Goal: Information Seeking & Learning: Learn about a topic

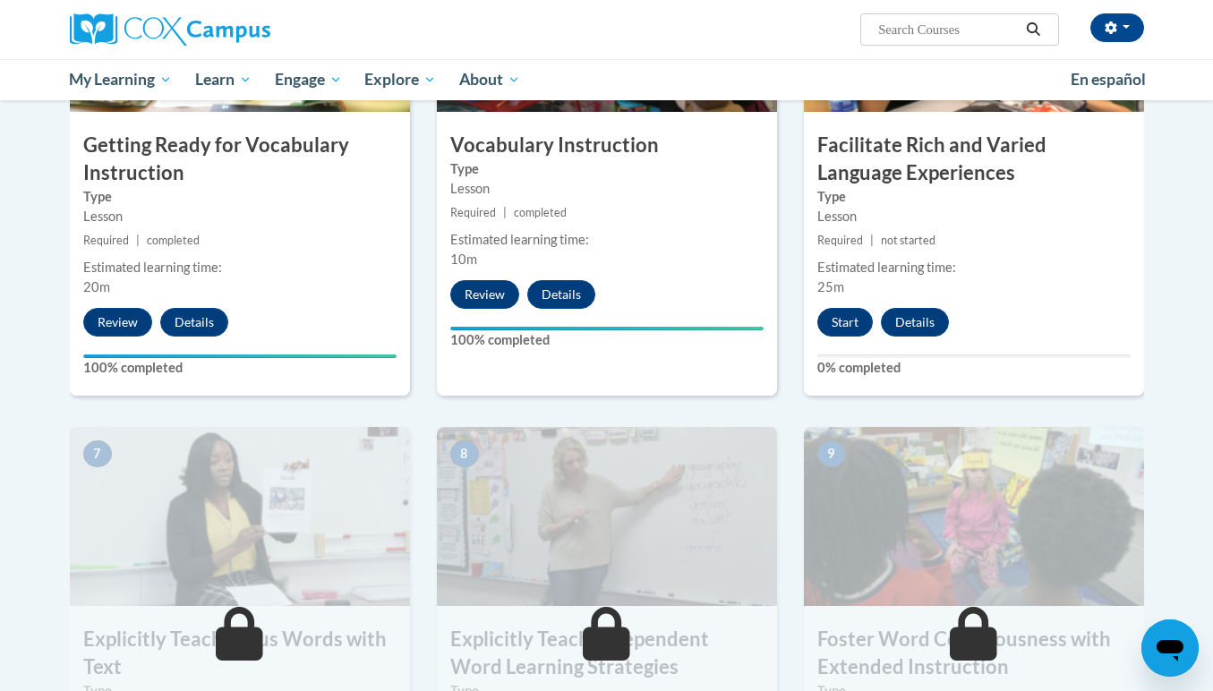
scroll to position [1030, 0]
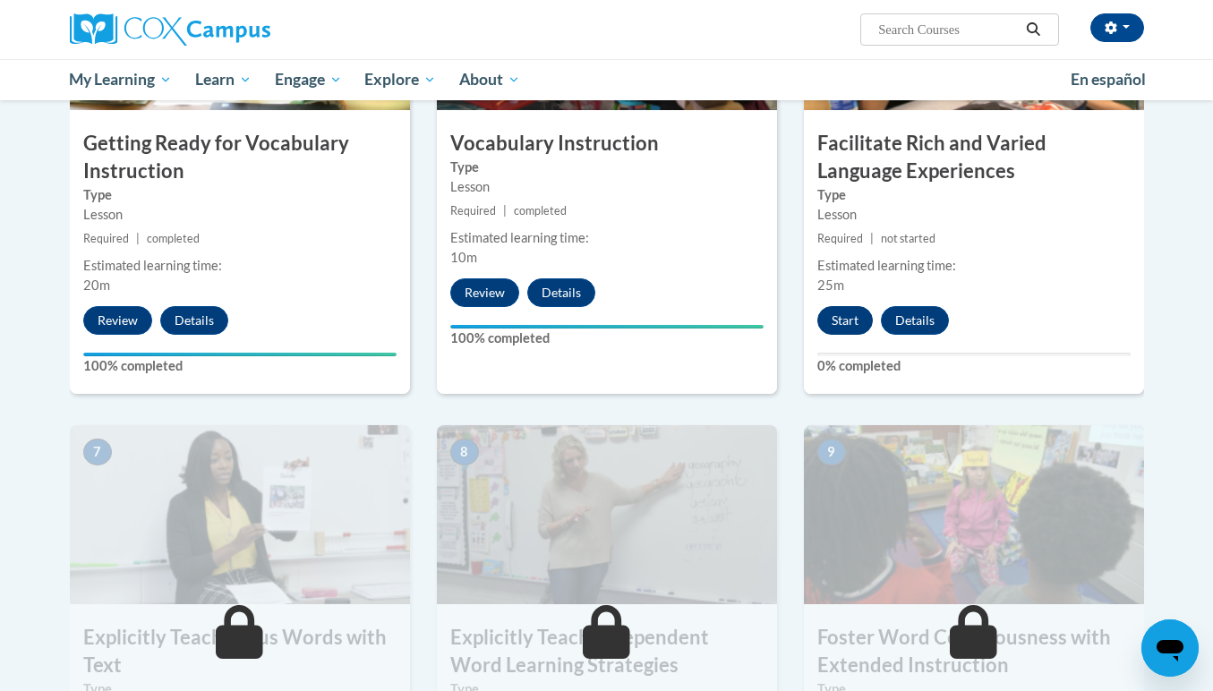
click at [848, 314] on button "Start" at bounding box center [844, 320] width 55 height 29
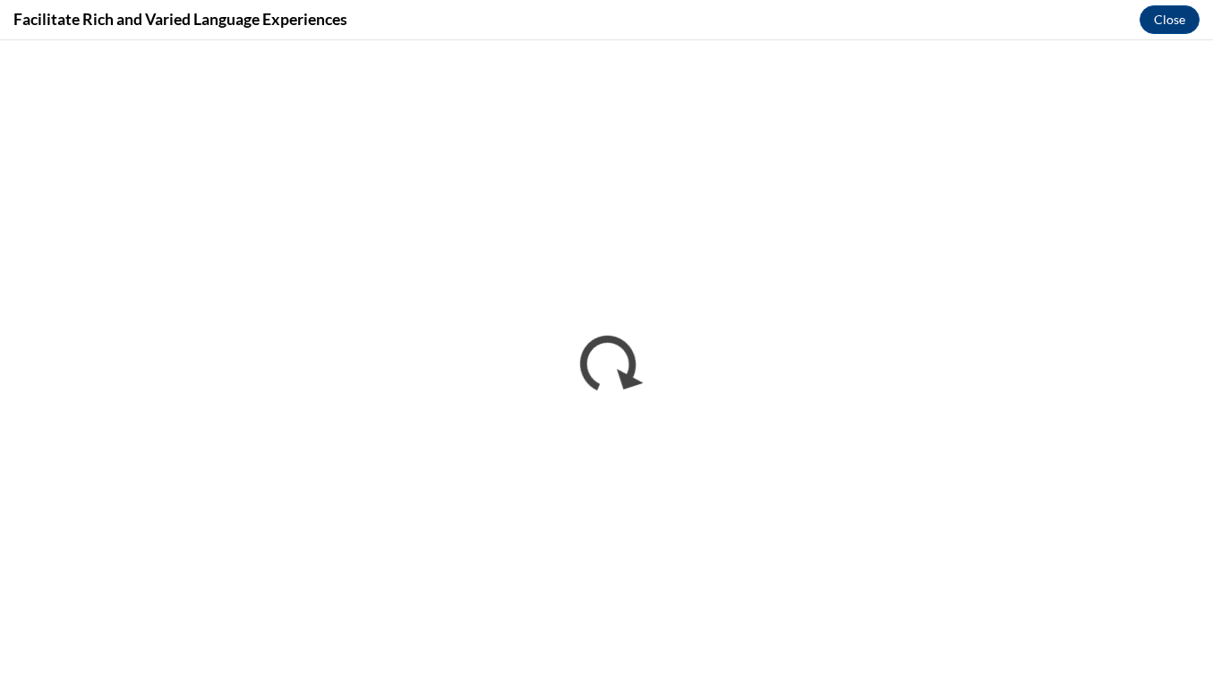
scroll to position [0, 0]
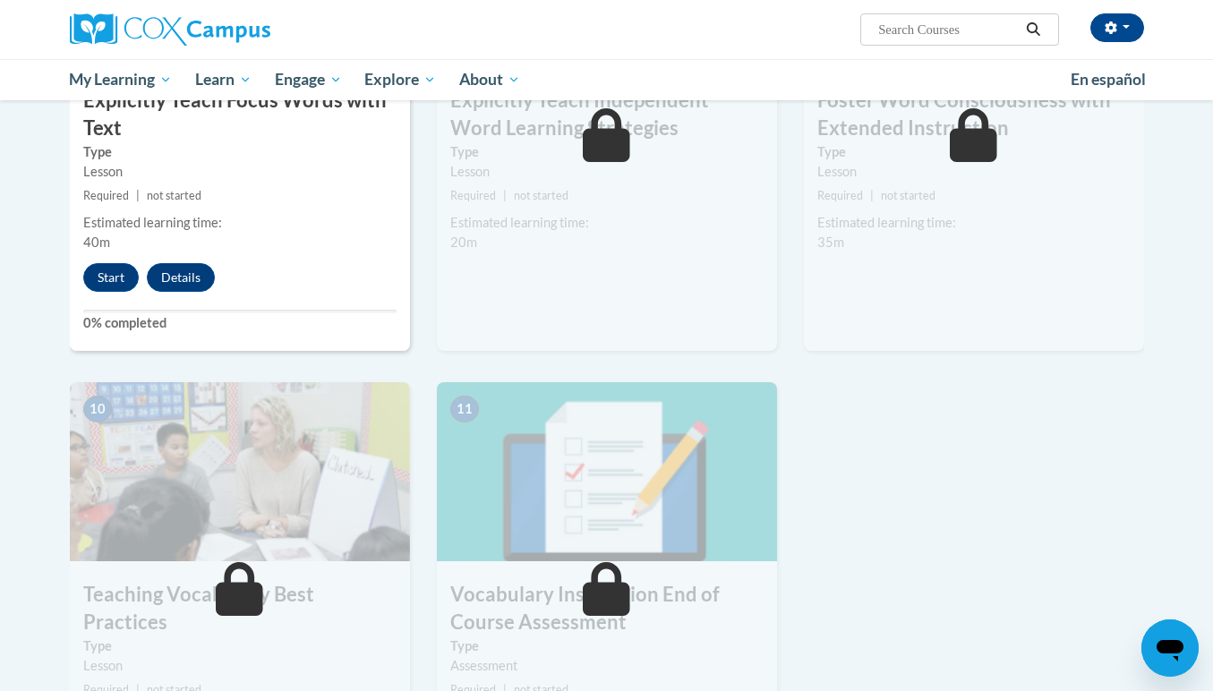
scroll to position [1569, 0]
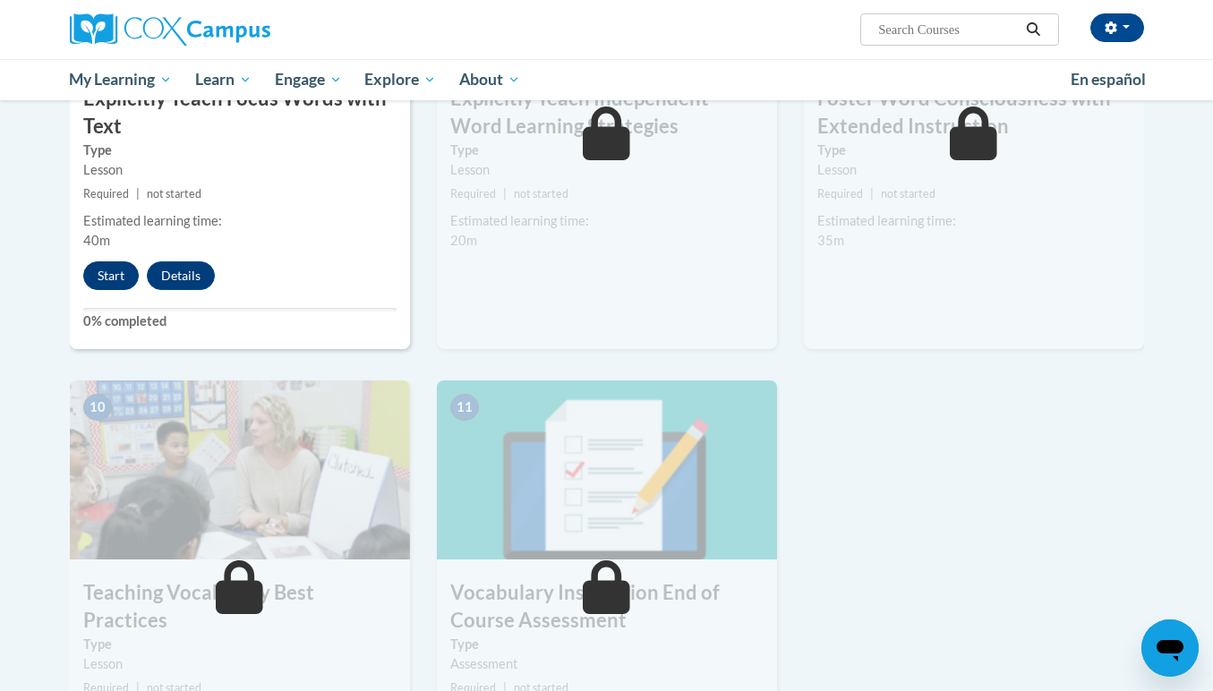
click at [107, 266] on button "Start" at bounding box center [110, 275] width 55 height 29
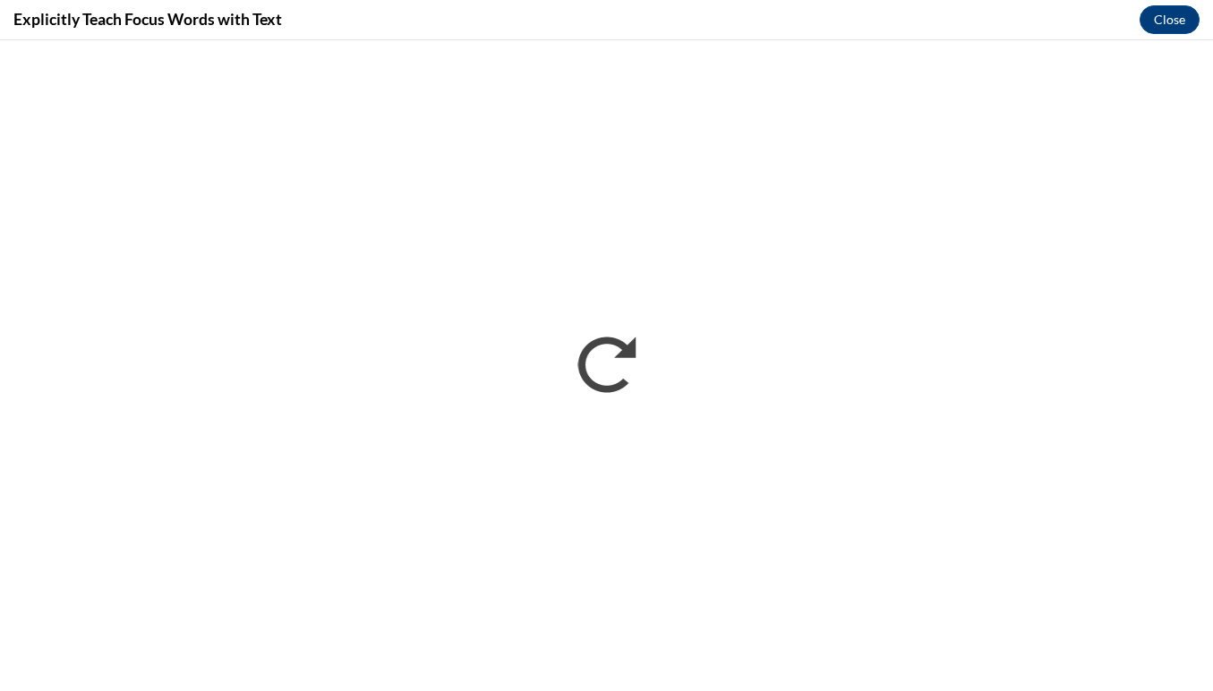
scroll to position [0, 0]
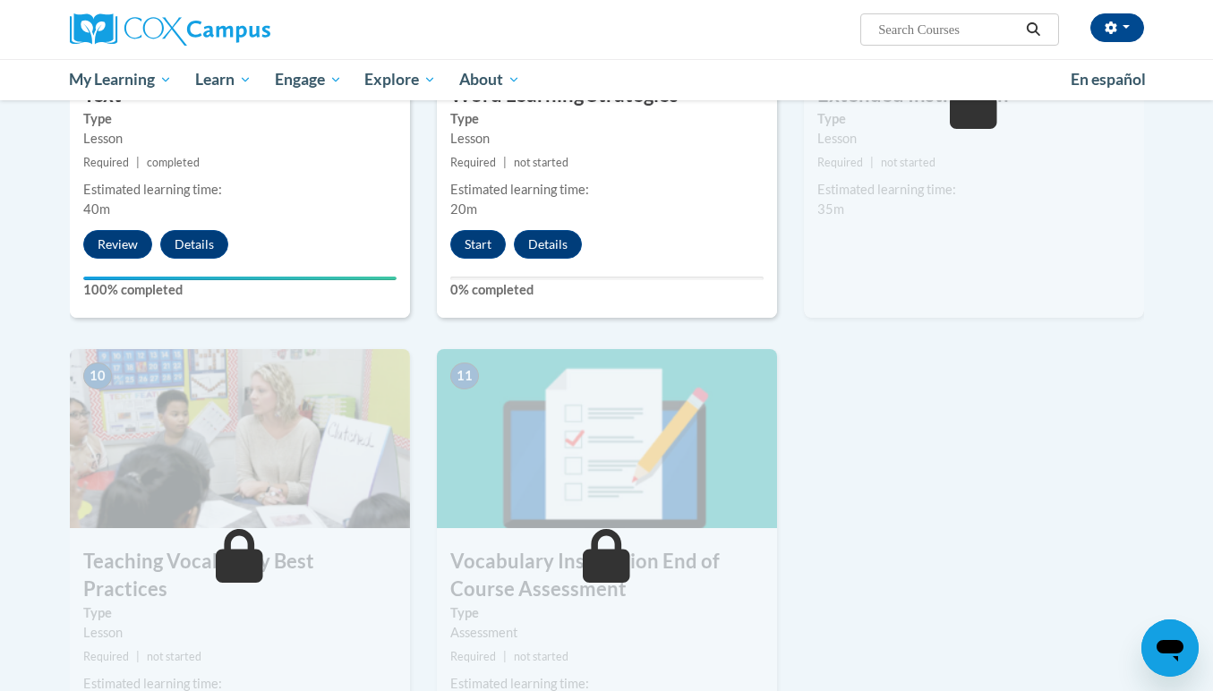
scroll to position [1604, 0]
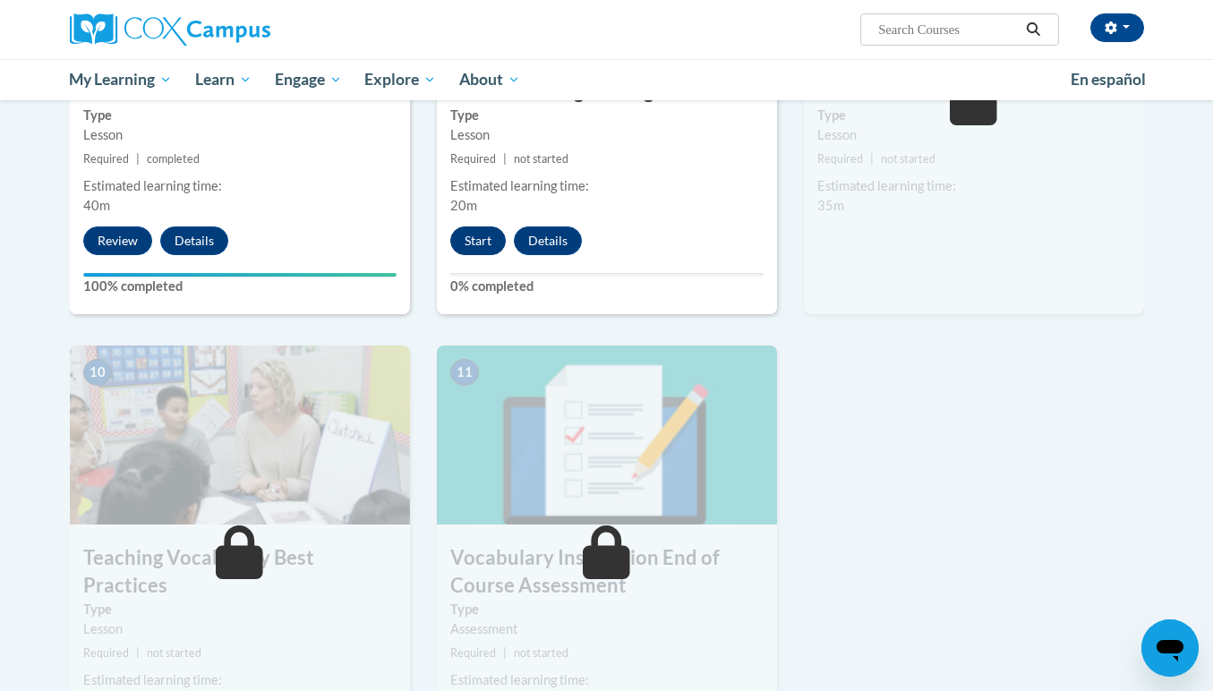
click at [473, 233] on button "Start" at bounding box center [477, 240] width 55 height 29
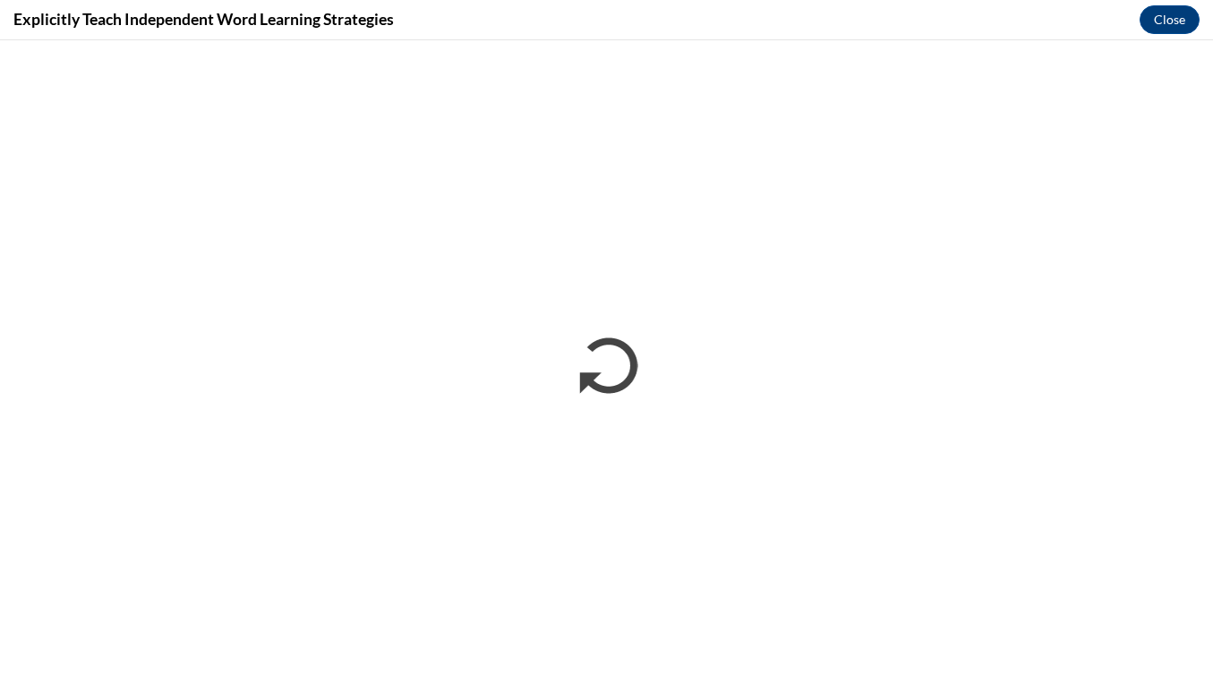
scroll to position [0, 0]
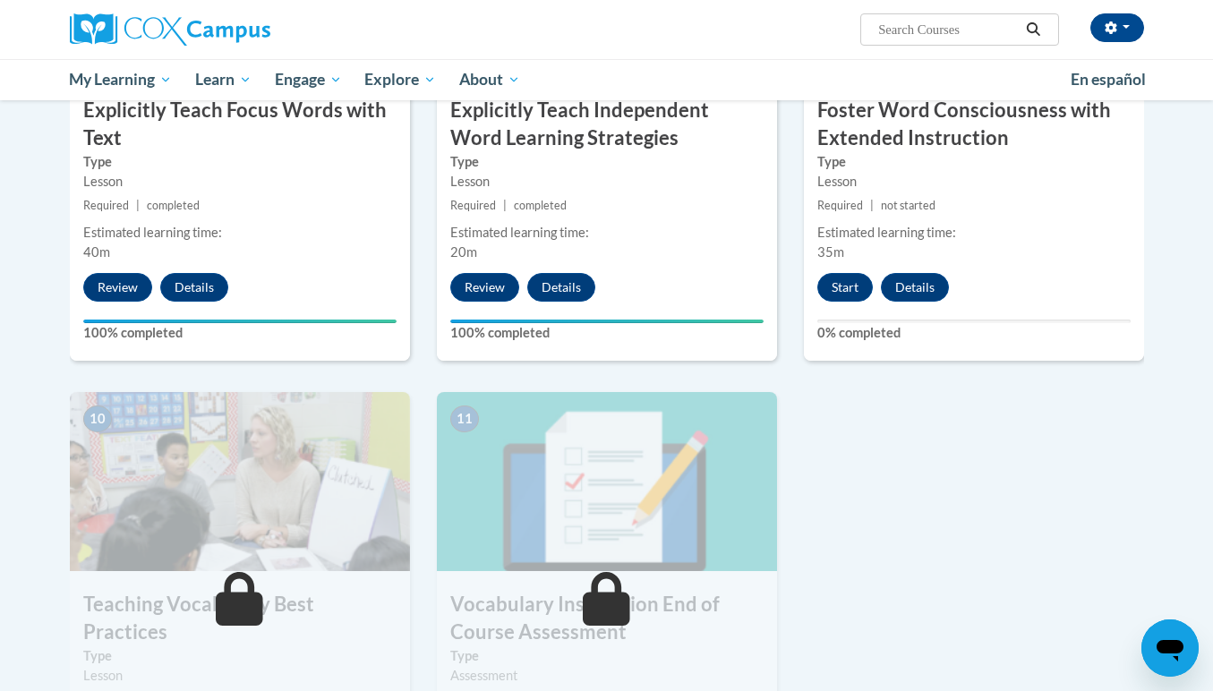
scroll to position [1557, 0]
click at [839, 277] on button "Start" at bounding box center [844, 287] width 55 height 29
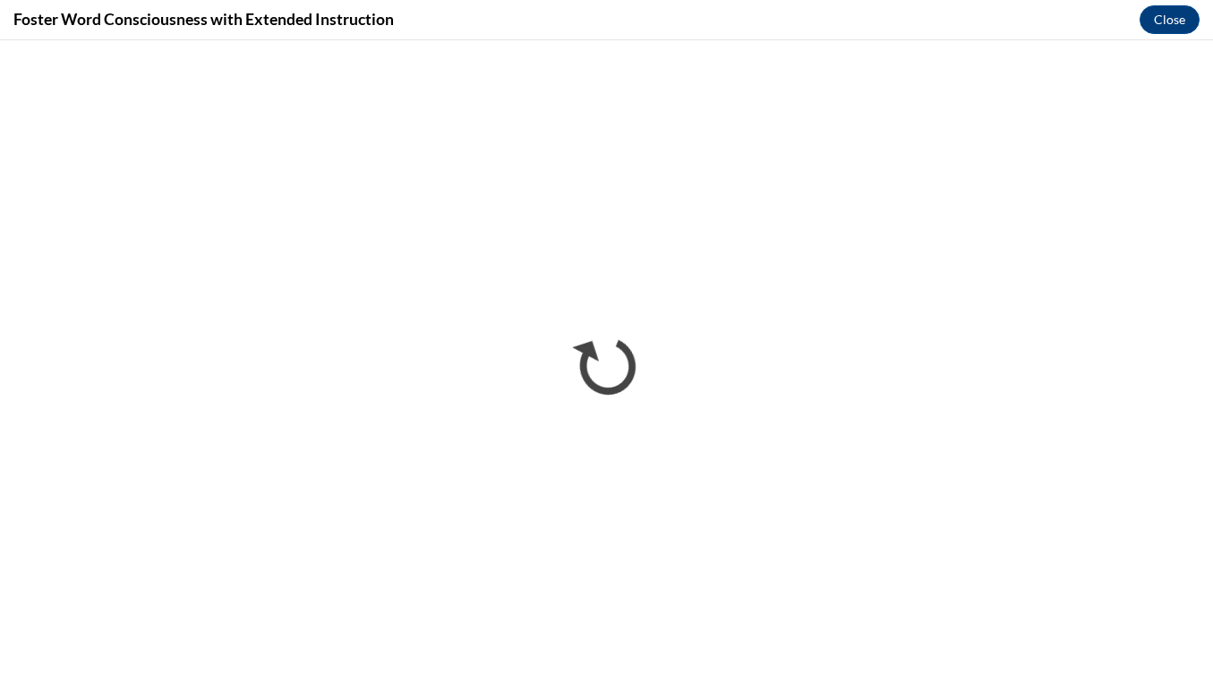
scroll to position [0, 0]
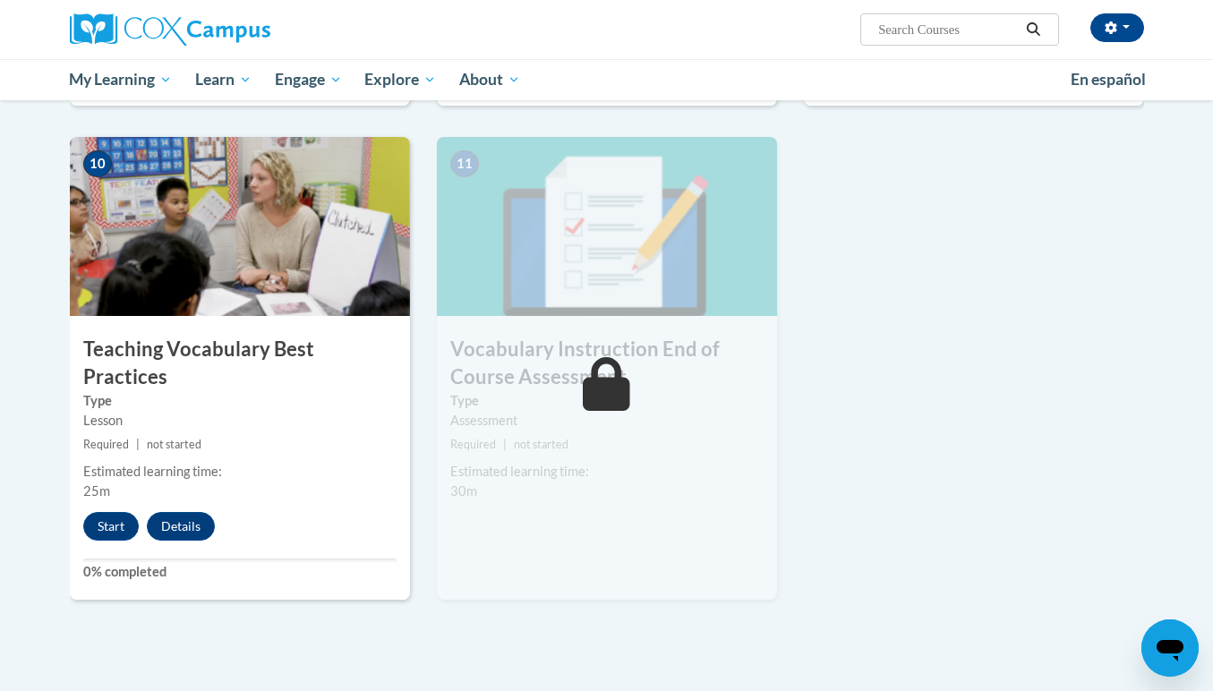
scroll to position [1813, 0]
click at [104, 511] on button "Start" at bounding box center [110, 525] width 55 height 29
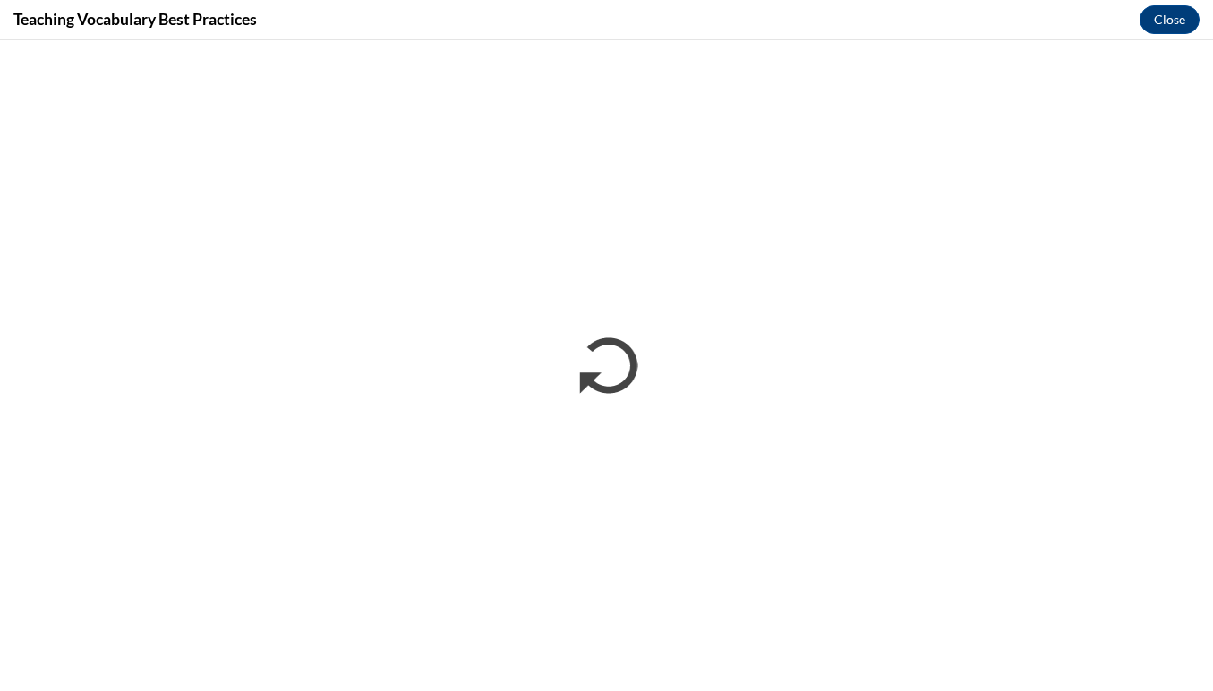
scroll to position [0, 0]
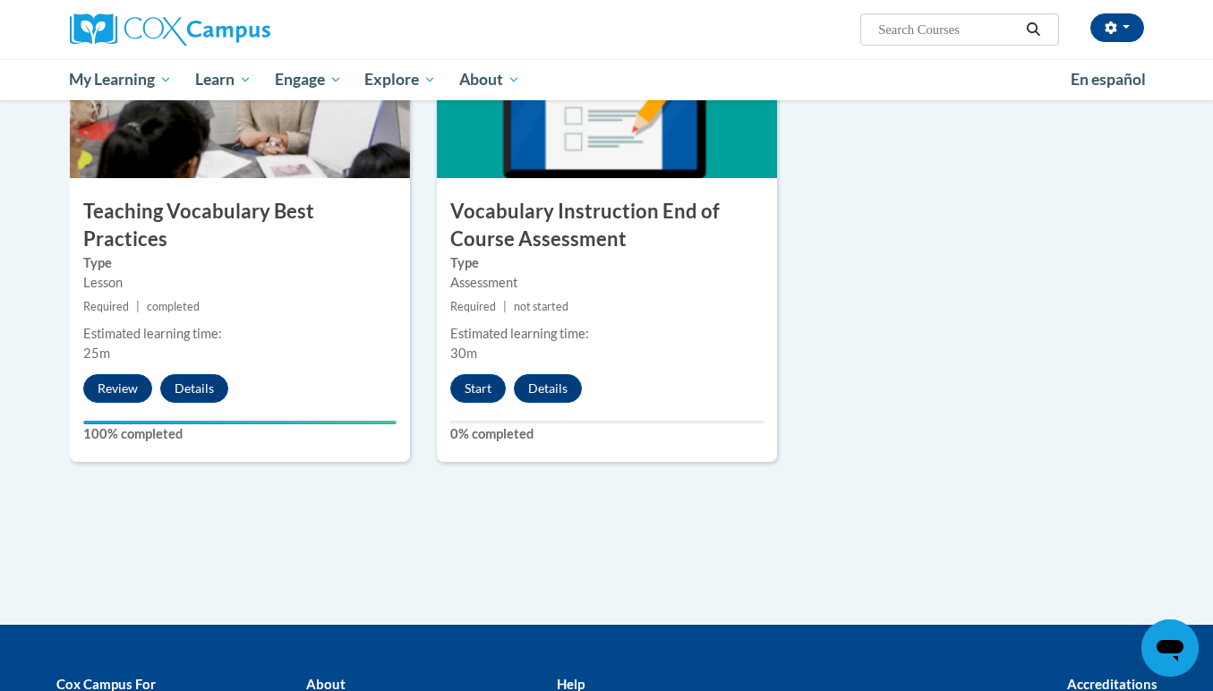
scroll to position [1951, 0]
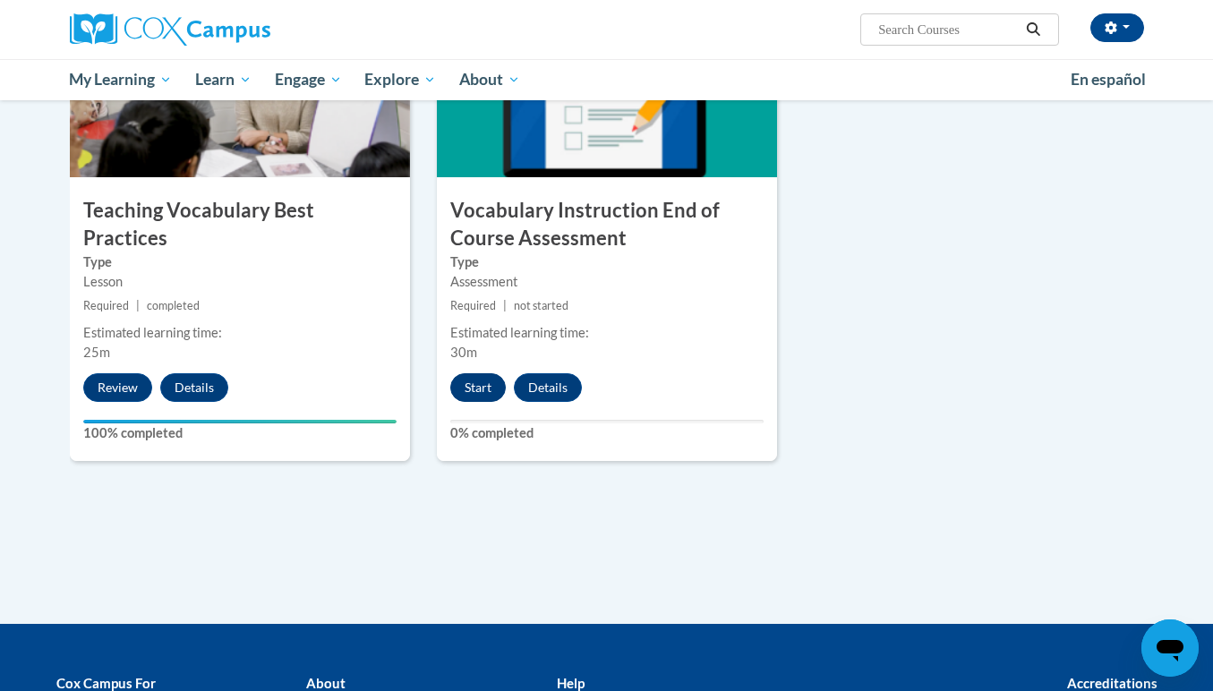
click at [476, 380] on button "Start" at bounding box center [477, 387] width 55 height 29
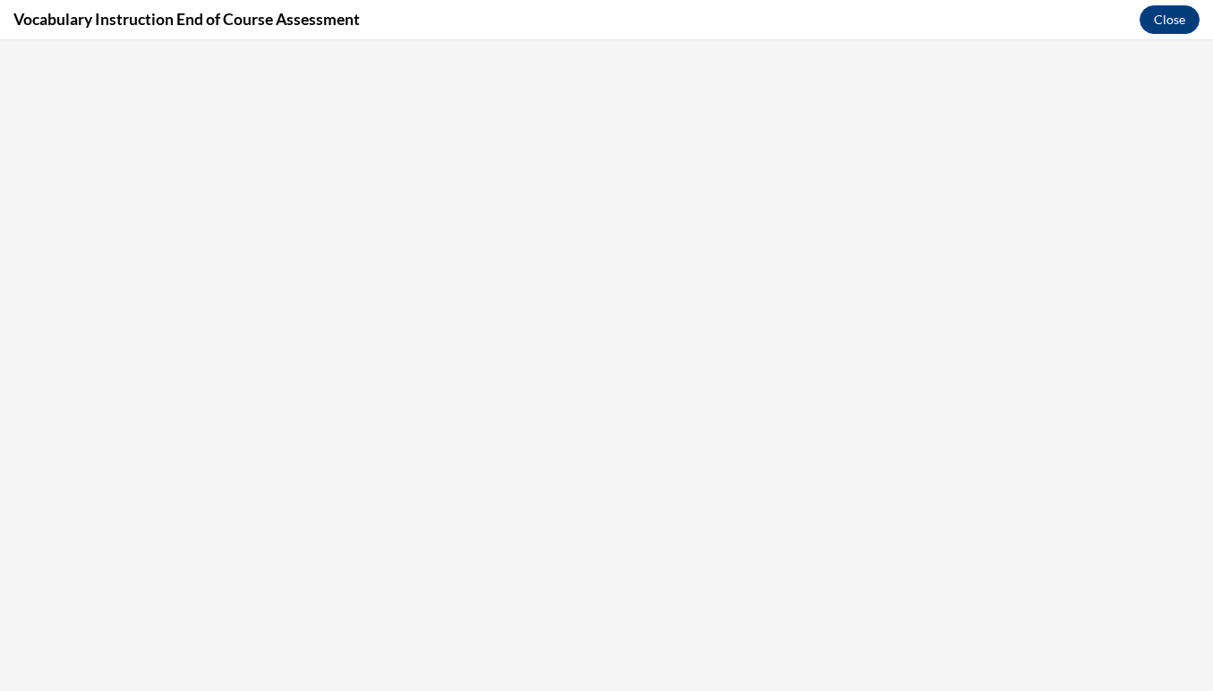
scroll to position [0, 0]
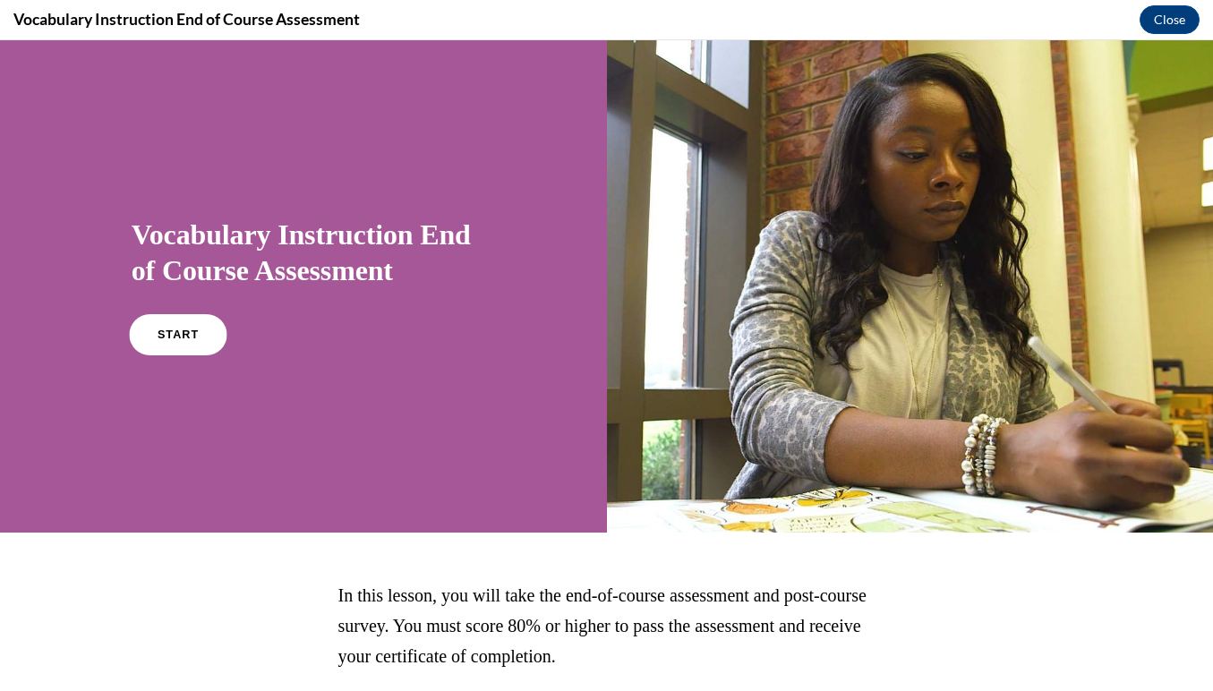
click at [169, 330] on span "START" at bounding box center [178, 334] width 41 height 13
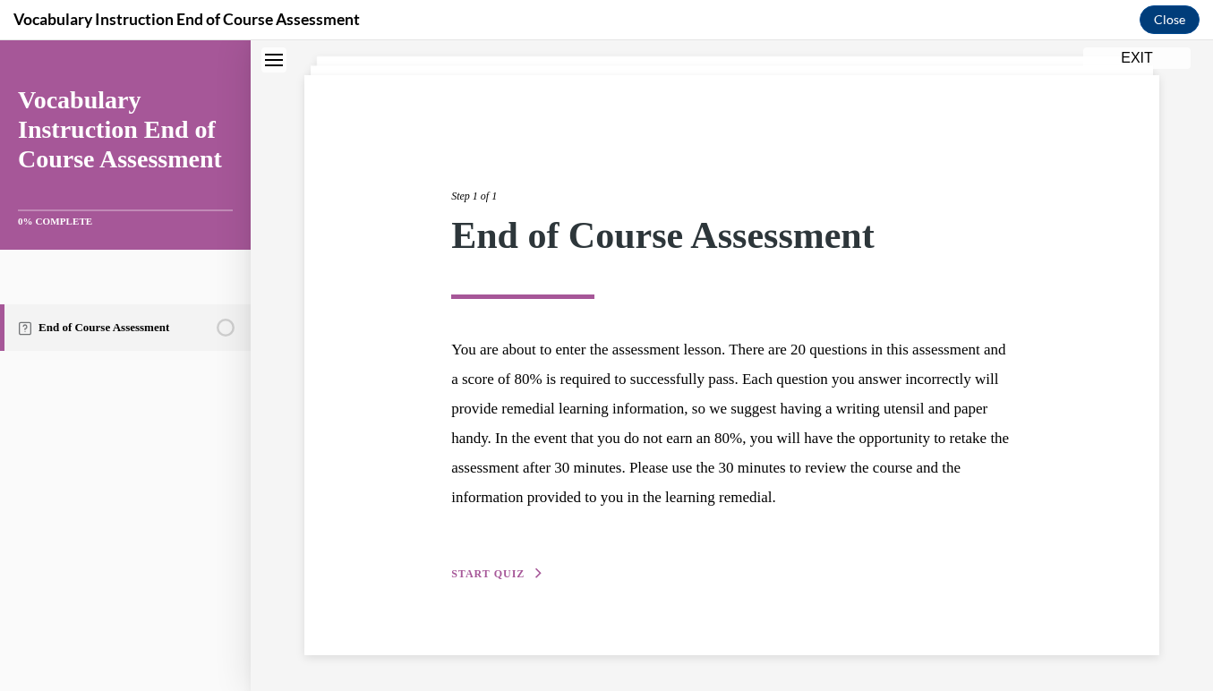
scroll to position [131, 0]
click at [498, 572] on span "START QUIZ" at bounding box center [487, 573] width 73 height 13
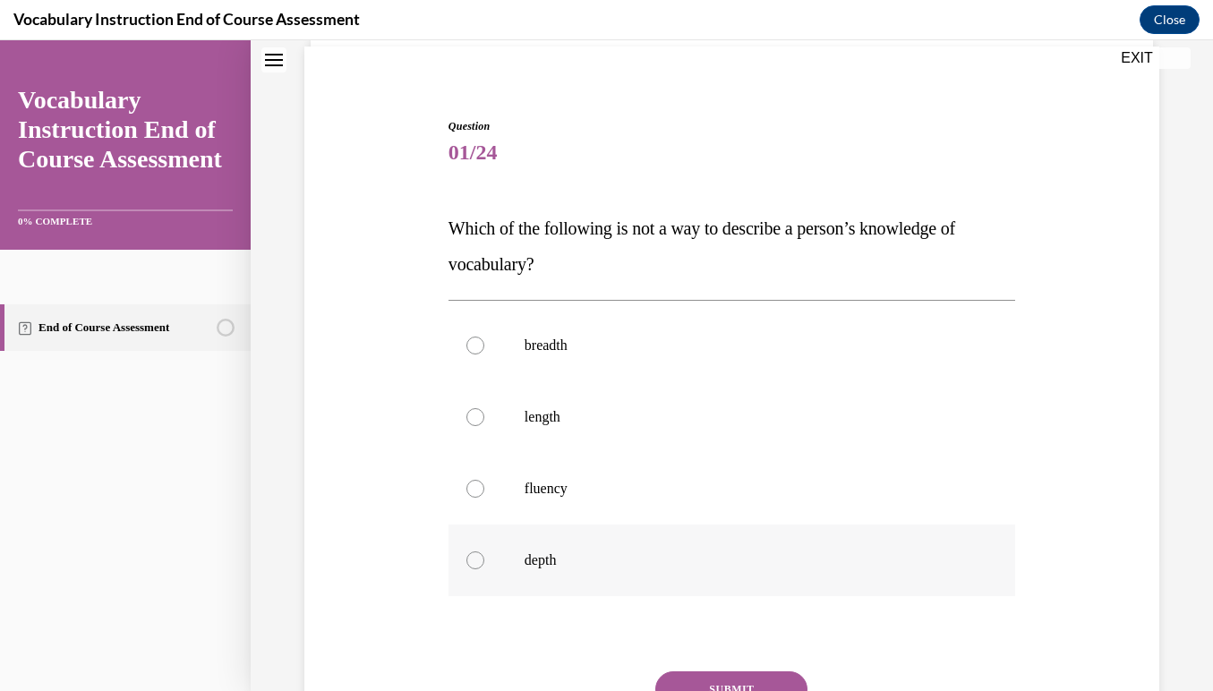
scroll to position [114, 0]
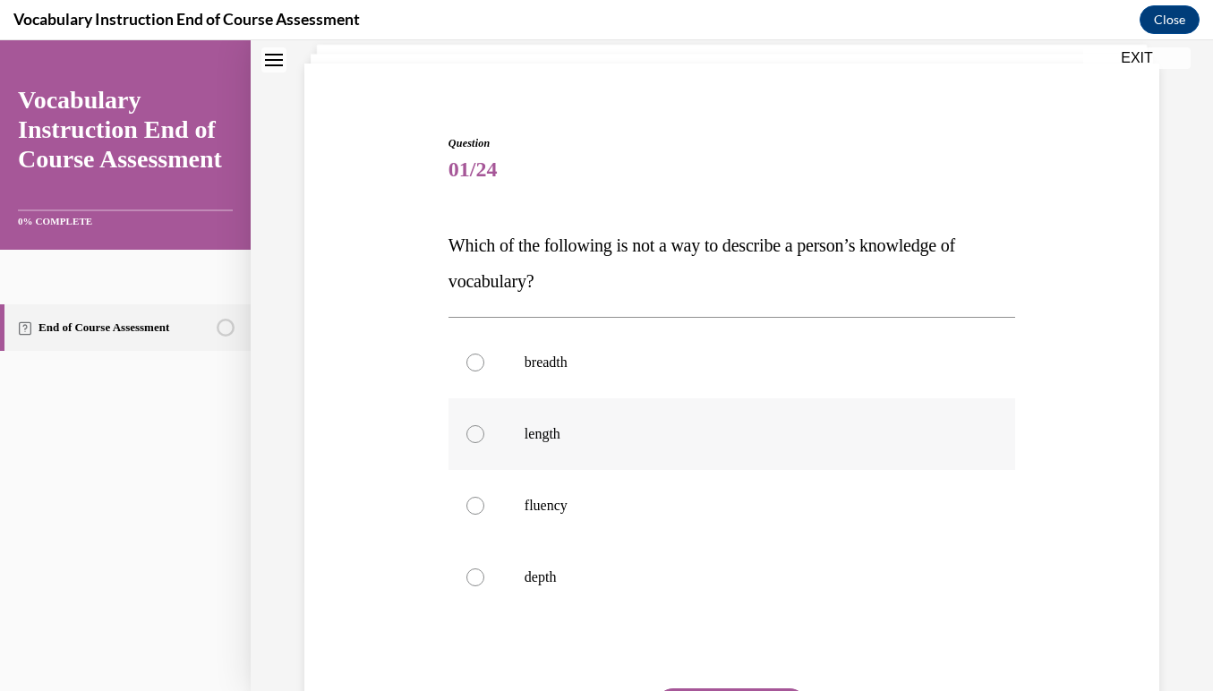
click at [474, 429] on div at bounding box center [475, 434] width 18 height 18
click at [474, 429] on input "length" at bounding box center [475, 434] width 18 height 18
radio input "true"
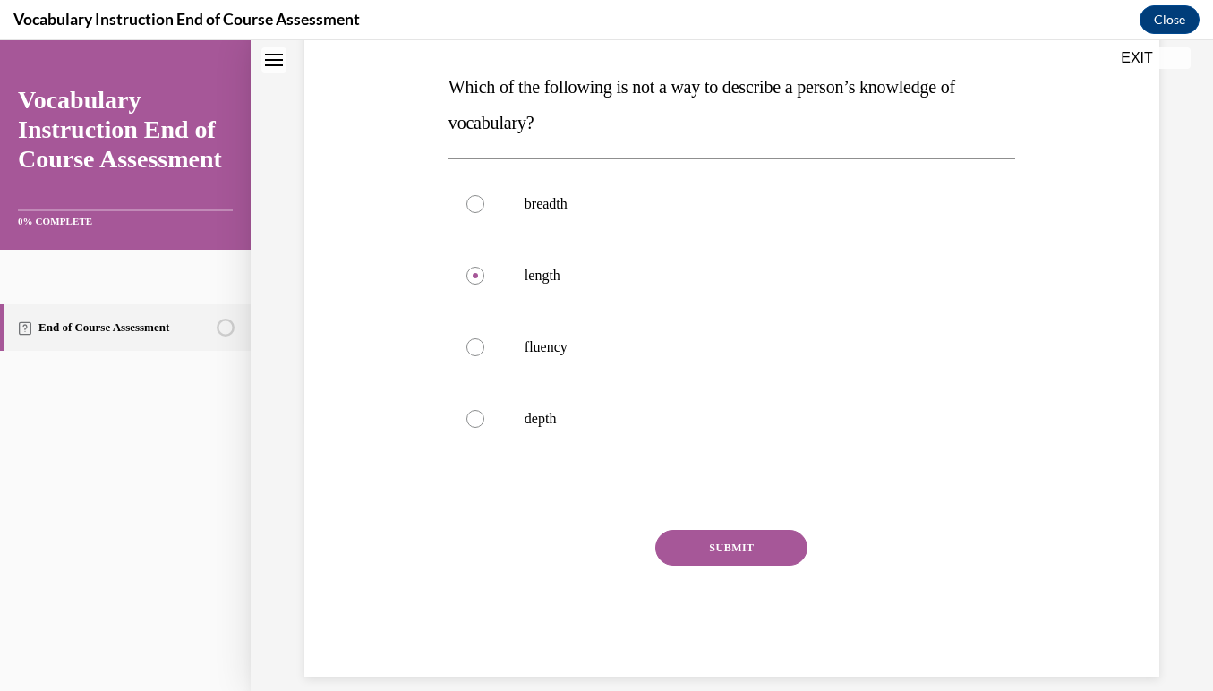
click at [735, 550] on button "SUBMIT" at bounding box center [731, 548] width 152 height 36
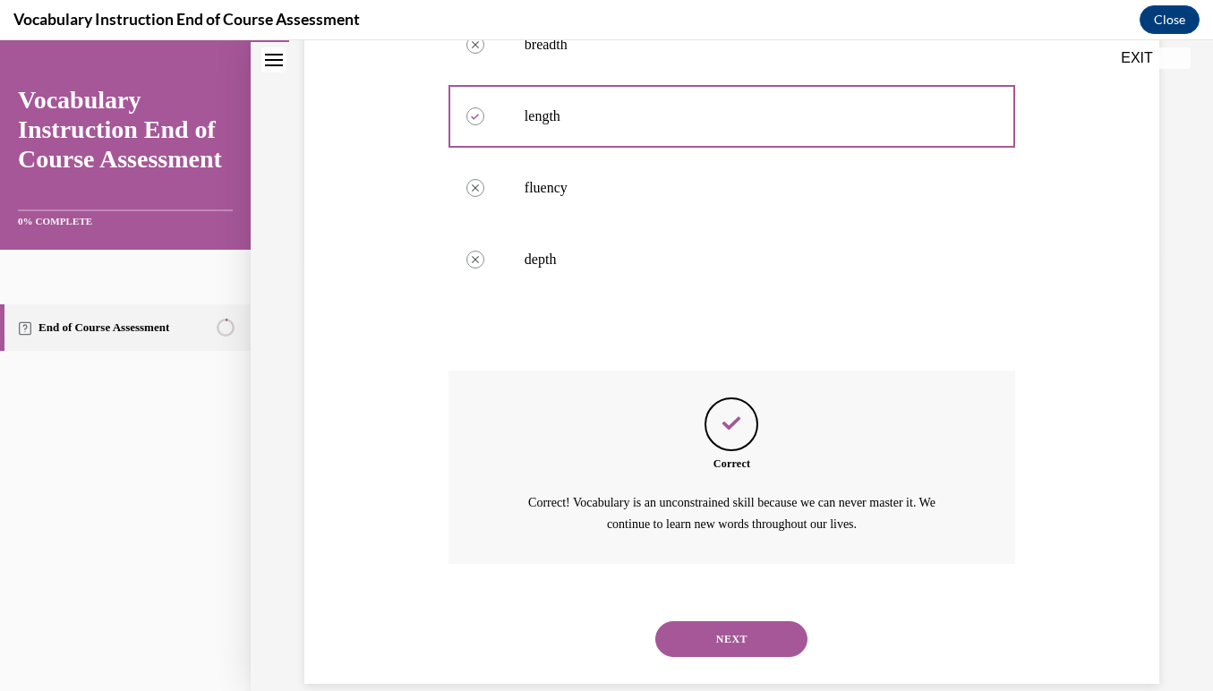
scroll to position [437, 0]
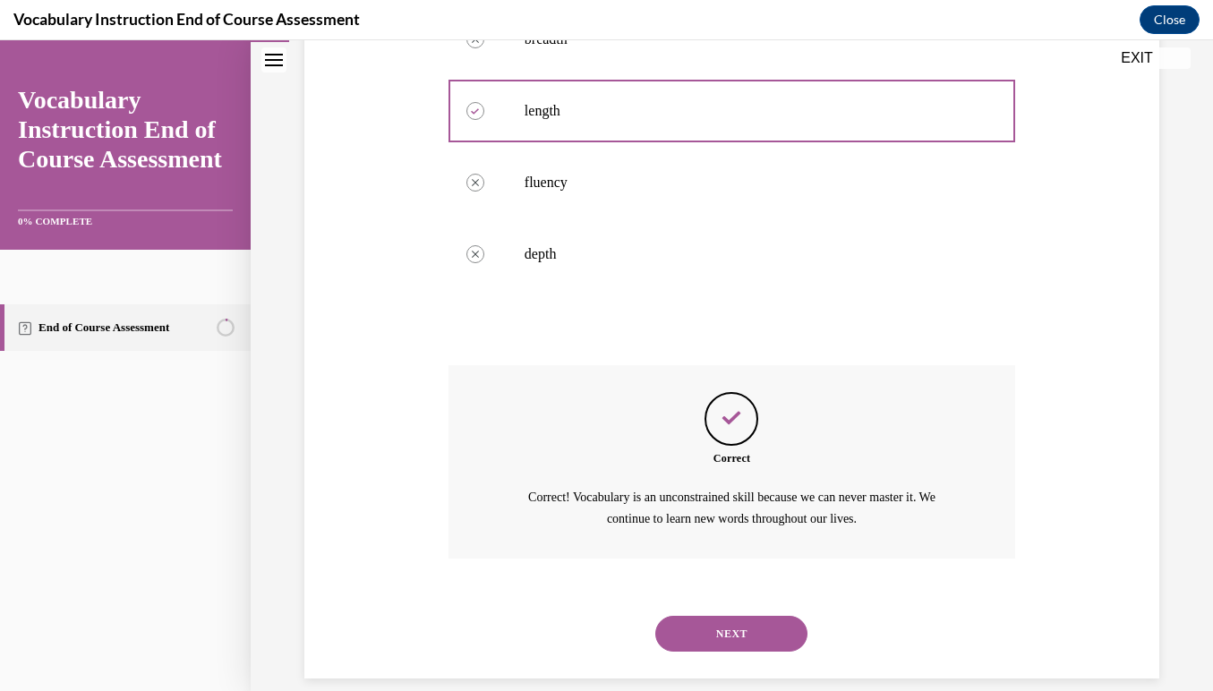
click at [740, 616] on button "NEXT" at bounding box center [731, 634] width 152 height 36
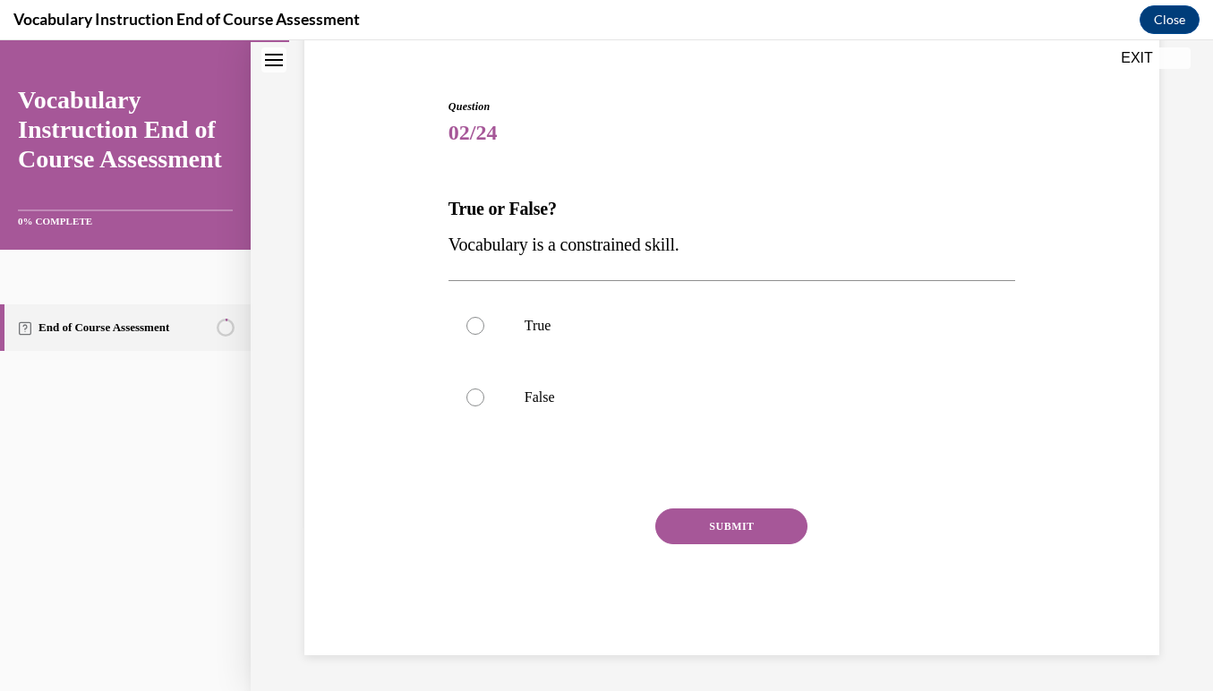
scroll to position [126, 0]
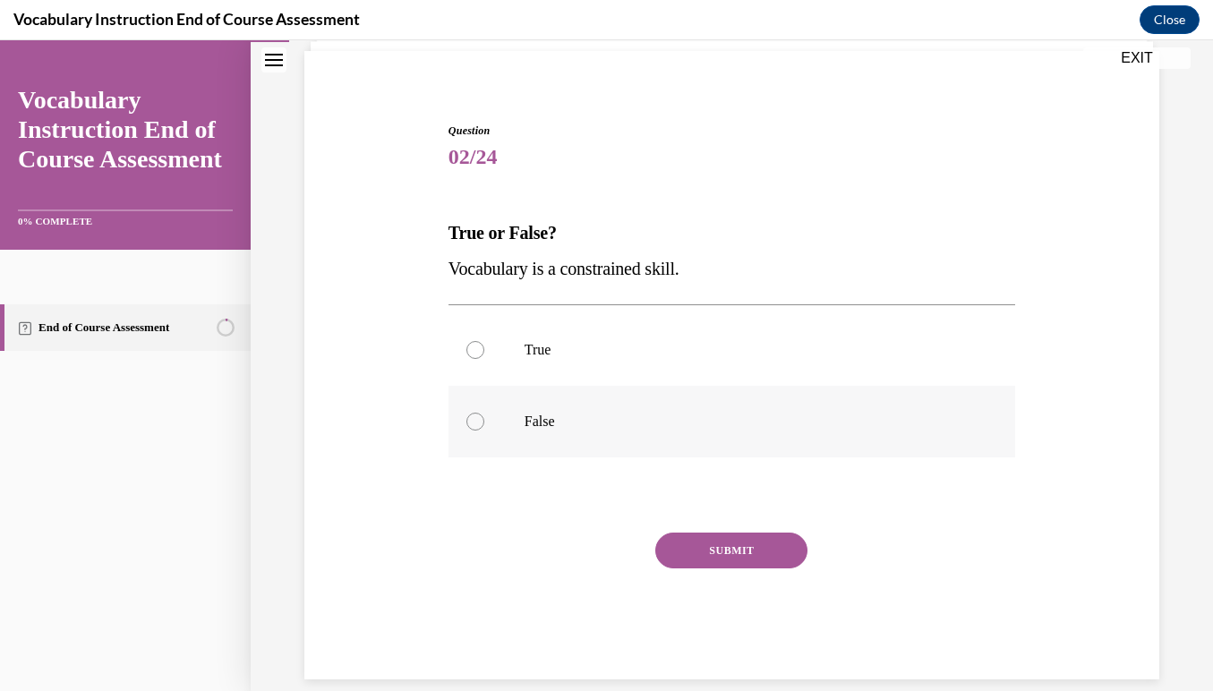
click at [477, 414] on div at bounding box center [475, 422] width 18 height 18
click at [477, 414] on input "False" at bounding box center [475, 422] width 18 height 18
radio input "true"
click at [753, 541] on button "SUBMIT" at bounding box center [731, 551] width 152 height 36
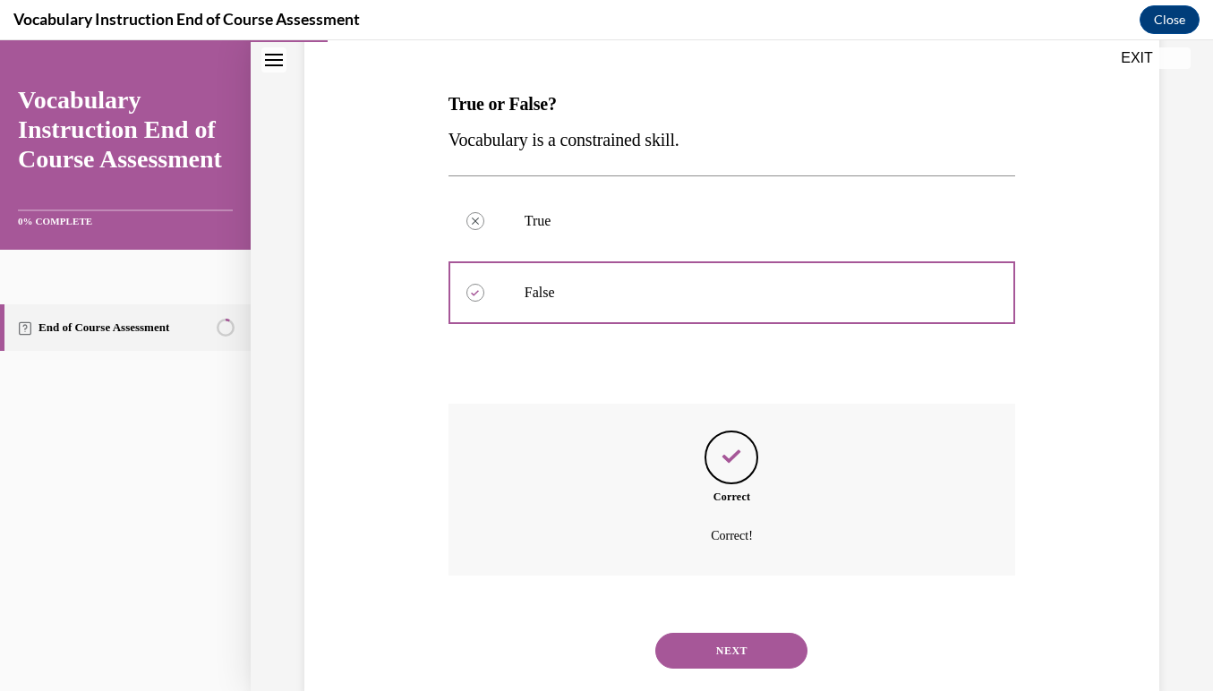
scroll to position [273, 0]
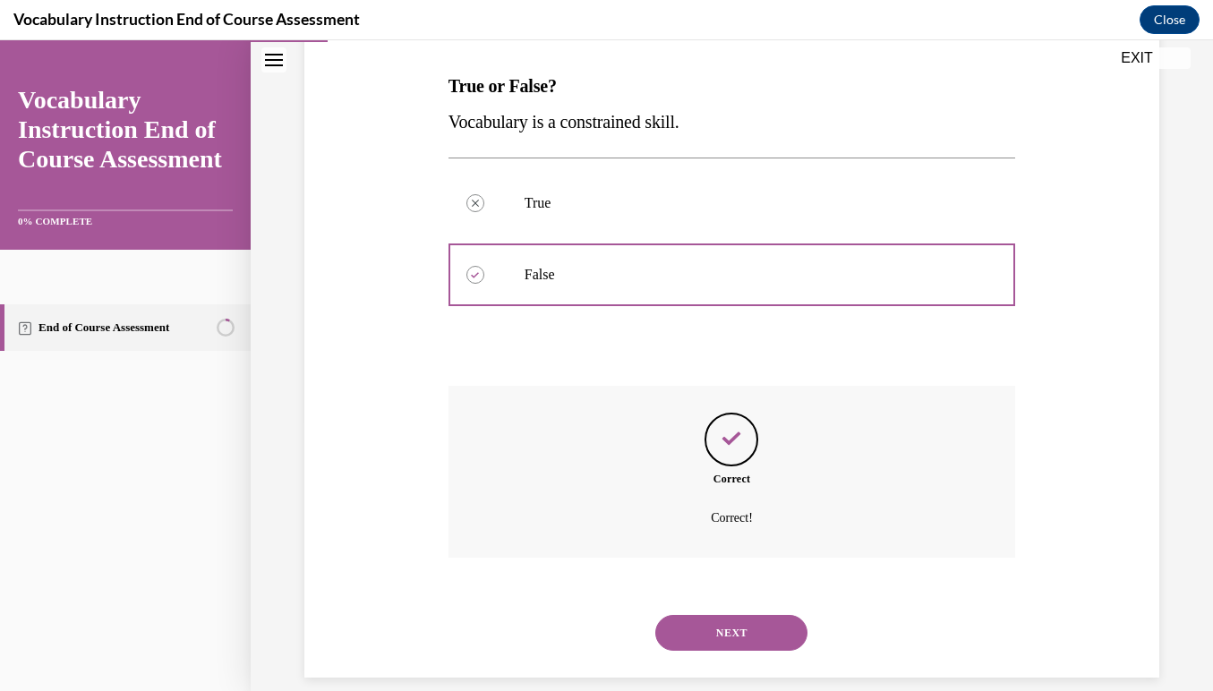
click at [730, 615] on button "NEXT" at bounding box center [731, 633] width 152 height 36
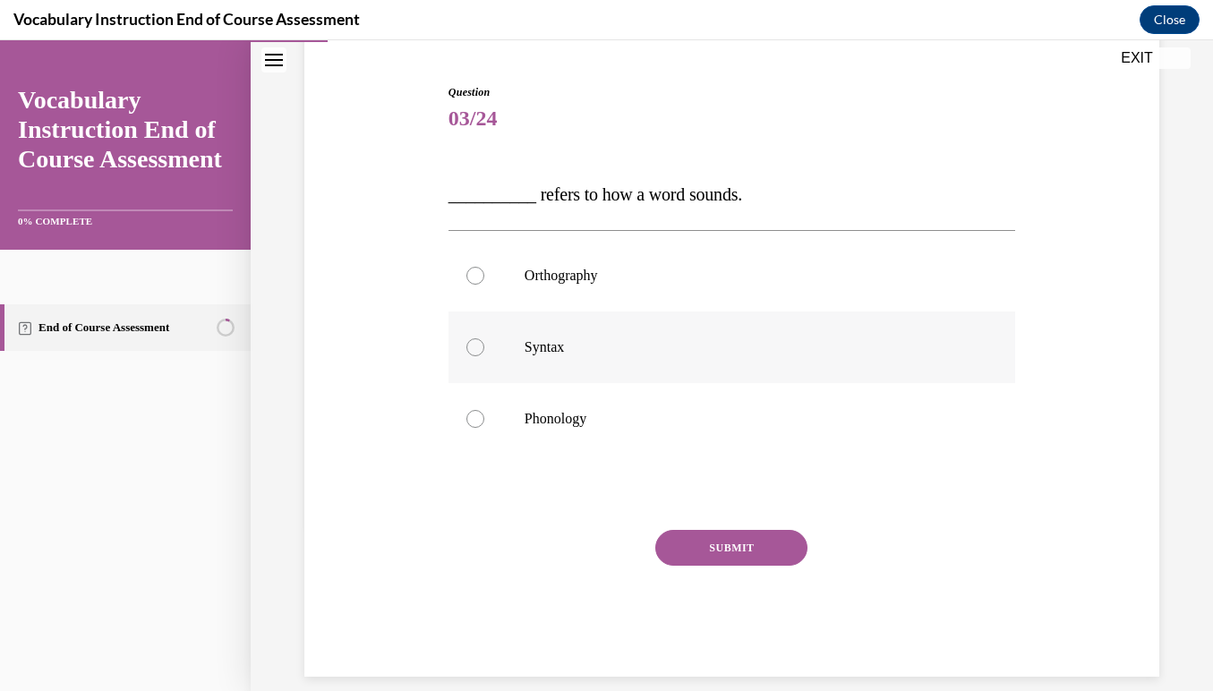
click at [475, 311] on label "Syntax" at bounding box center [731, 347] width 567 height 72
click at [475, 338] on input "Syntax" at bounding box center [475, 347] width 18 height 18
radio input "true"
click at [478, 317] on label "Syntax" at bounding box center [731, 347] width 567 height 72
click at [478, 338] on input "Syntax" at bounding box center [475, 347] width 18 height 18
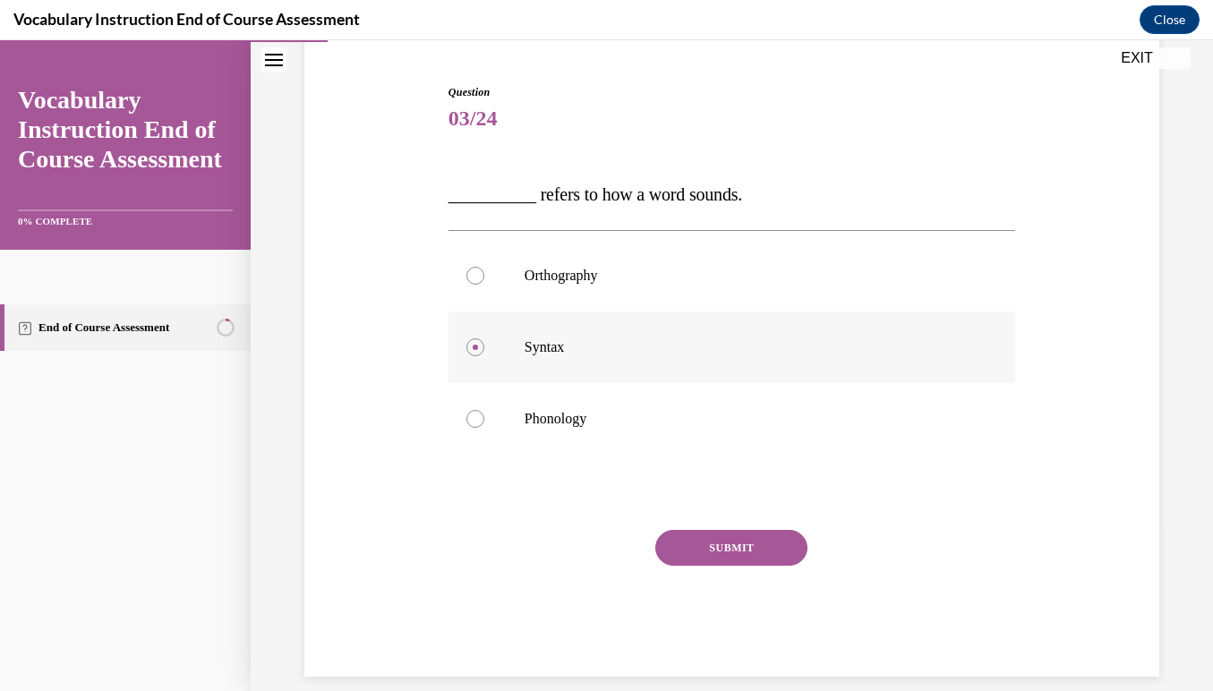
click at [481, 358] on label "Syntax" at bounding box center [731, 347] width 567 height 72
click at [481, 356] on input "Syntax" at bounding box center [475, 347] width 18 height 18
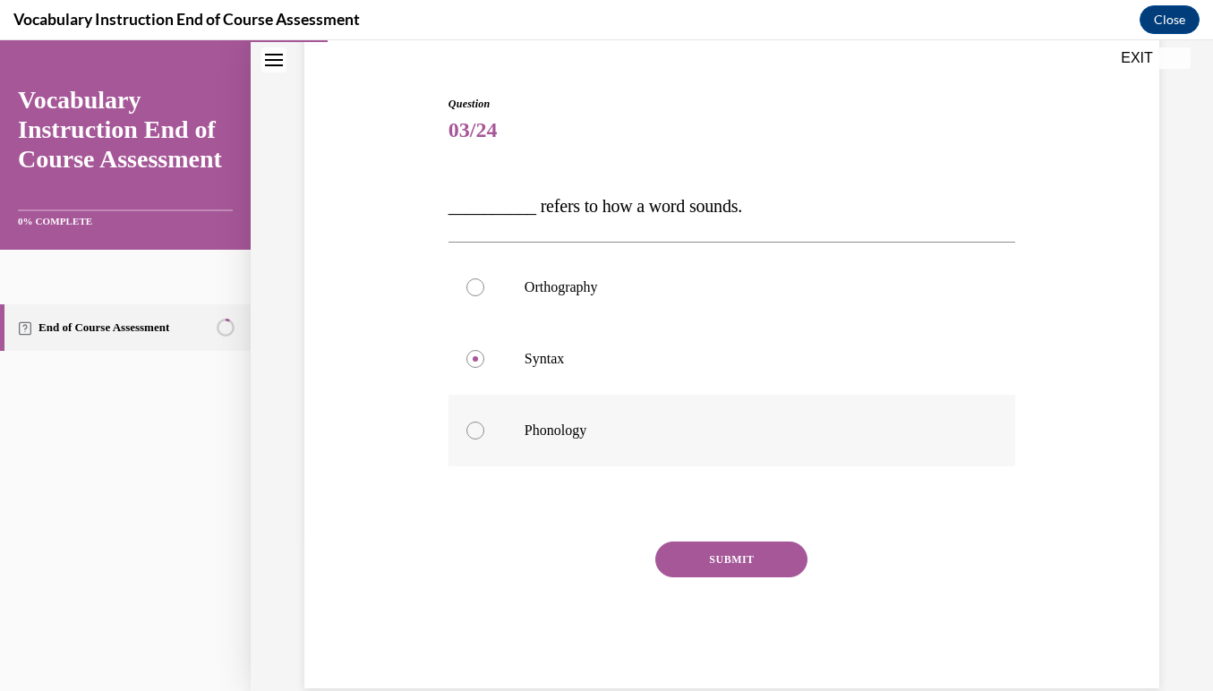
scroll to position [152, 0]
click at [473, 433] on div at bounding box center [475, 431] width 18 height 18
click at [473, 433] on input "Phonology" at bounding box center [475, 431] width 18 height 18
radio input "true"
click at [716, 561] on button "SUBMIT" at bounding box center [731, 560] width 152 height 36
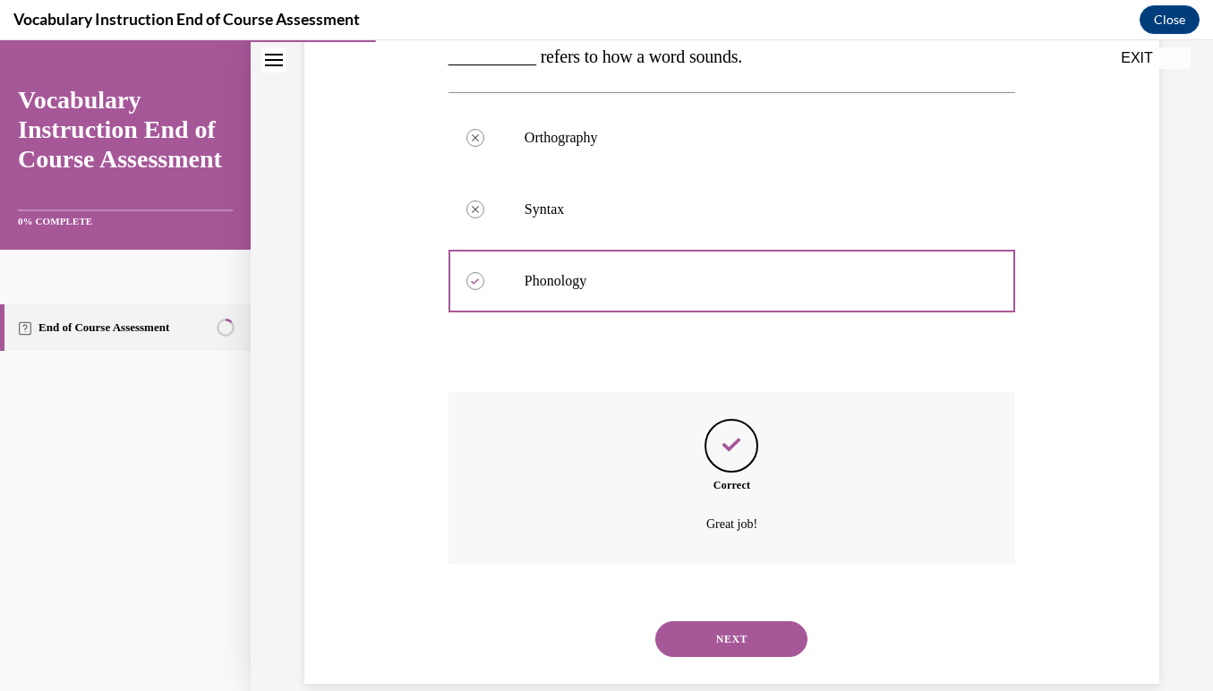
scroll to position [309, 0]
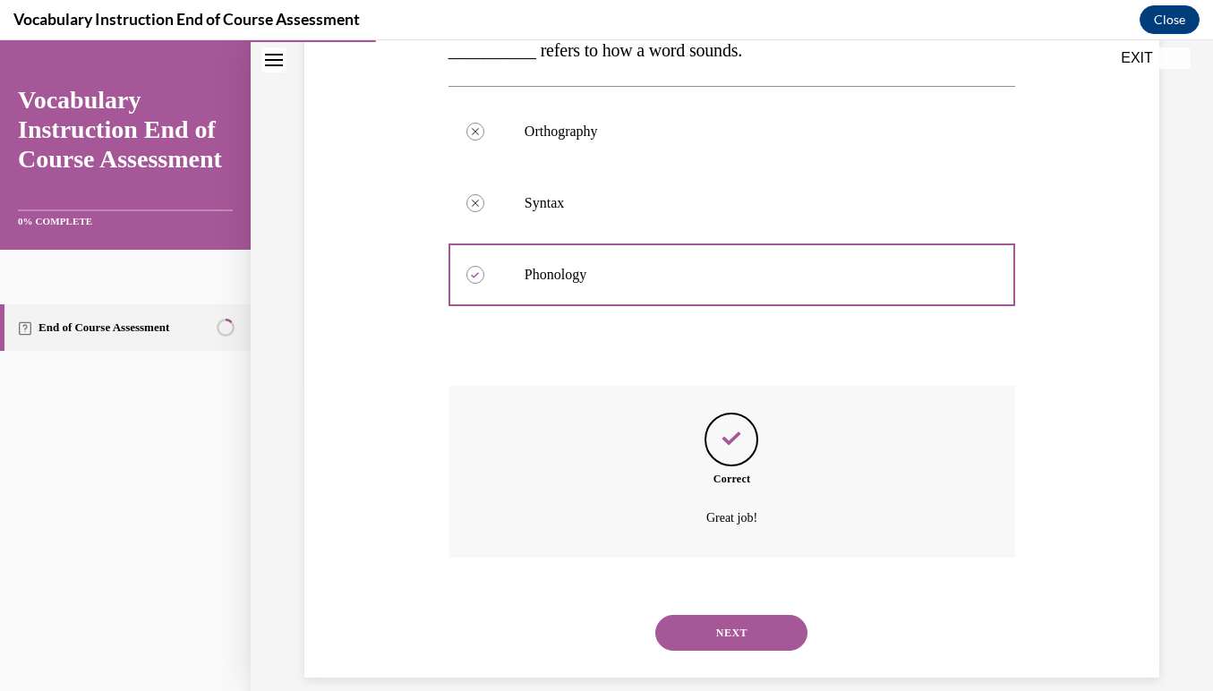
click at [726, 615] on button "NEXT" at bounding box center [731, 633] width 152 height 36
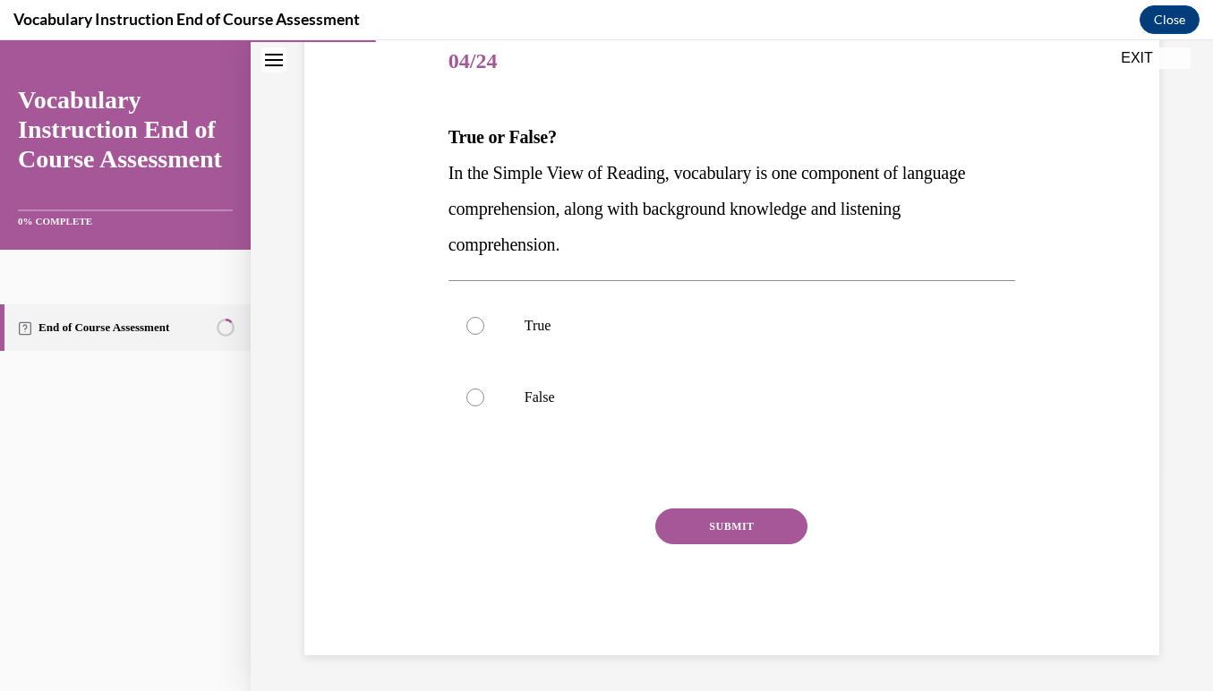
scroll to position [200, 0]
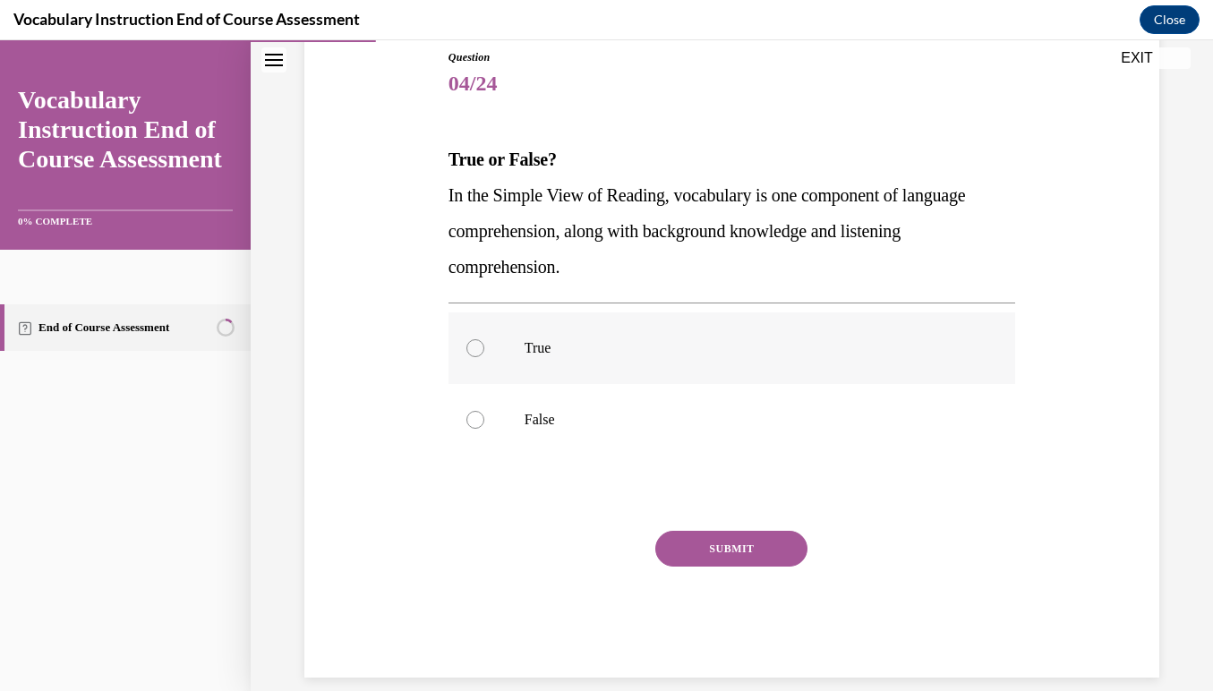
click at [474, 344] on div at bounding box center [475, 348] width 18 height 18
click at [474, 344] on input "True" at bounding box center [475, 348] width 18 height 18
radio input "true"
click at [716, 551] on button "SUBMIT" at bounding box center [731, 549] width 152 height 36
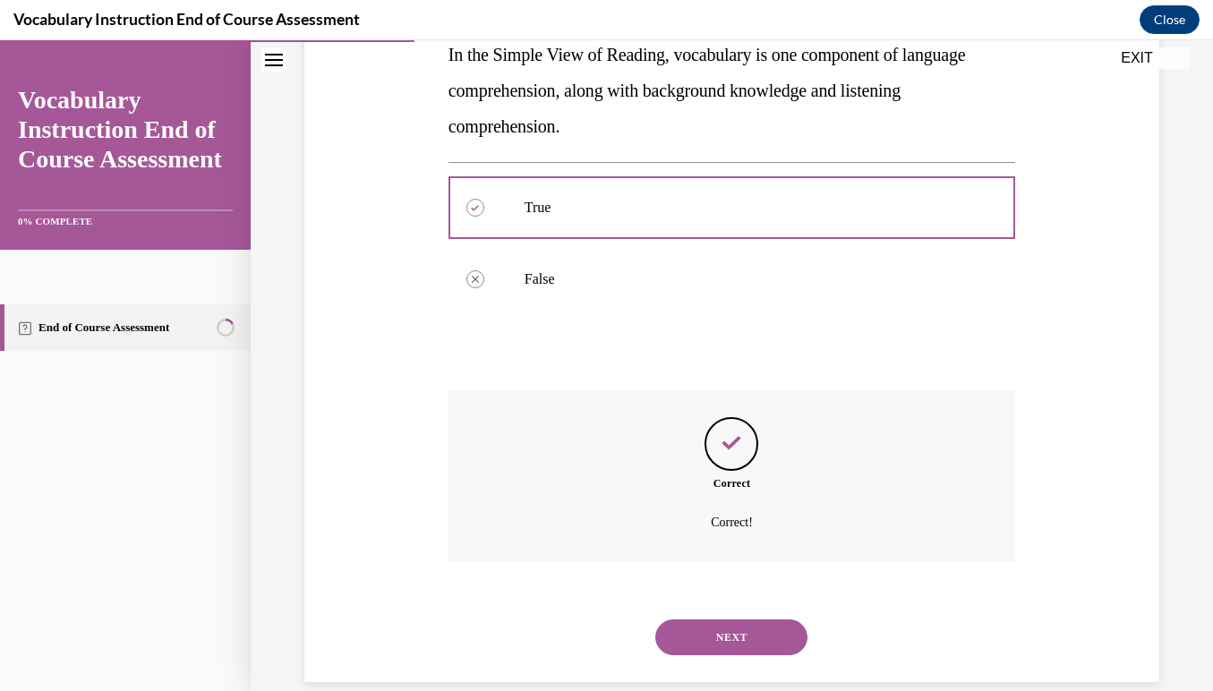
scroll to position [345, 0]
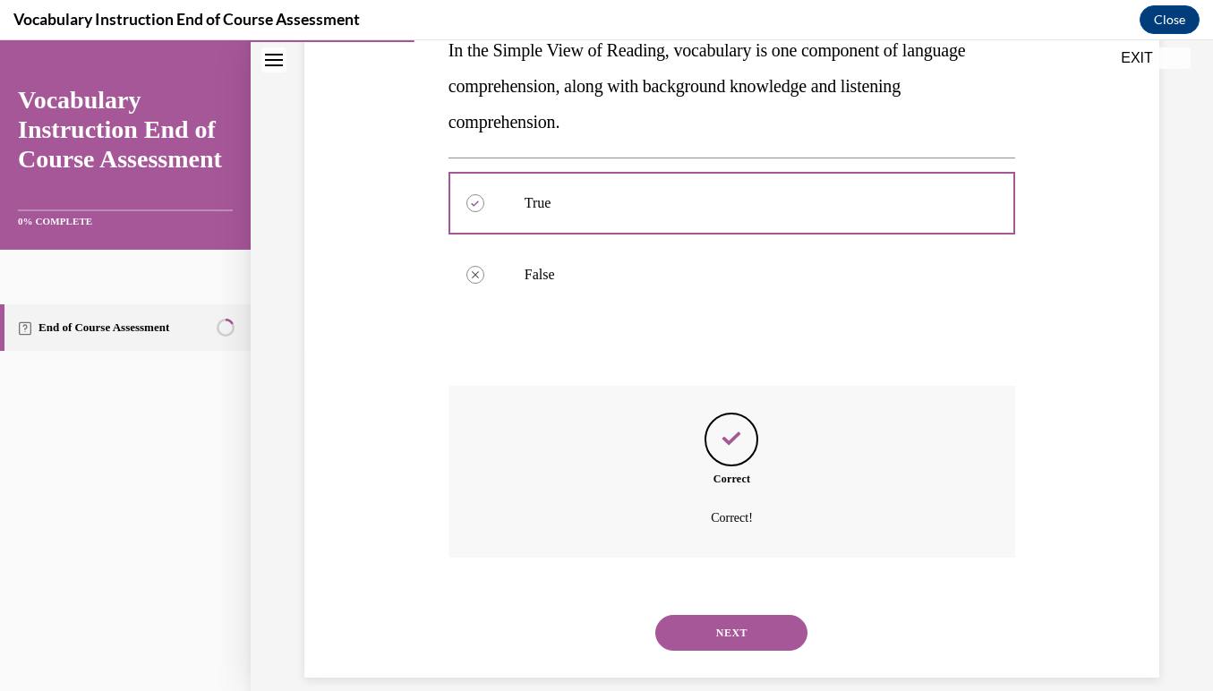
click at [714, 615] on button "NEXT" at bounding box center [731, 633] width 152 height 36
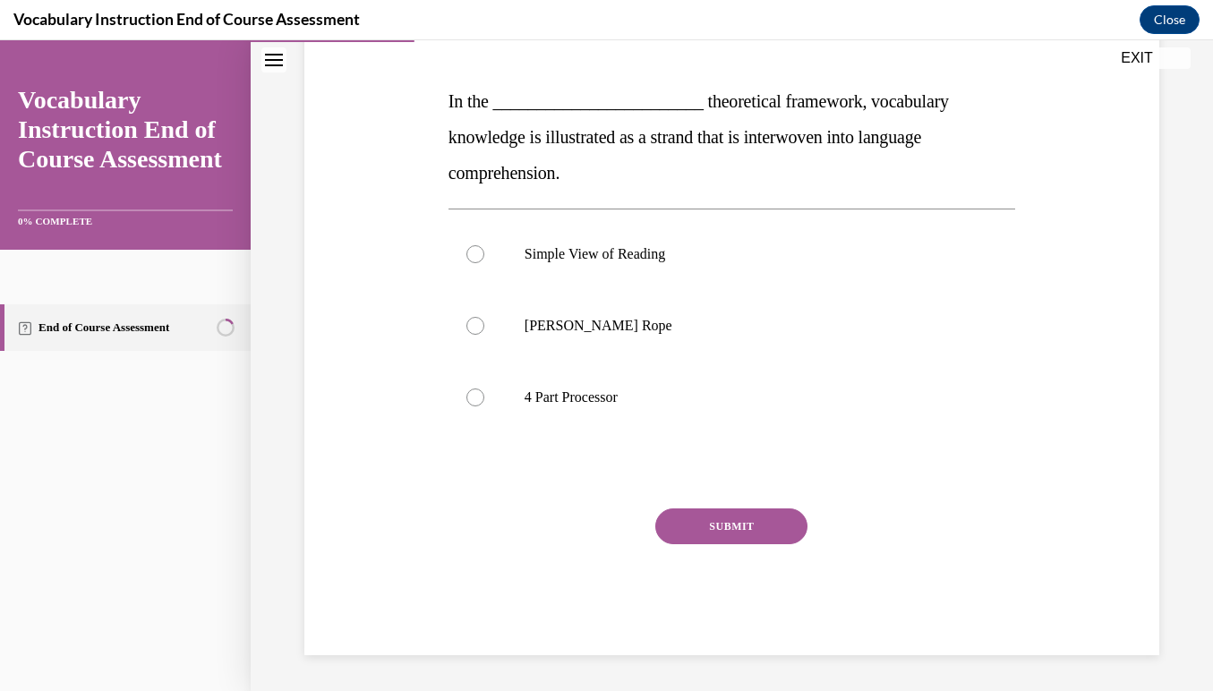
scroll to position [200, 0]
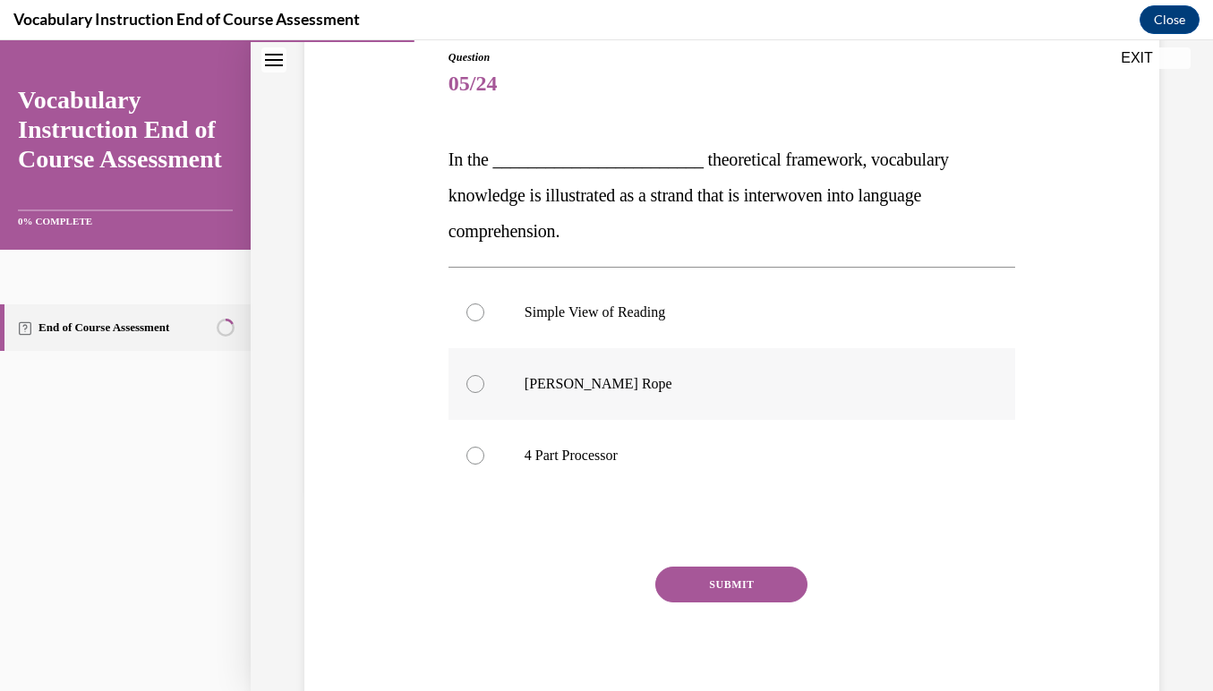
click at [479, 379] on div at bounding box center [475, 384] width 18 height 18
click at [479, 379] on input "Scarborough's Rope" at bounding box center [475, 384] width 18 height 18
radio input "true"
click at [724, 592] on button "SUBMIT" at bounding box center [731, 585] width 152 height 36
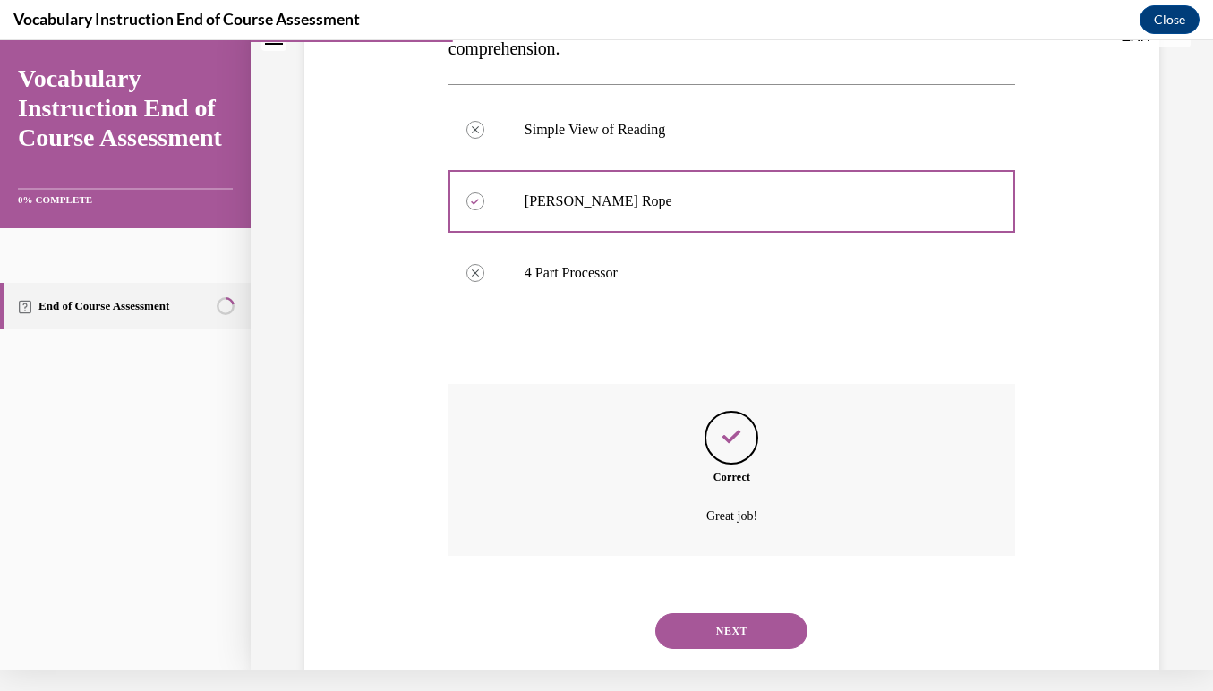
scroll to position [380, 0]
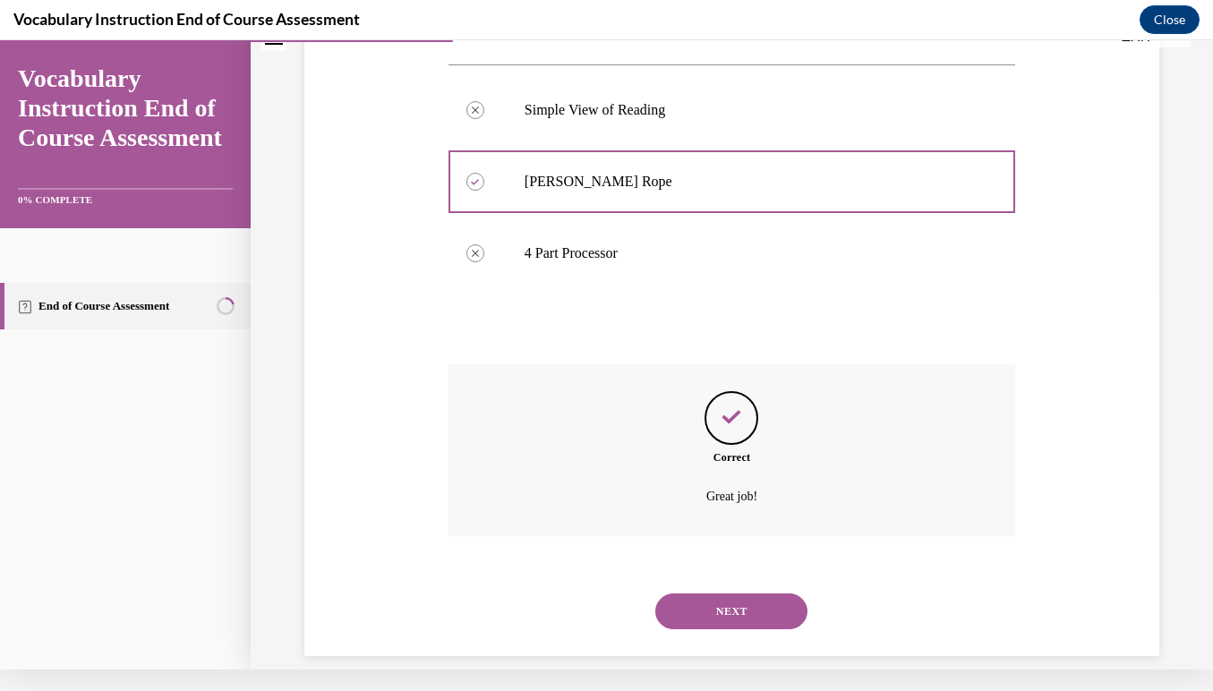
click at [734, 593] on button "NEXT" at bounding box center [731, 611] width 152 height 36
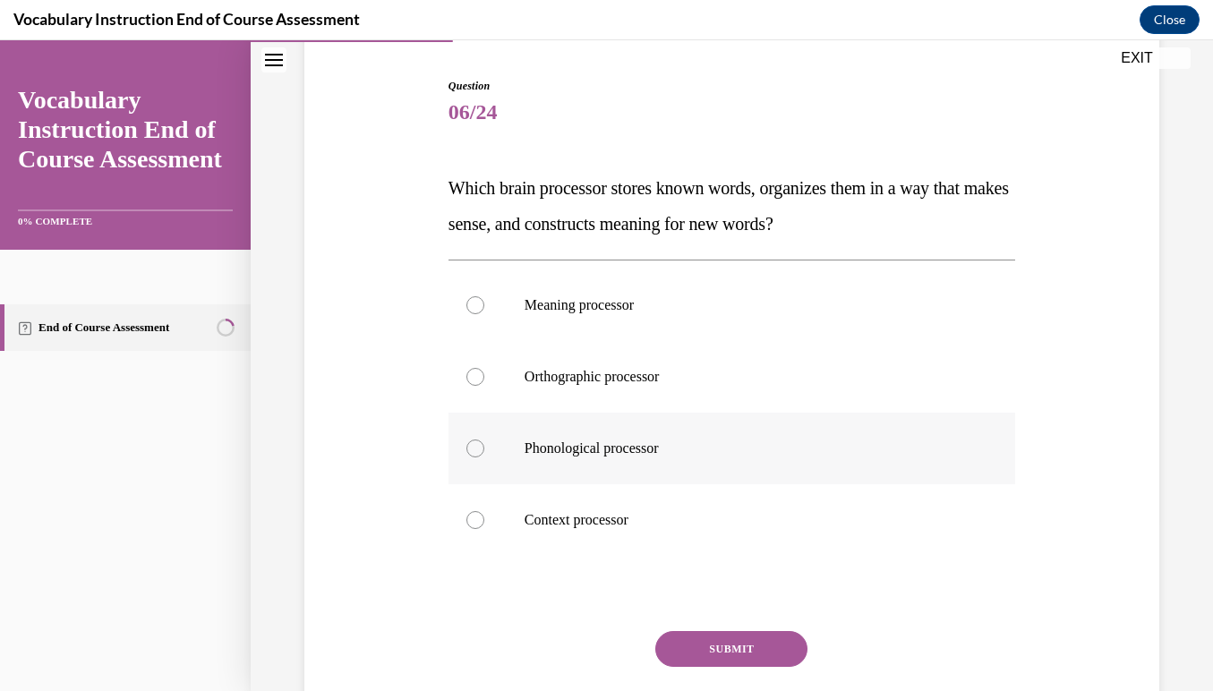
scroll to position [175, 0]
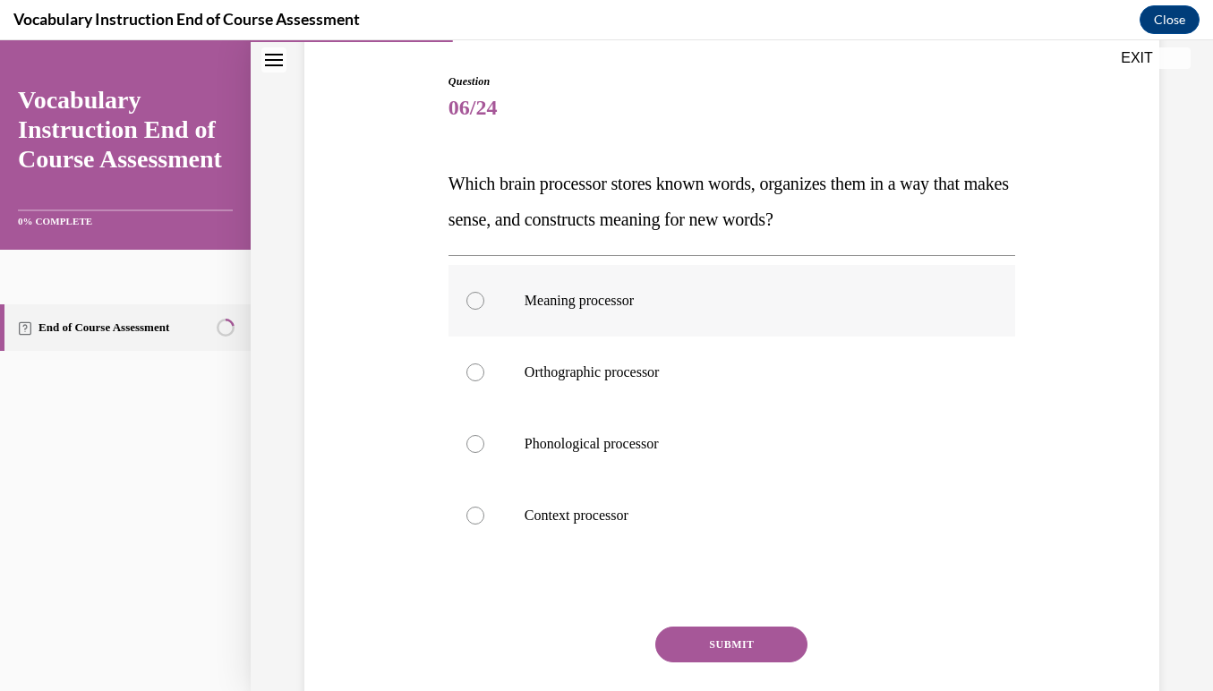
click at [477, 300] on div at bounding box center [475, 301] width 18 height 18
click at [477, 300] on input "Meaning processor" at bounding box center [475, 301] width 18 height 18
radio input "true"
click at [762, 632] on button "SUBMIT" at bounding box center [731, 644] width 152 height 36
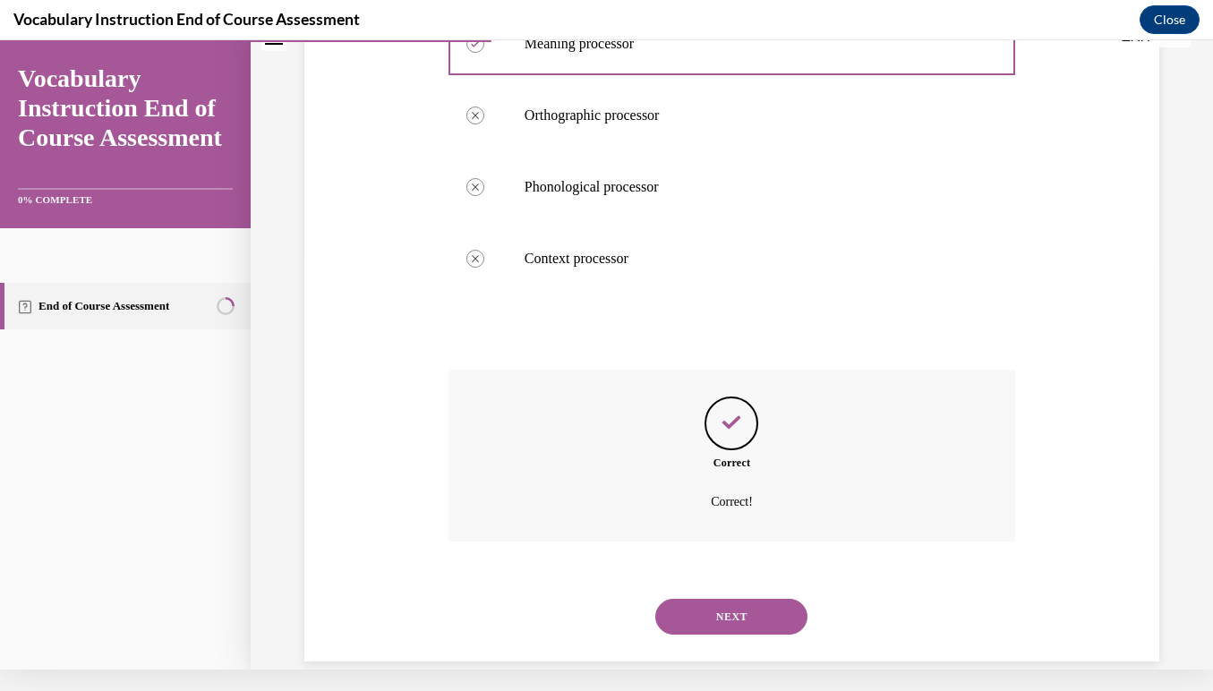
scroll to position [416, 0]
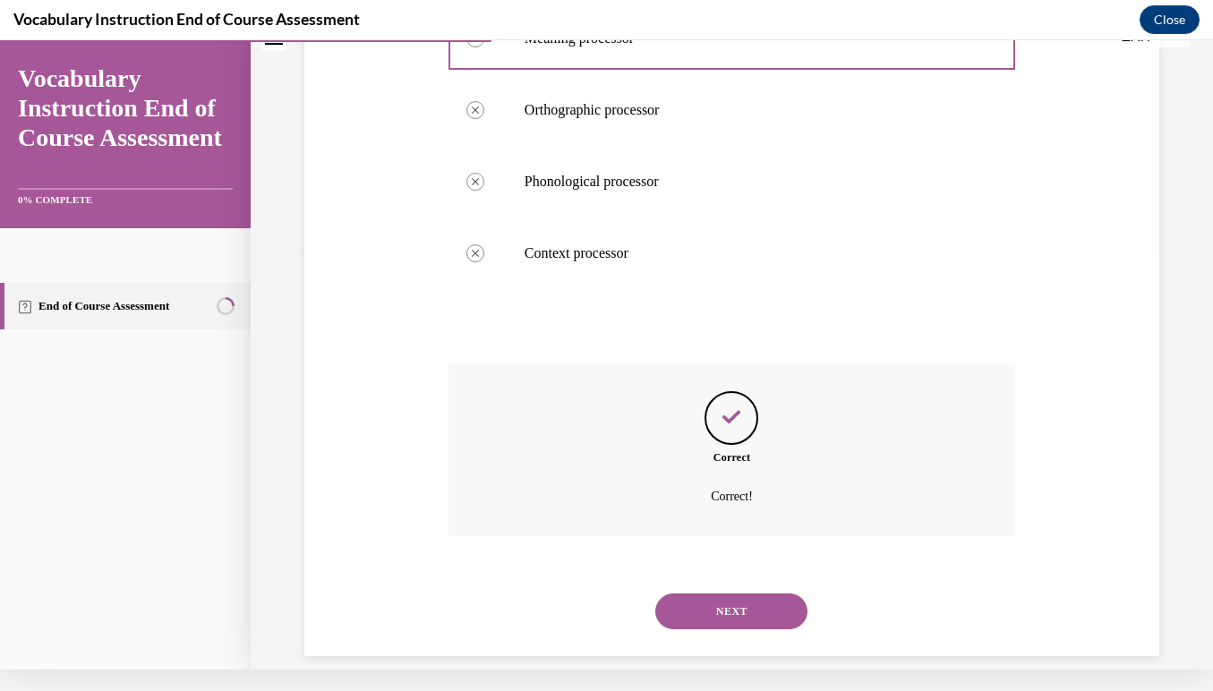
click at [734, 593] on button "NEXT" at bounding box center [731, 611] width 152 height 36
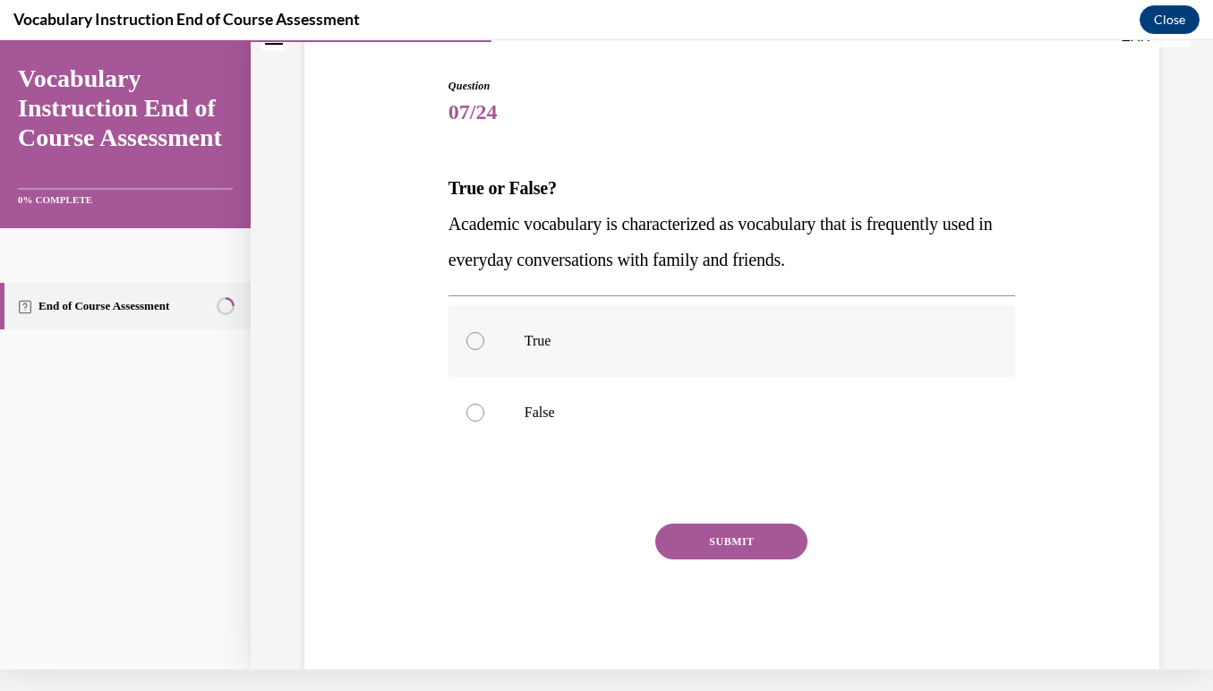
scroll to position [156, 0]
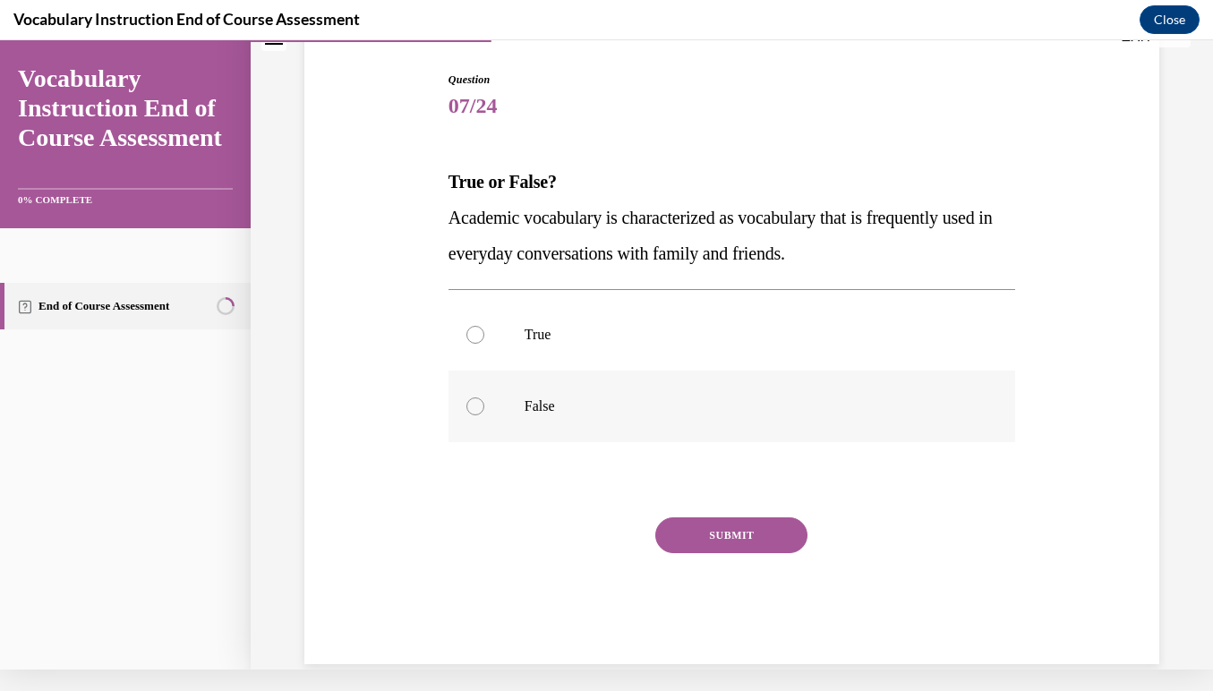
click at [473, 396] on label "False" at bounding box center [731, 407] width 567 height 72
click at [473, 397] on input "False" at bounding box center [475, 406] width 18 height 18
radio input "true"
click at [711, 538] on button "SUBMIT" at bounding box center [731, 535] width 152 height 36
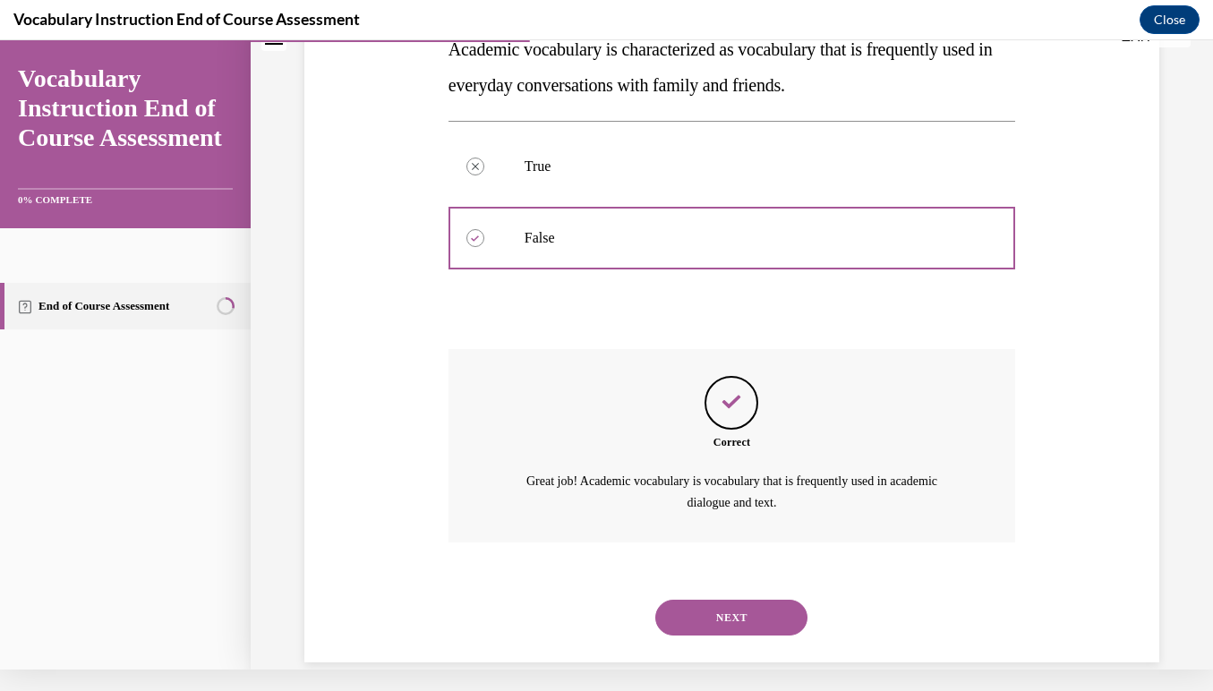
scroll to position [329, 0]
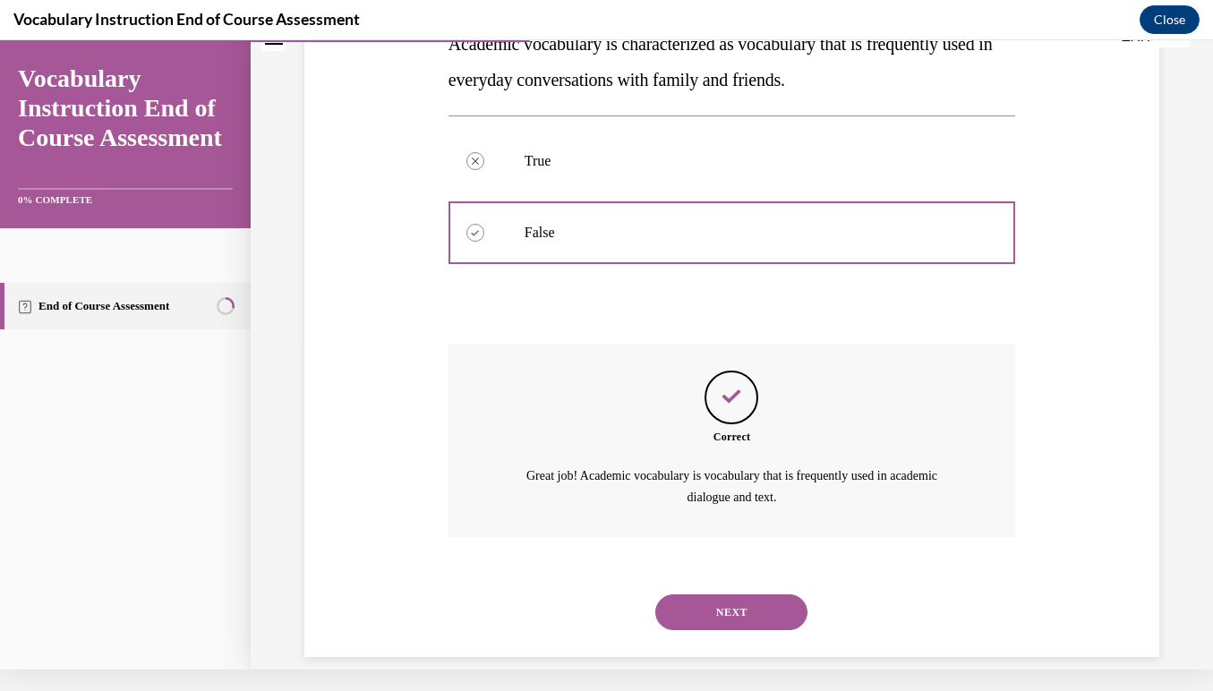
click at [719, 594] on button "NEXT" at bounding box center [731, 612] width 152 height 36
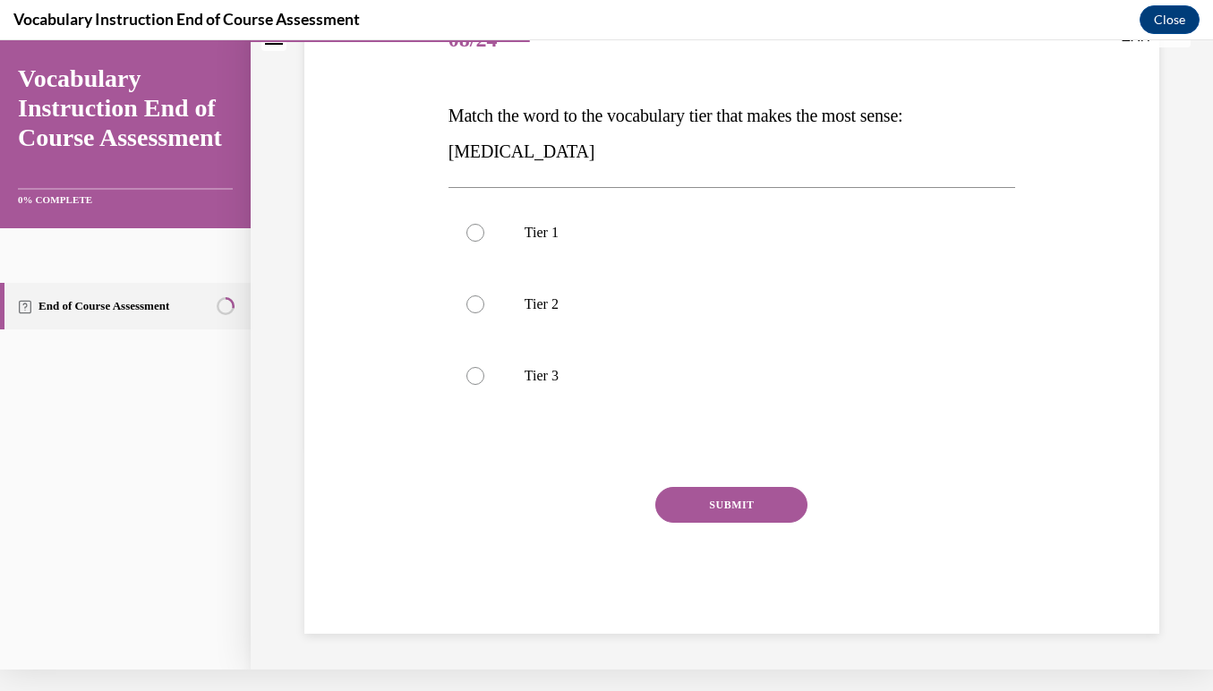
scroll to position [0, 0]
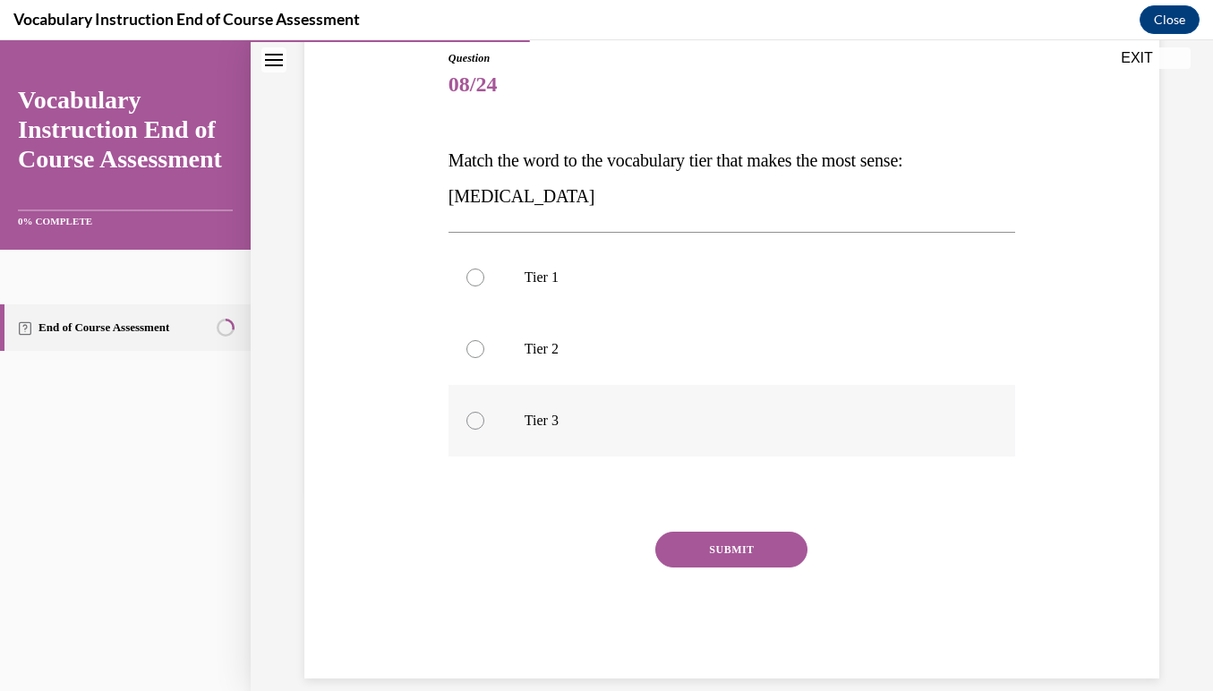
click at [471, 424] on div at bounding box center [475, 421] width 18 height 18
click at [471, 424] on input "Tier 3" at bounding box center [475, 421] width 18 height 18
radio input "true"
click at [696, 546] on button "SUBMIT" at bounding box center [731, 550] width 152 height 36
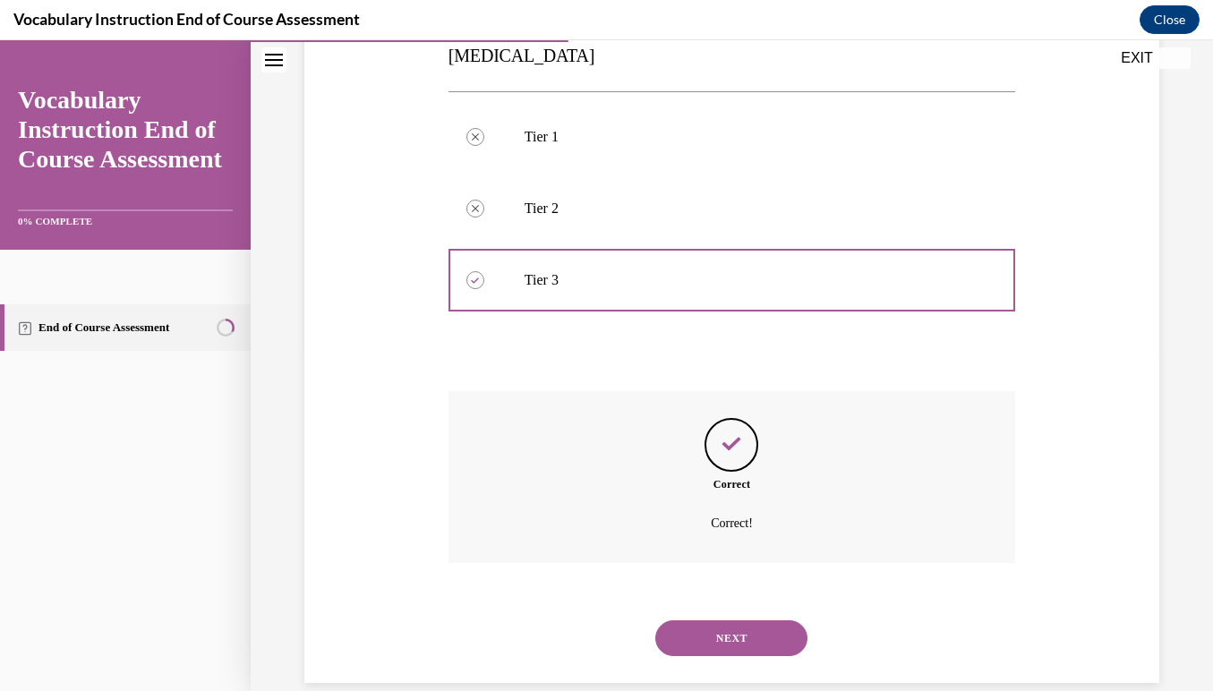
scroll to position [345, 0]
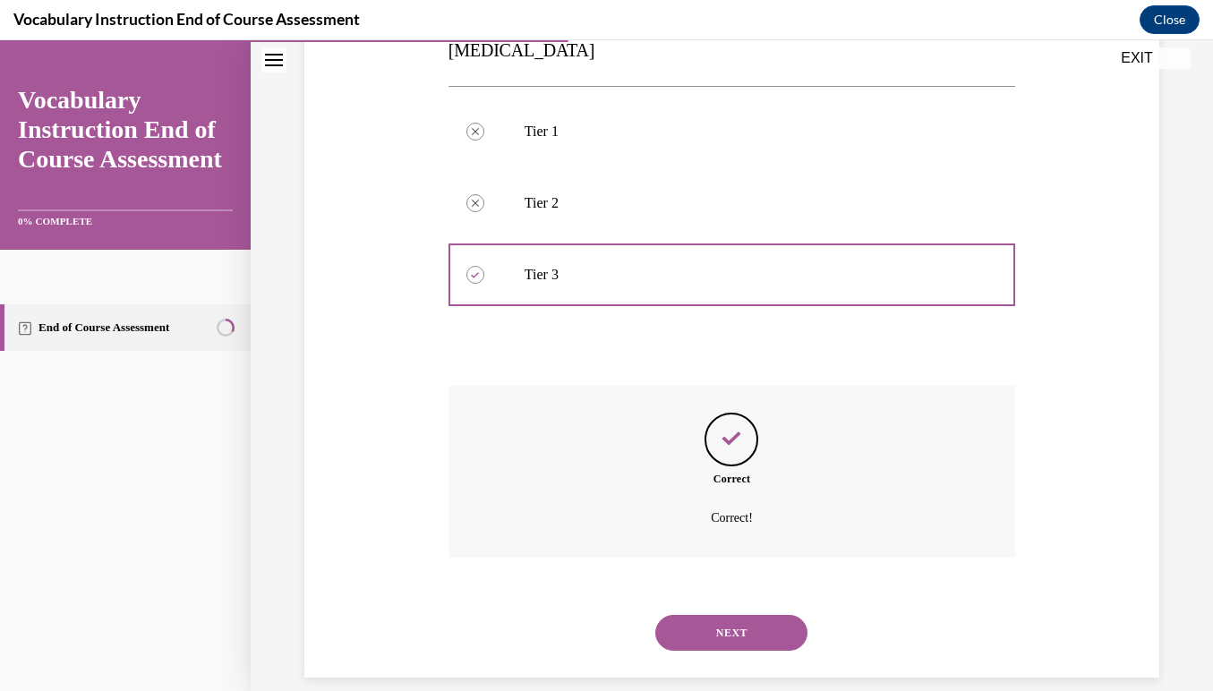
click at [714, 615] on button "NEXT" at bounding box center [731, 633] width 152 height 36
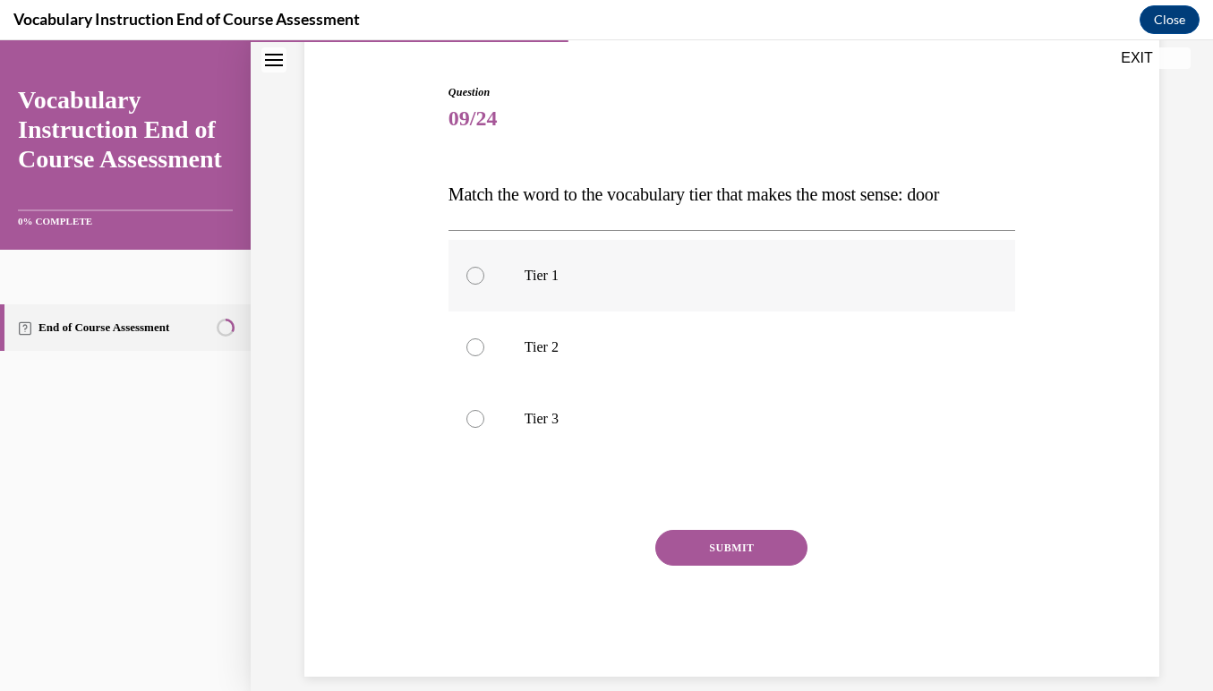
click at [475, 272] on div at bounding box center [475, 276] width 18 height 18
click at [475, 272] on input "Tier 1" at bounding box center [475, 276] width 18 height 18
radio input "true"
click at [710, 555] on button "SUBMIT" at bounding box center [731, 548] width 152 height 36
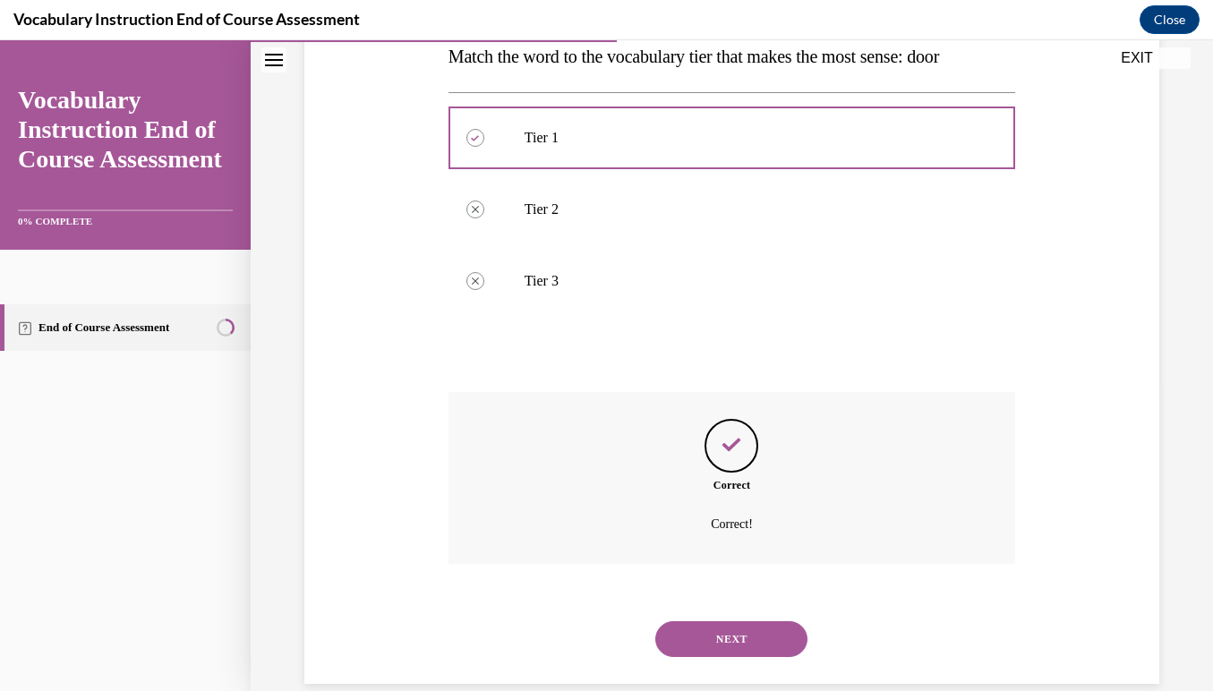
scroll to position [309, 0]
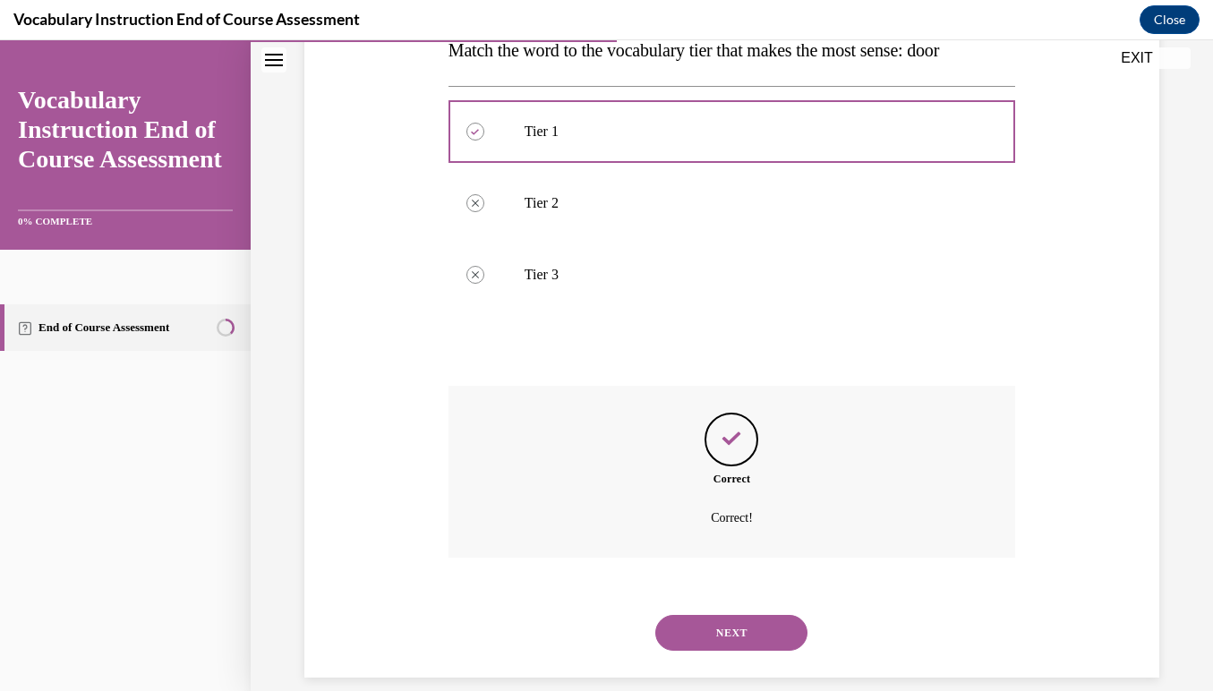
click at [720, 615] on button "NEXT" at bounding box center [731, 633] width 152 height 36
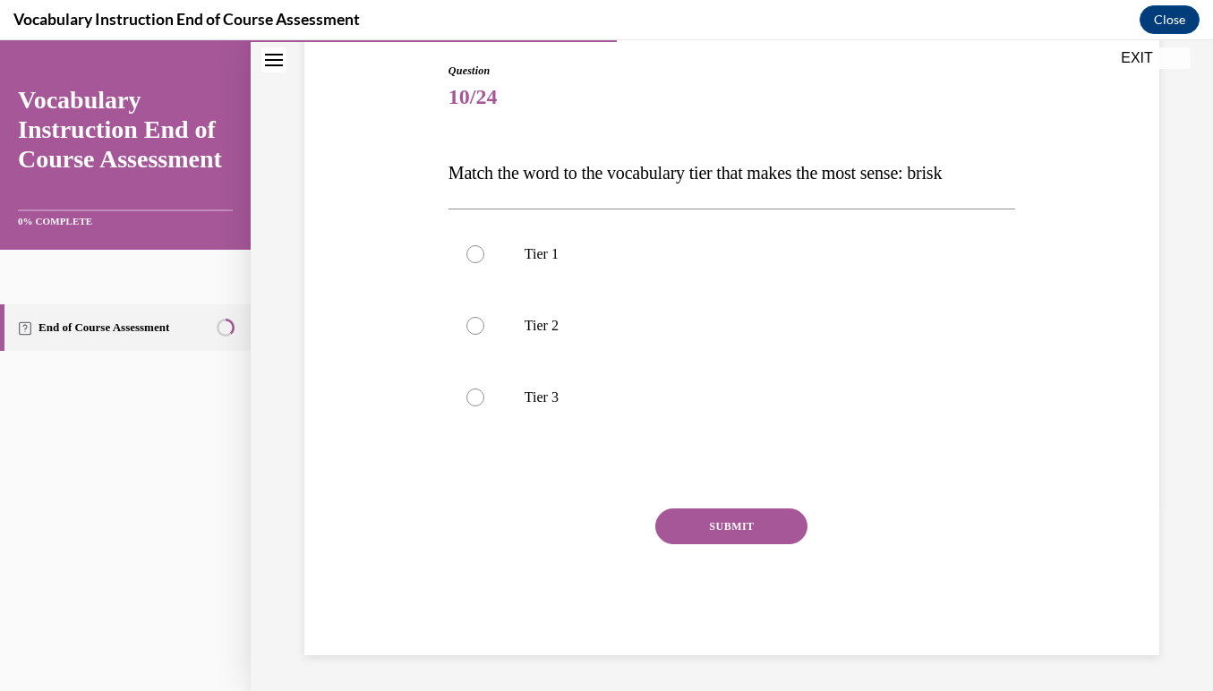
scroll to position [159, 0]
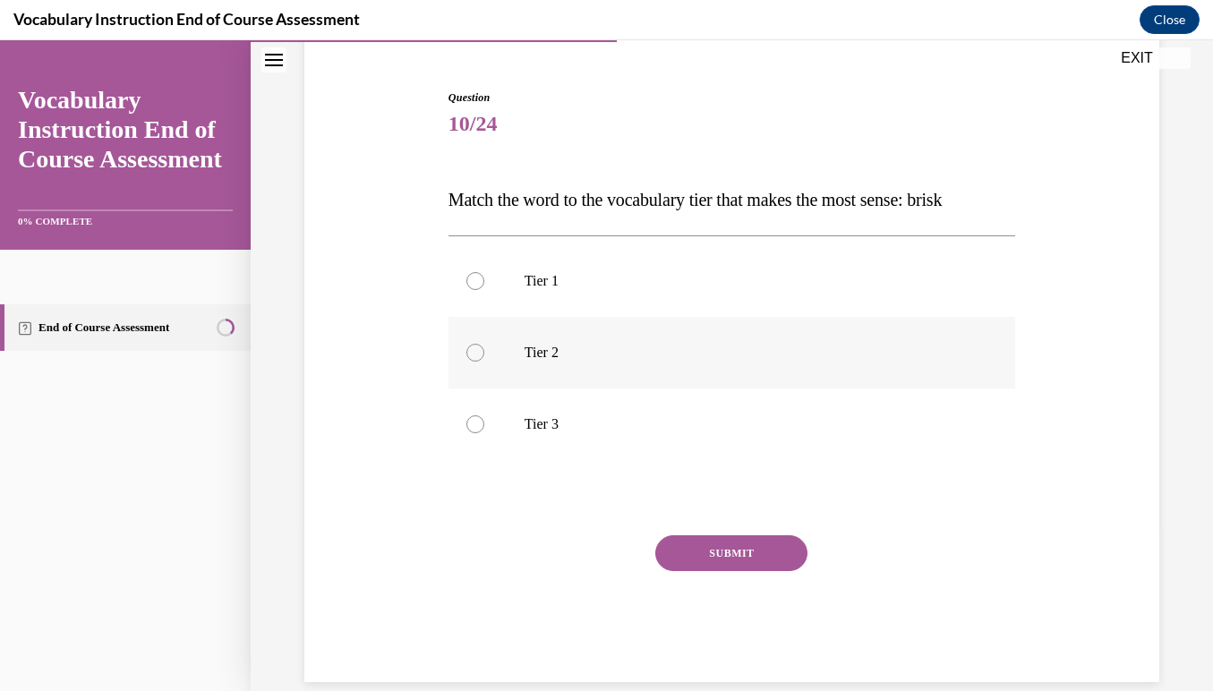
click at [476, 348] on div at bounding box center [475, 353] width 18 height 18
click at [476, 348] on input "Tier 2" at bounding box center [475, 353] width 18 height 18
radio input "true"
click at [752, 551] on button "SUBMIT" at bounding box center [731, 553] width 152 height 36
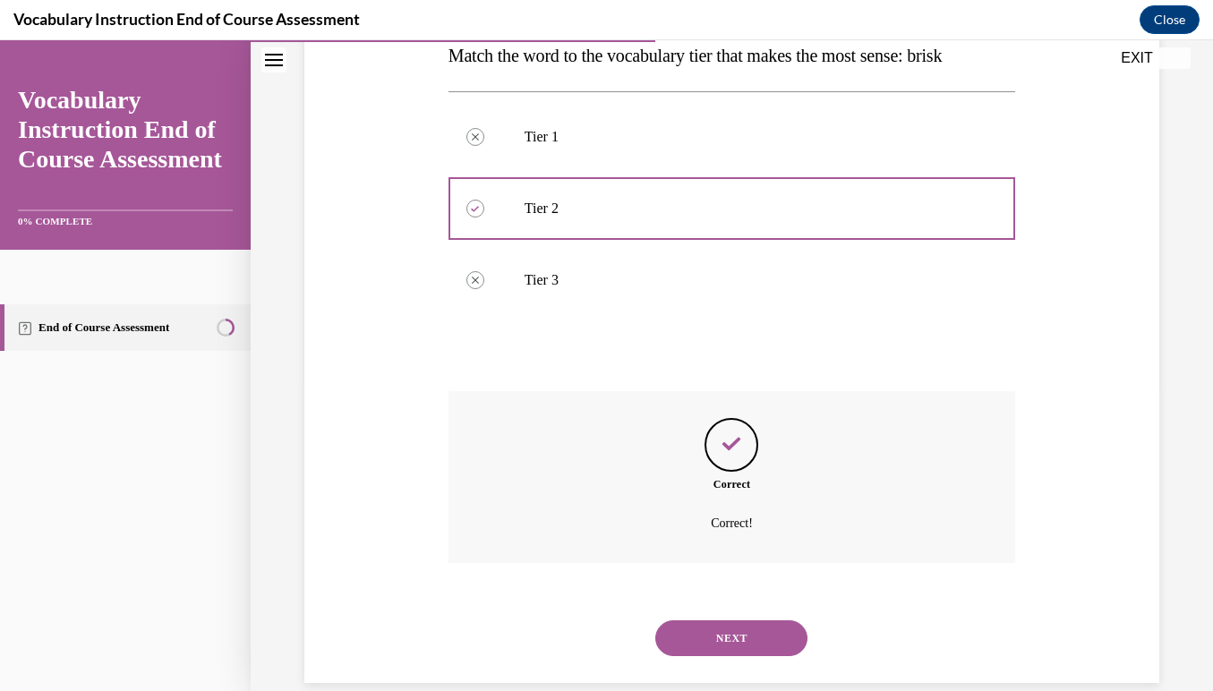
scroll to position [309, 0]
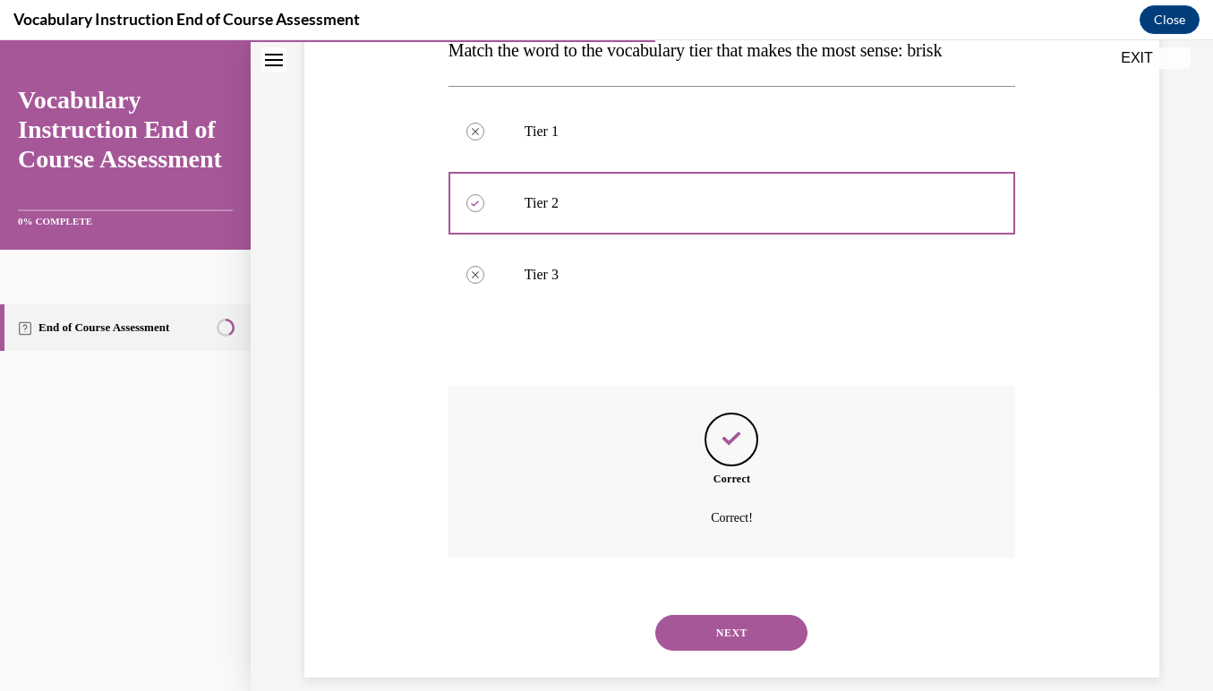
click at [728, 615] on button "NEXT" at bounding box center [731, 633] width 152 height 36
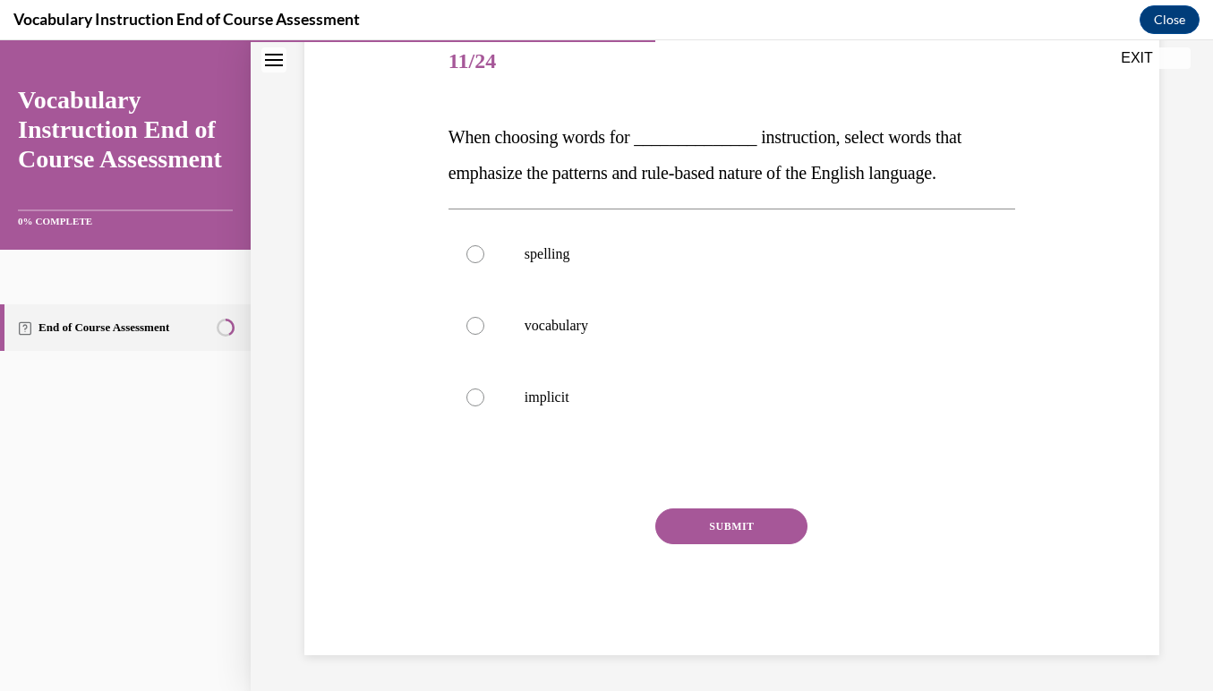
scroll to position [200, 0]
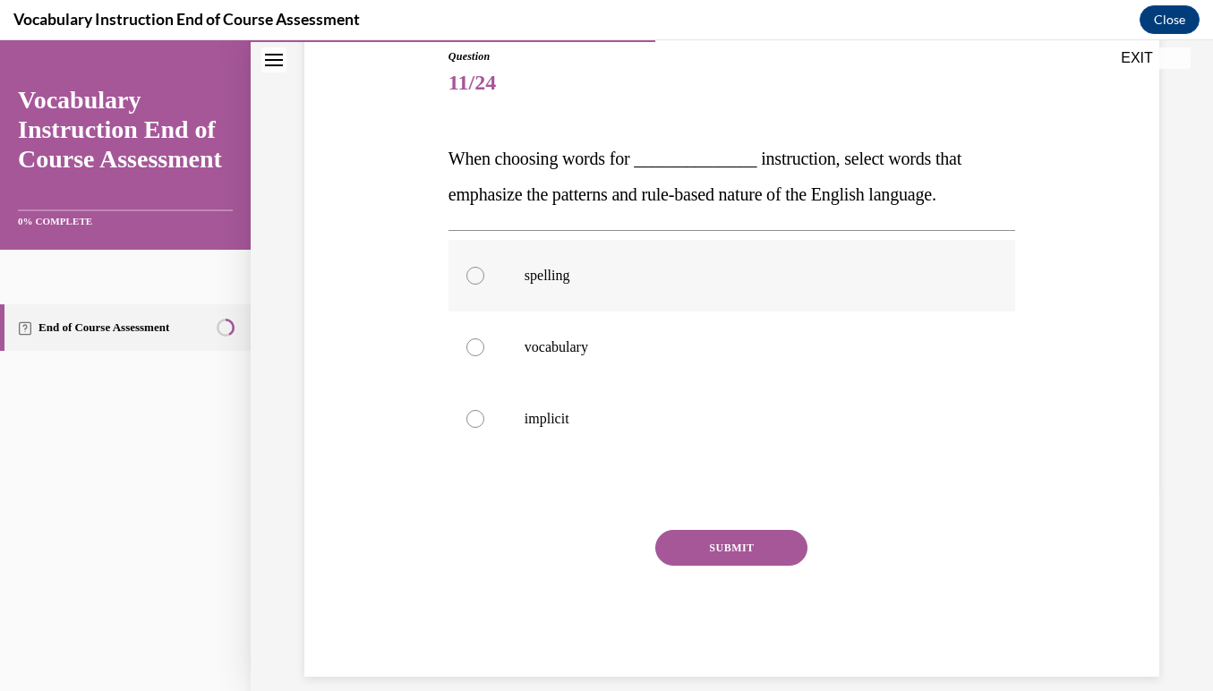
click at [477, 282] on div at bounding box center [475, 276] width 18 height 18
click at [477, 282] on input "spelling" at bounding box center [475, 276] width 18 height 18
radio input "true"
click at [715, 547] on button "SUBMIT" at bounding box center [731, 548] width 152 height 36
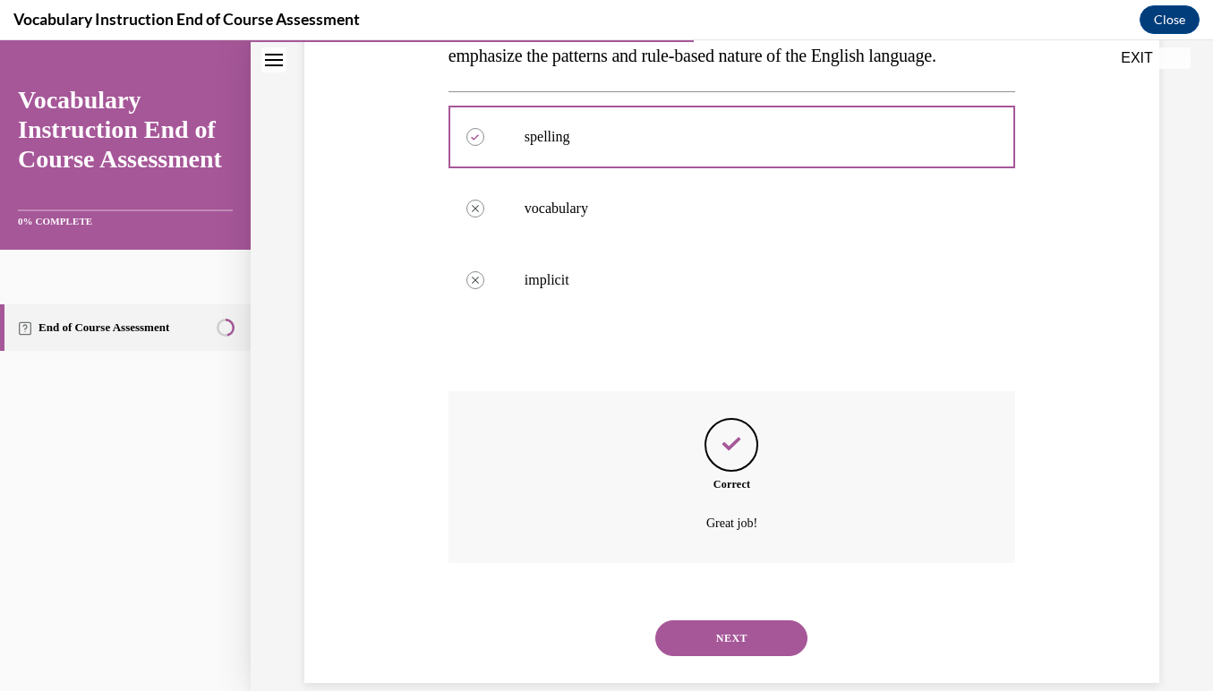
scroll to position [345, 0]
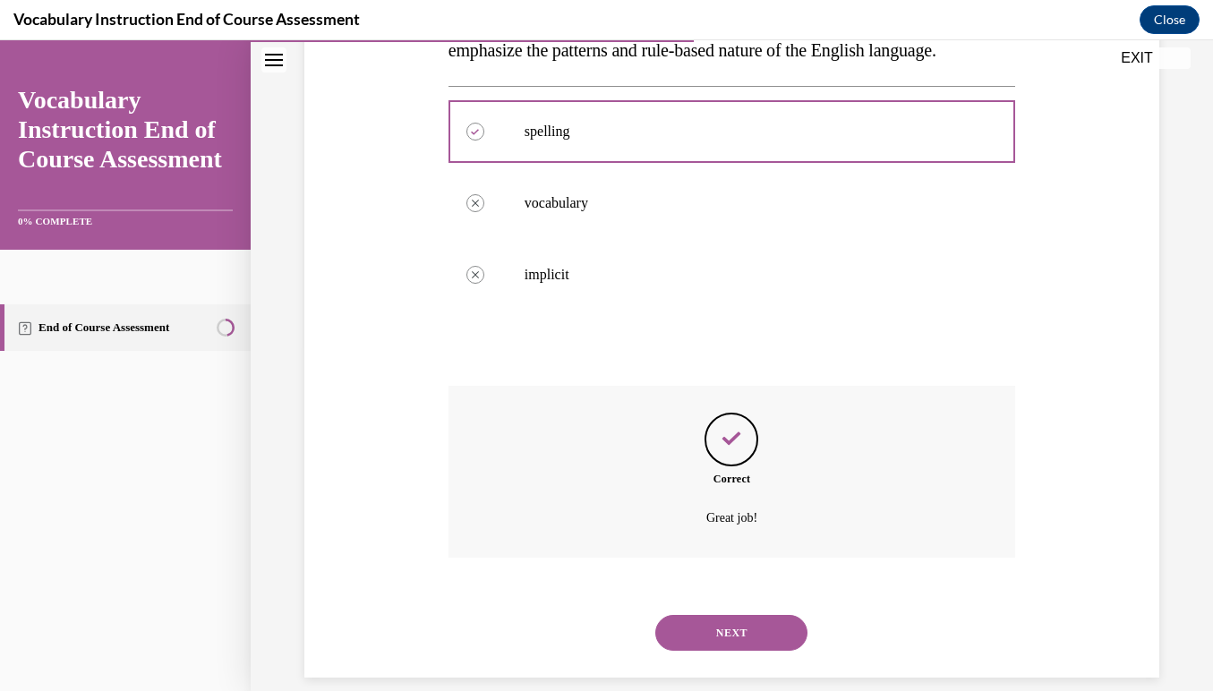
click at [720, 615] on button "NEXT" at bounding box center [731, 633] width 152 height 36
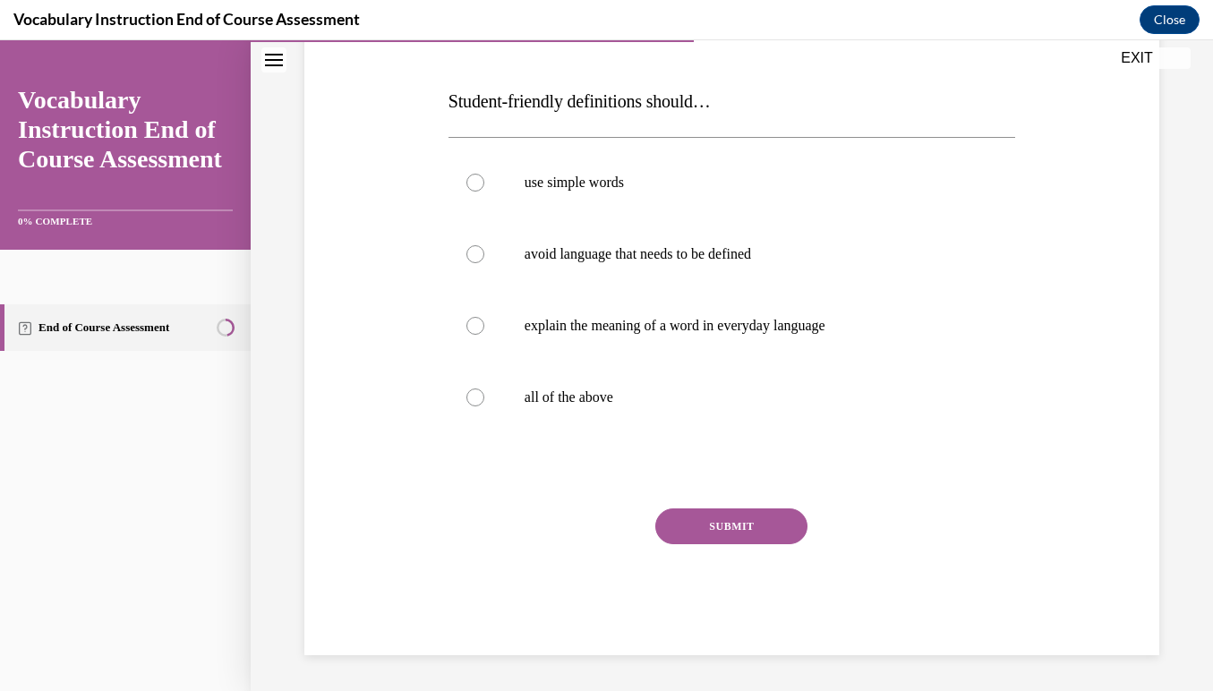
scroll to position [214, 0]
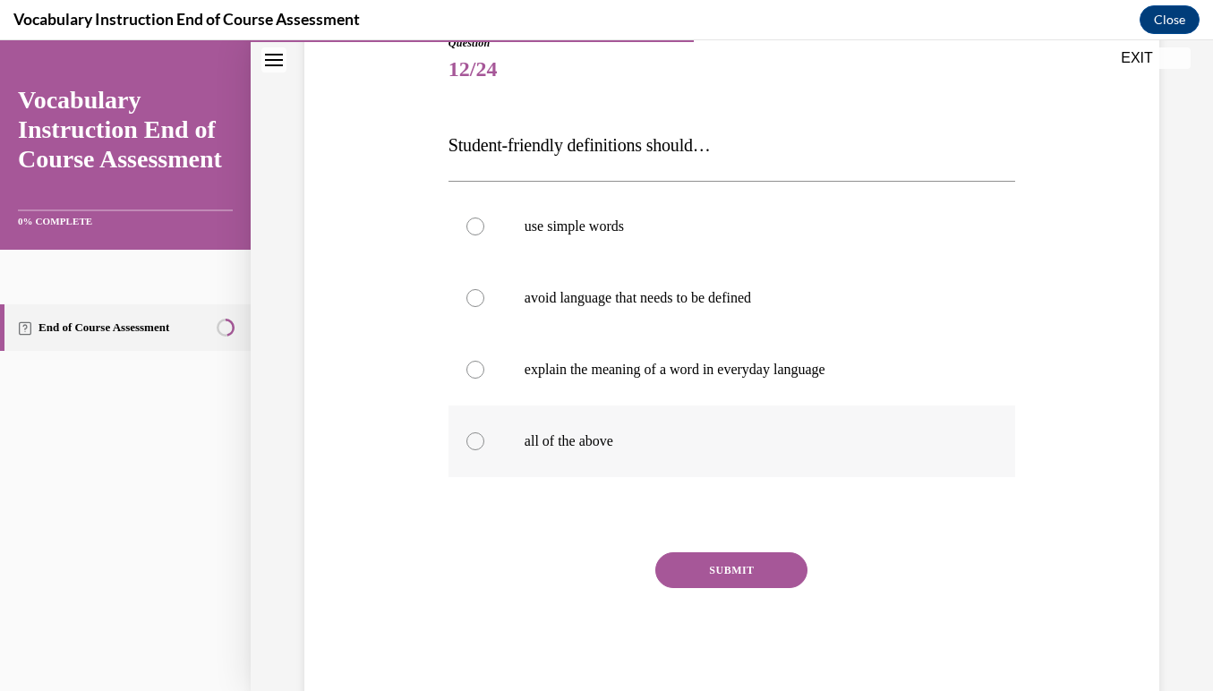
click at [474, 453] on label "all of the above" at bounding box center [731, 441] width 567 height 72
click at [474, 450] on input "all of the above" at bounding box center [475, 441] width 18 height 18
radio input "true"
click at [715, 581] on button "SUBMIT" at bounding box center [731, 570] width 152 height 36
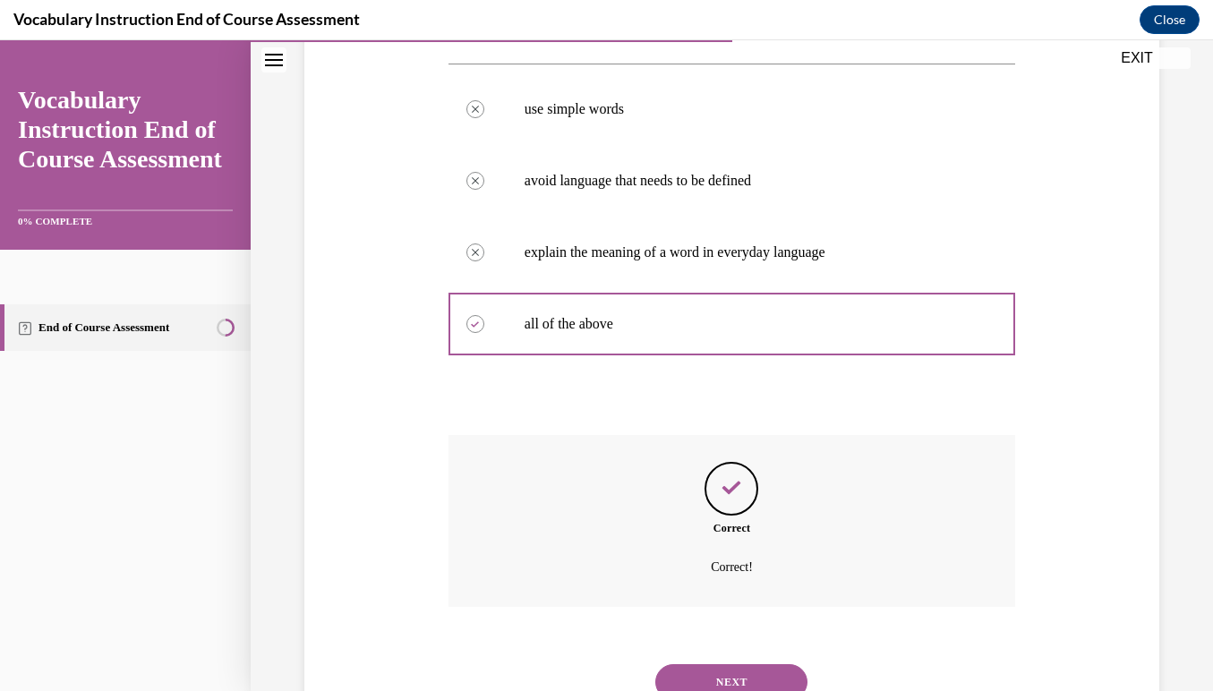
scroll to position [380, 0]
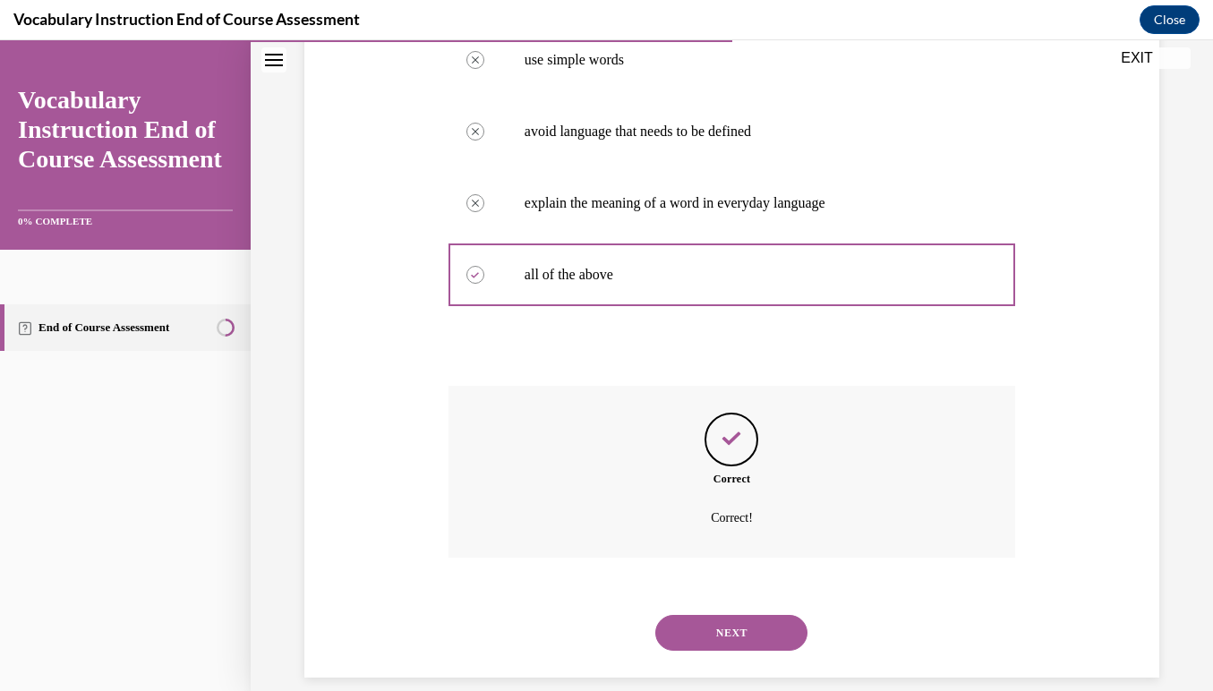
click at [720, 615] on button "NEXT" at bounding box center [731, 633] width 152 height 36
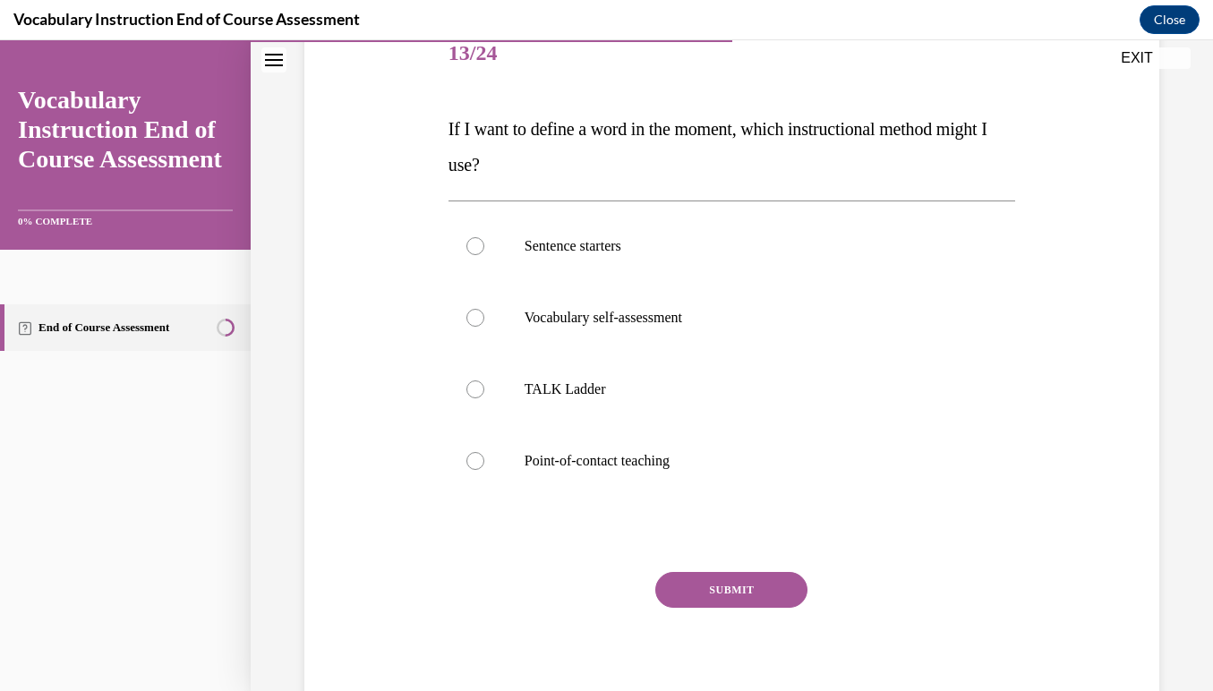
scroll to position [234, 0]
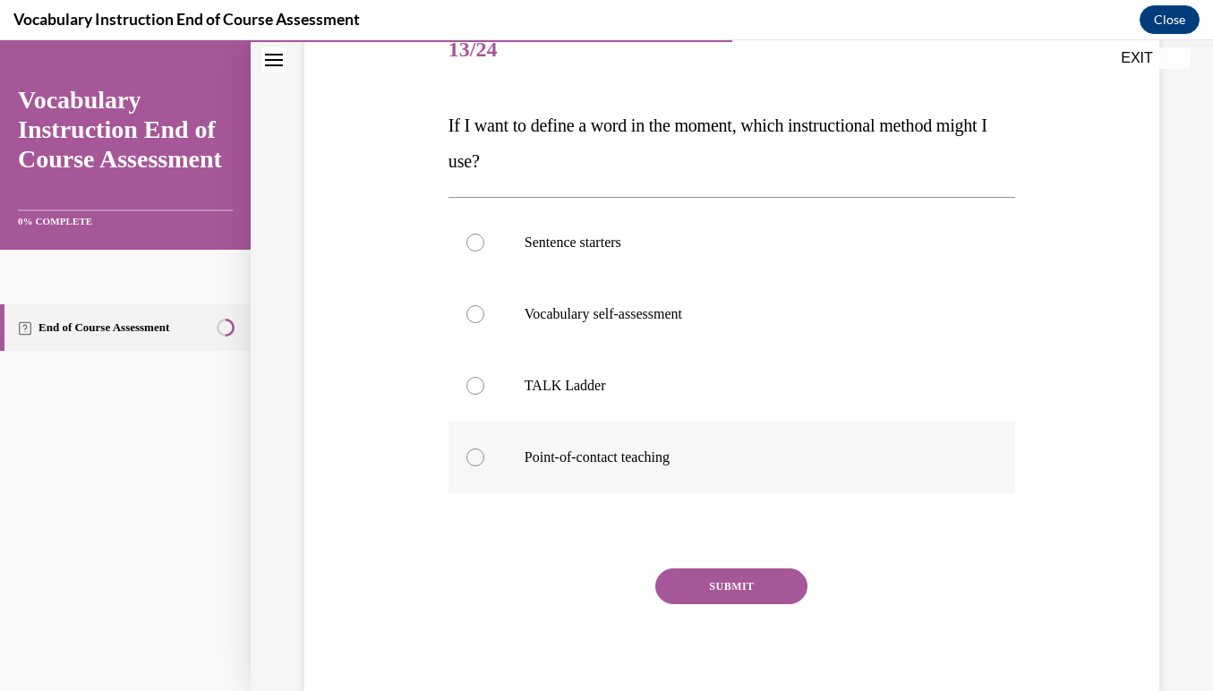
click at [475, 452] on div at bounding box center [475, 457] width 18 height 18
click at [475, 452] on input "Point-of-contact teaching" at bounding box center [475, 457] width 18 height 18
radio input "true"
click at [705, 586] on button "SUBMIT" at bounding box center [731, 586] width 152 height 36
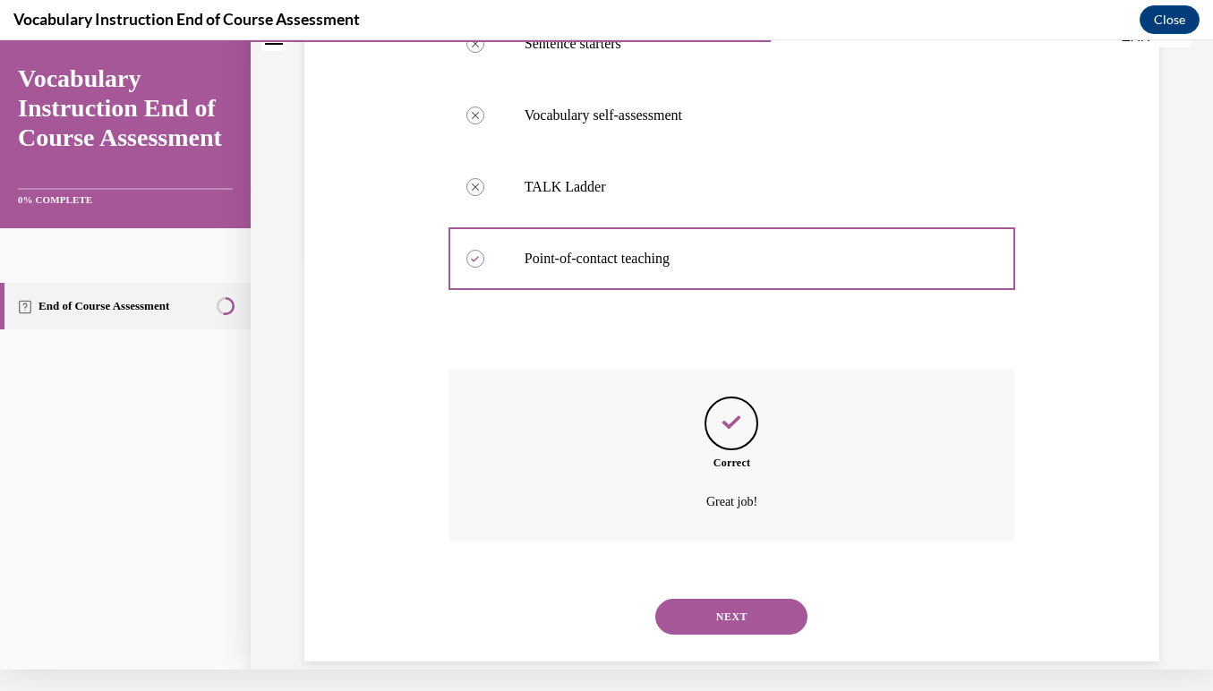
scroll to position [416, 0]
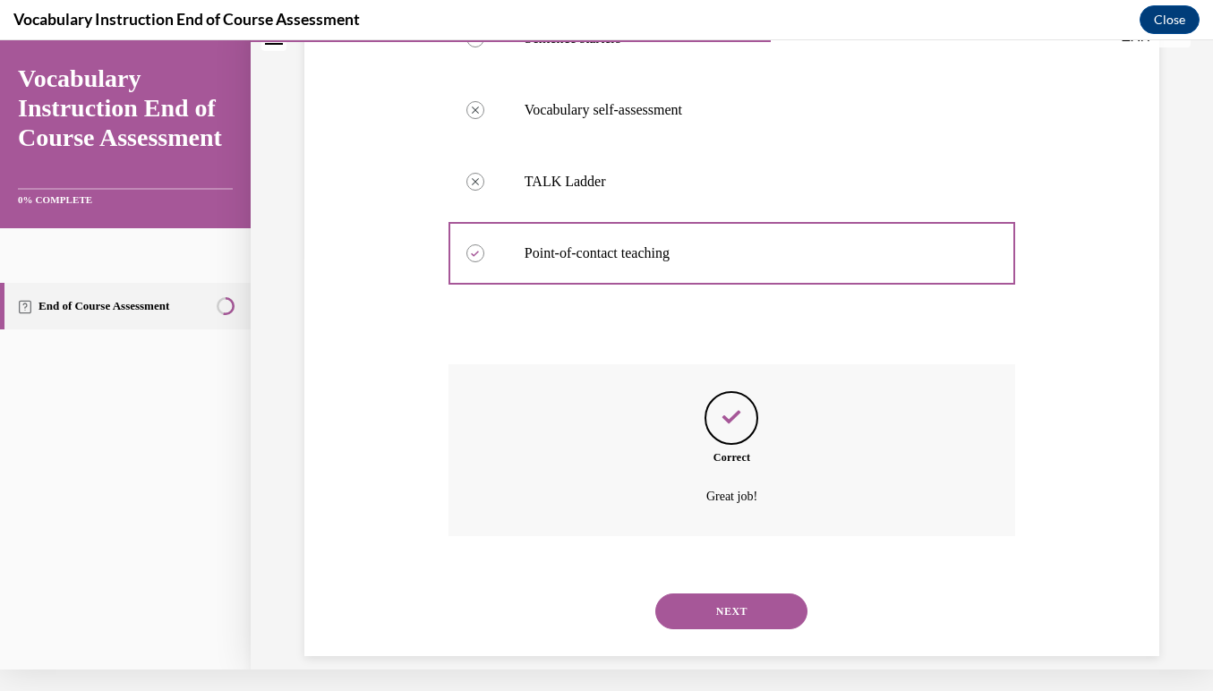
click at [703, 593] on button "NEXT" at bounding box center [731, 611] width 152 height 36
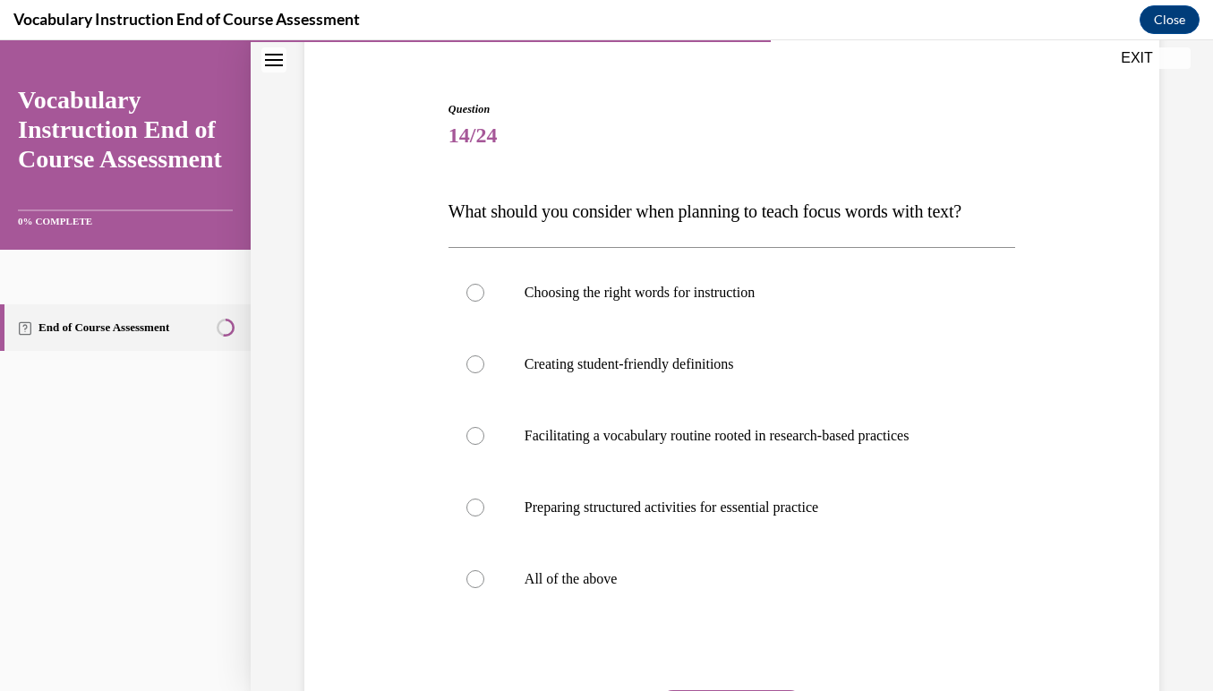
scroll to position [158, 0]
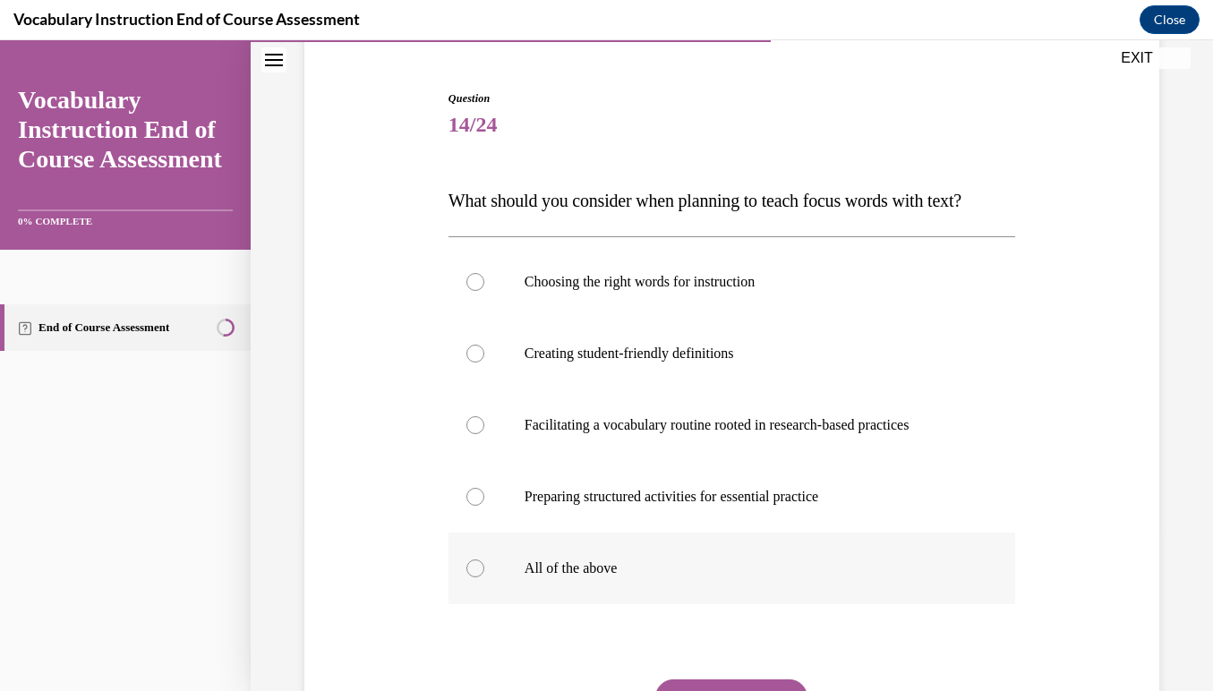
click at [472, 567] on div at bounding box center [475, 568] width 18 height 18
click at [472, 567] on input "All of the above" at bounding box center [475, 568] width 18 height 18
radio input "true"
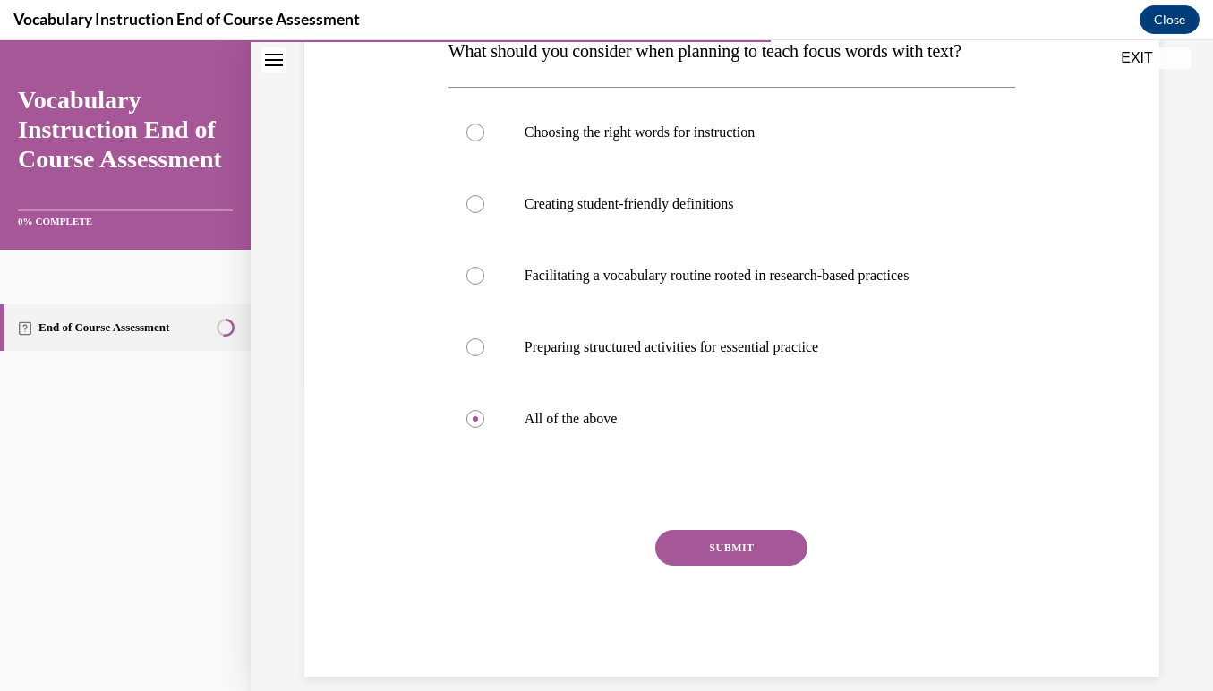
click at [741, 543] on button "SUBMIT" at bounding box center [731, 548] width 152 height 36
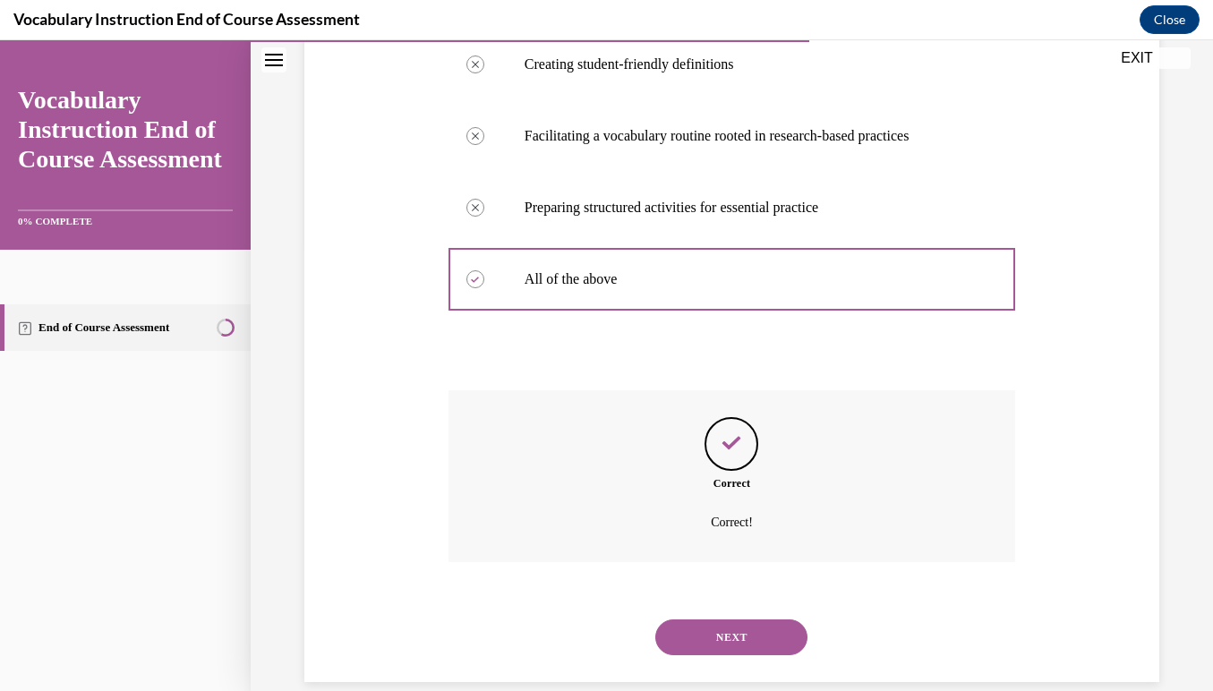
scroll to position [452, 0]
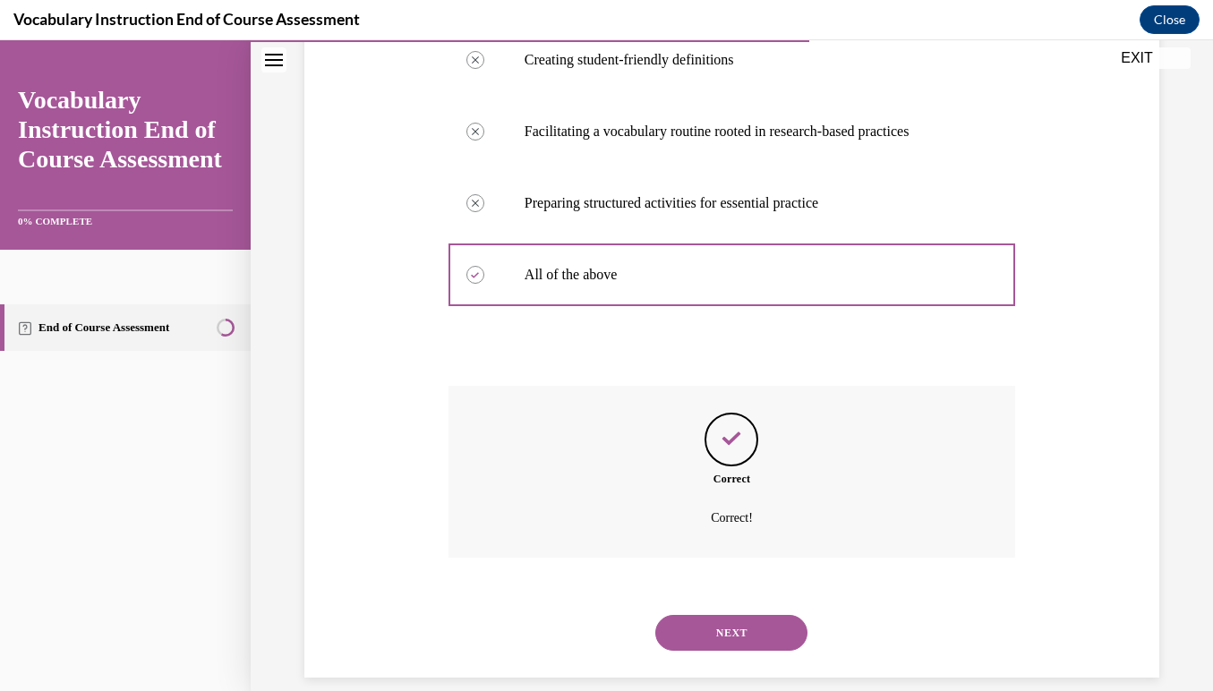
click at [731, 615] on button "NEXT" at bounding box center [731, 633] width 152 height 36
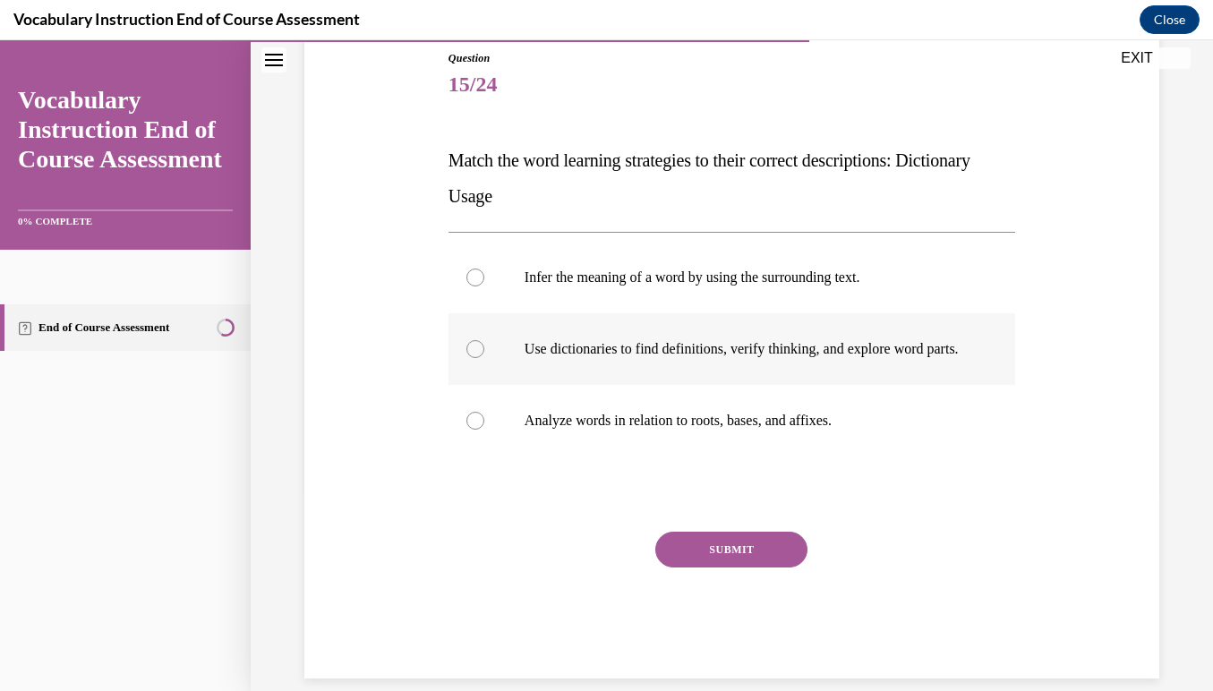
click at [472, 356] on div at bounding box center [475, 349] width 18 height 18
click at [472, 356] on input "Use dictionaries to find definitions, verify thinking, and explore word parts." at bounding box center [475, 349] width 18 height 18
radio input "true"
click at [729, 567] on button "SUBMIT" at bounding box center [731, 550] width 152 height 36
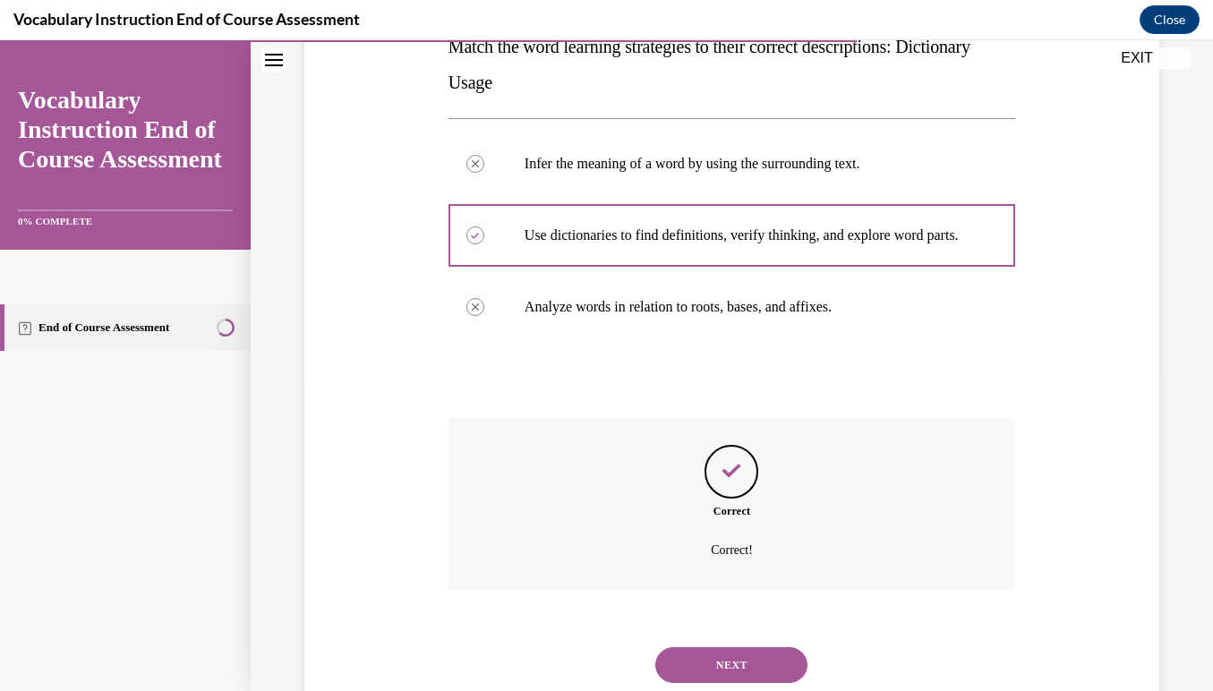
scroll to position [362, 0]
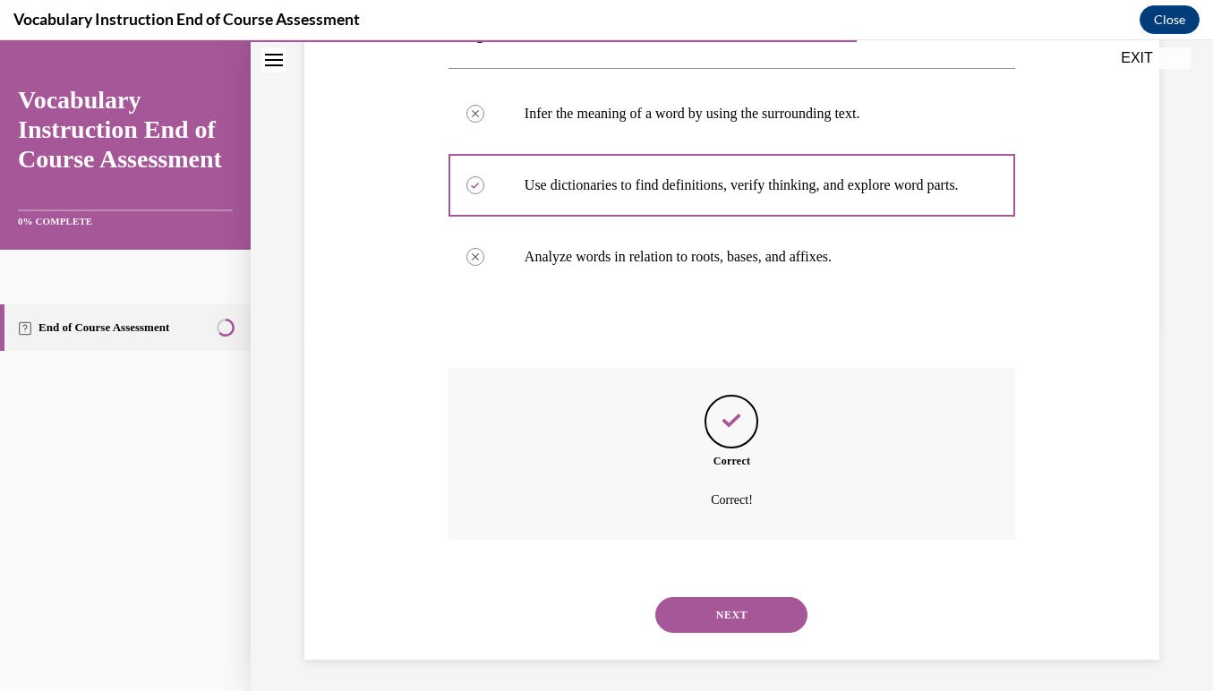
click at [729, 615] on button "NEXT" at bounding box center [731, 615] width 152 height 36
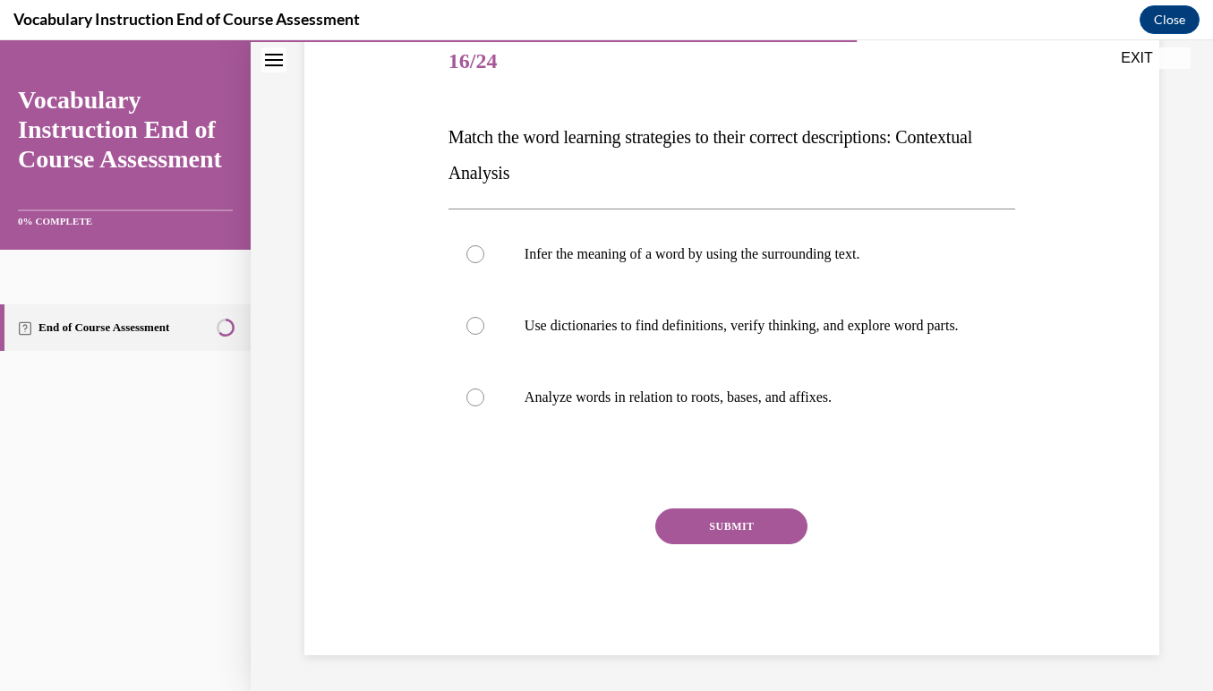
scroll to position [203, 0]
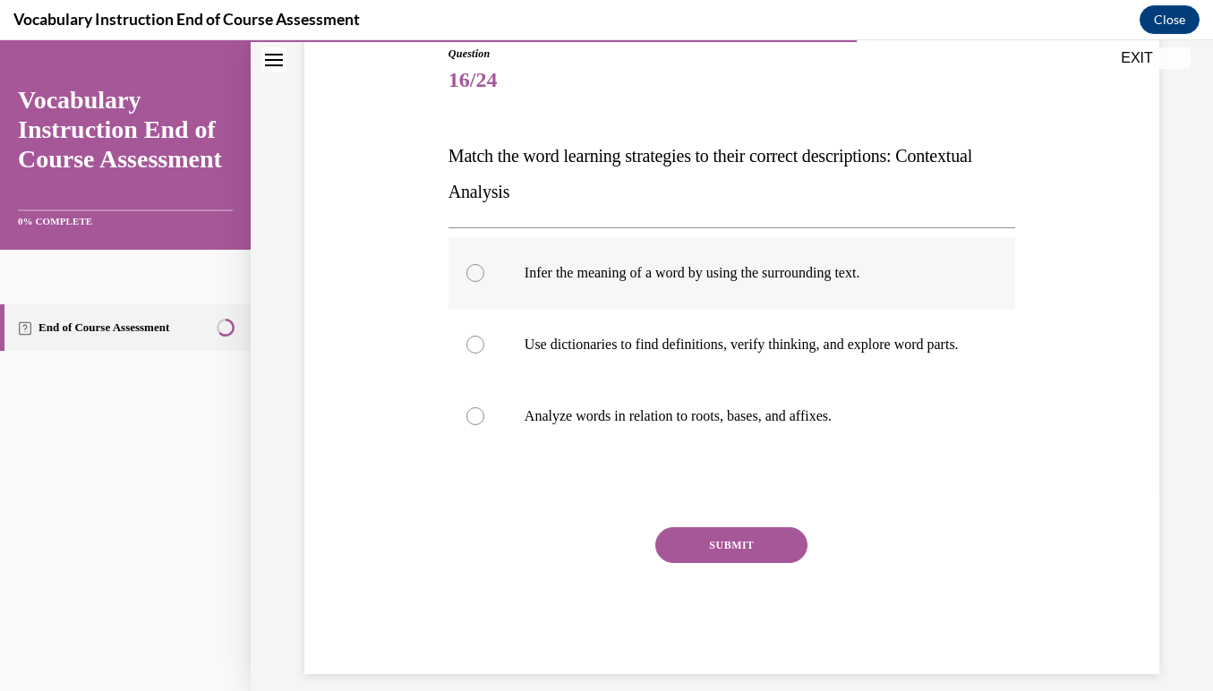
click at [473, 272] on div at bounding box center [475, 273] width 18 height 18
click at [473, 272] on input "Infer the meaning of a word by using the surrounding text." at bounding box center [475, 273] width 18 height 18
radio input "true"
click at [726, 563] on button "SUBMIT" at bounding box center [731, 545] width 152 height 36
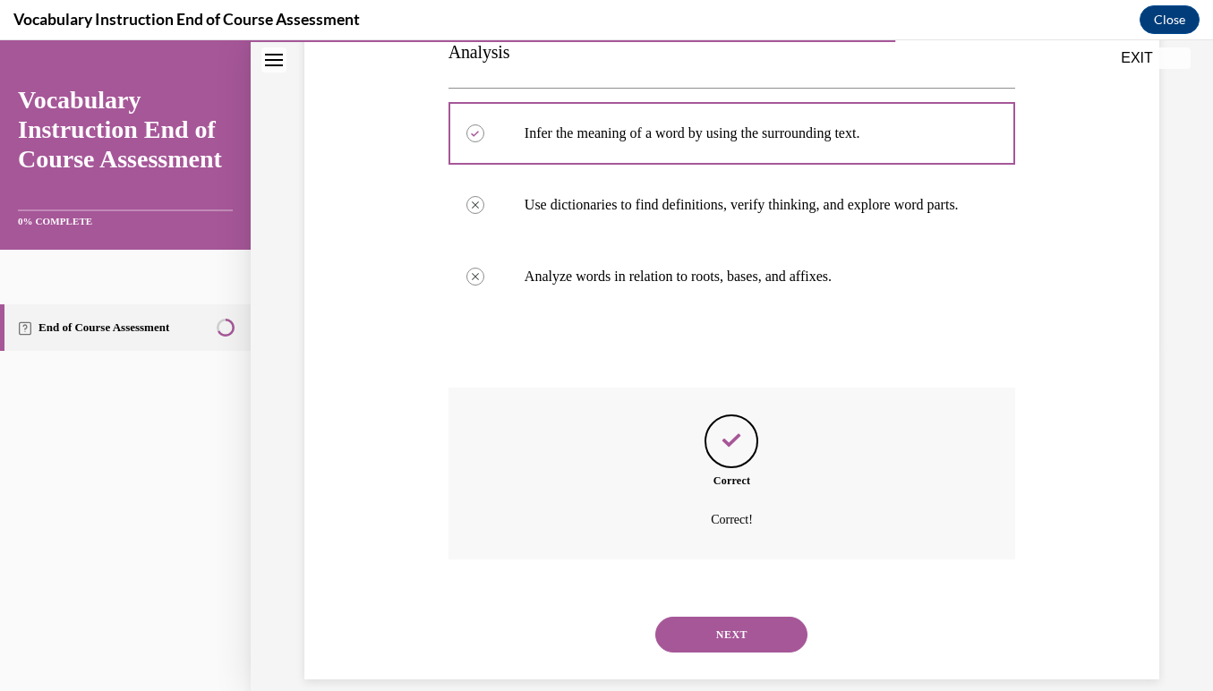
scroll to position [362, 0]
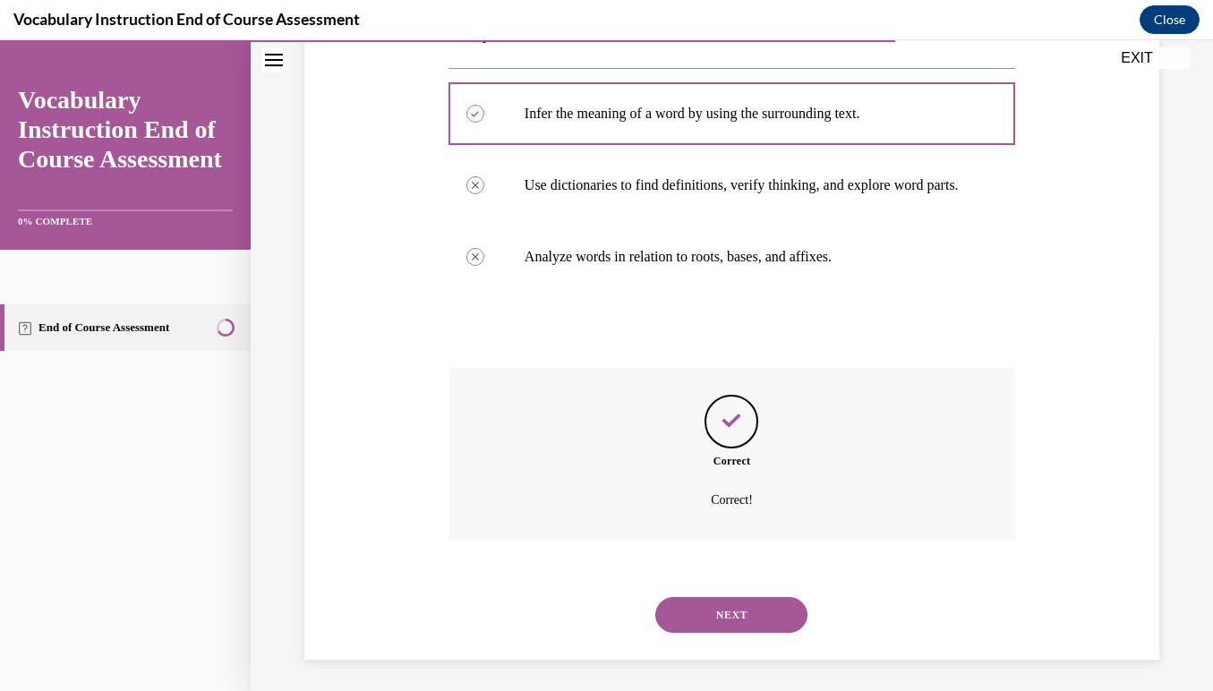
click at [727, 601] on button "NEXT" at bounding box center [731, 615] width 152 height 36
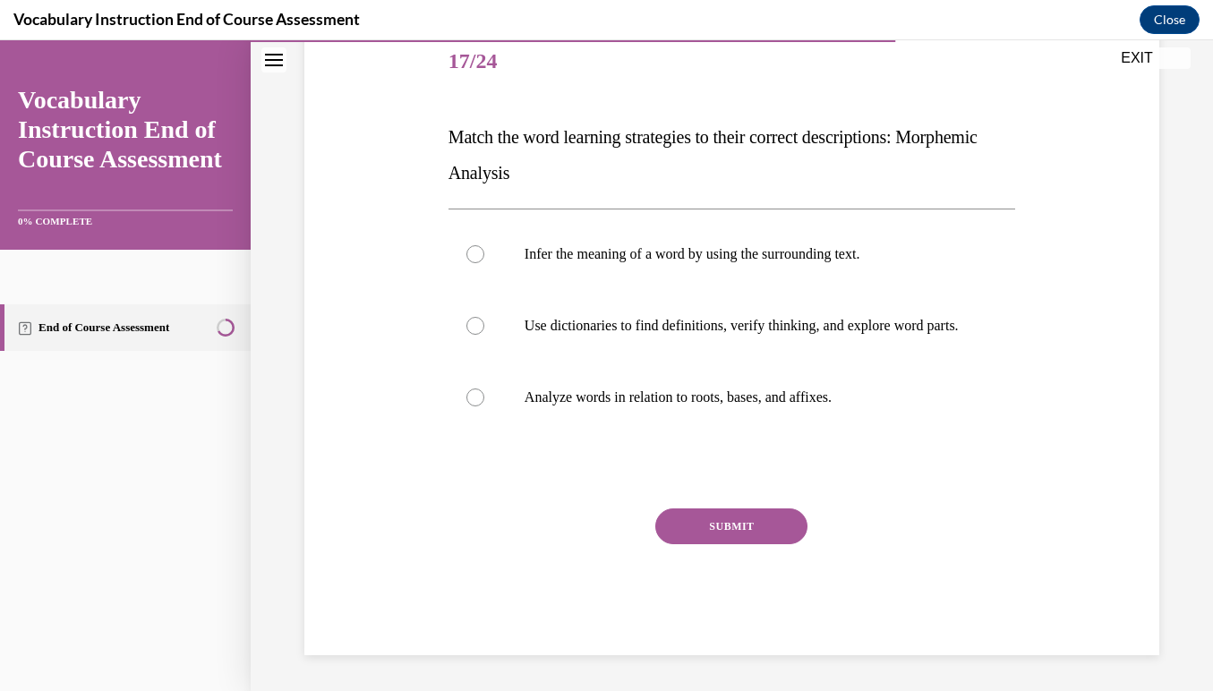
scroll to position [210, 0]
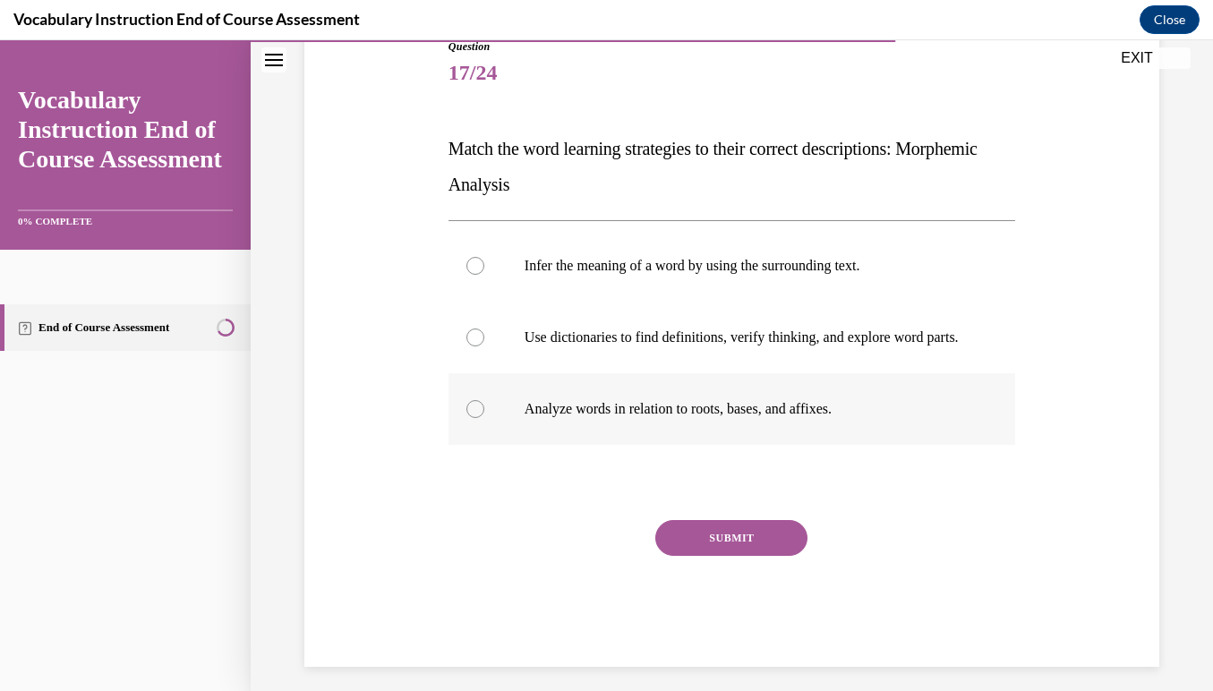
click at [473, 441] on label "Analyze words in relation to roots, bases, and affixes." at bounding box center [731, 409] width 567 height 72
click at [473, 418] on input "Analyze words in relation to roots, bases, and affixes." at bounding box center [475, 409] width 18 height 18
radio input "true"
click at [695, 556] on button "SUBMIT" at bounding box center [731, 538] width 152 height 36
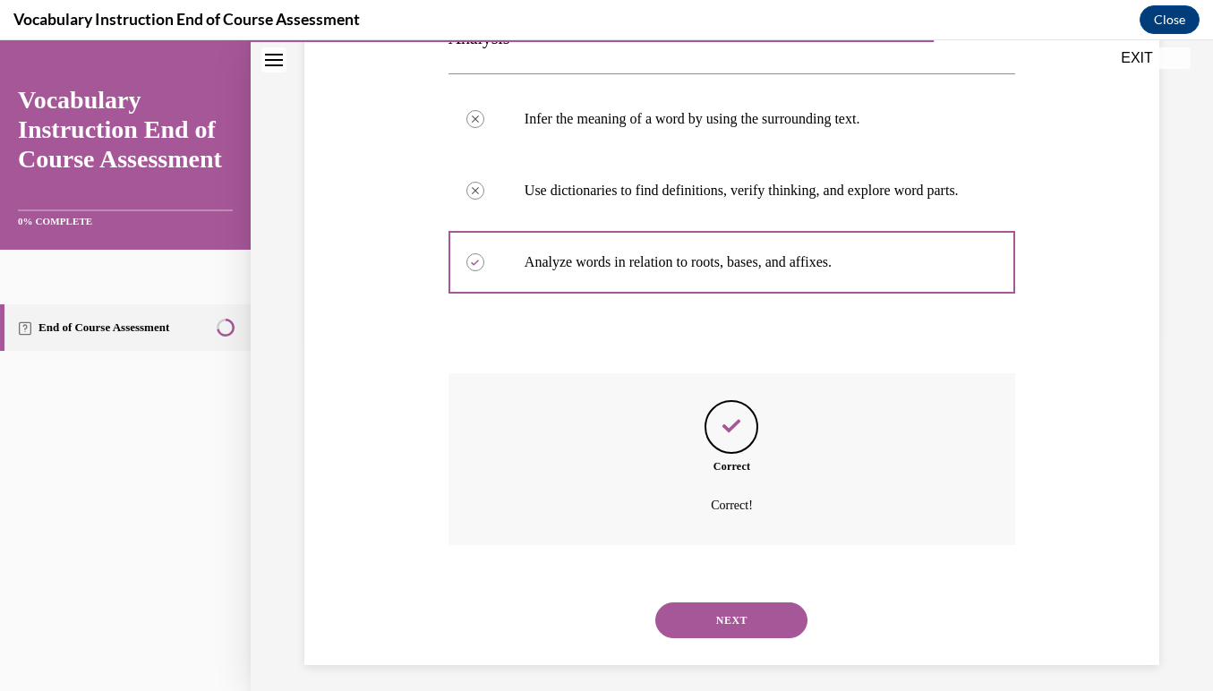
scroll to position [362, 0]
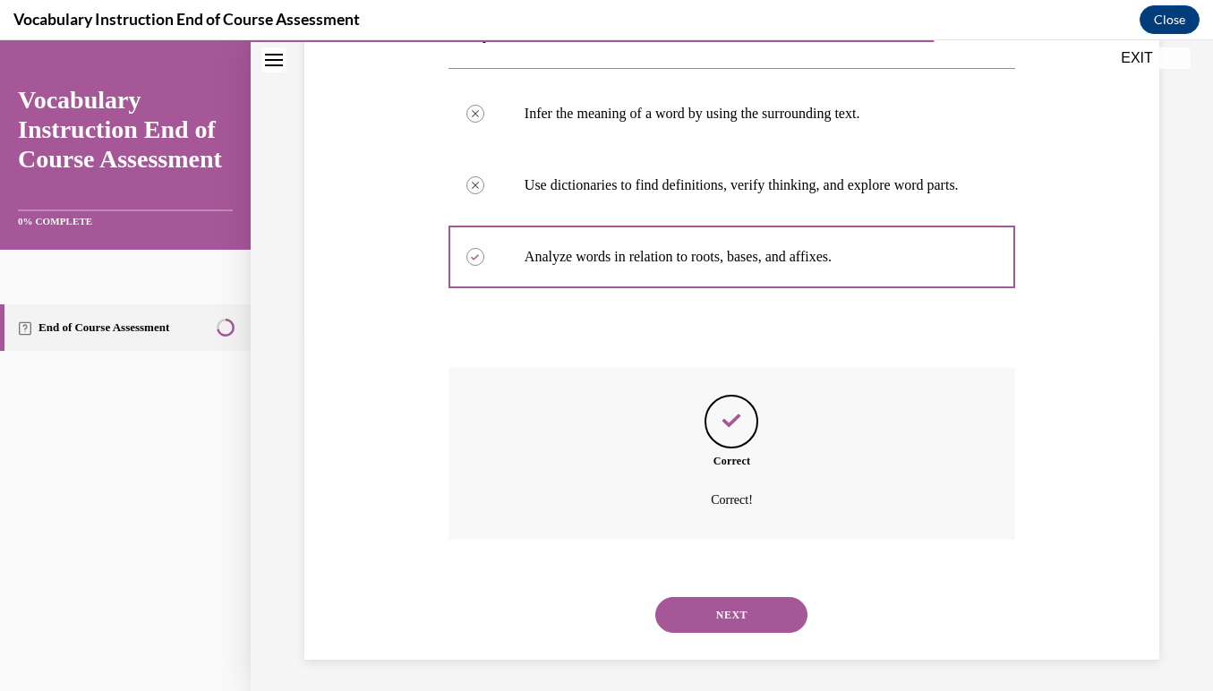
click at [697, 609] on button "NEXT" at bounding box center [731, 615] width 152 height 36
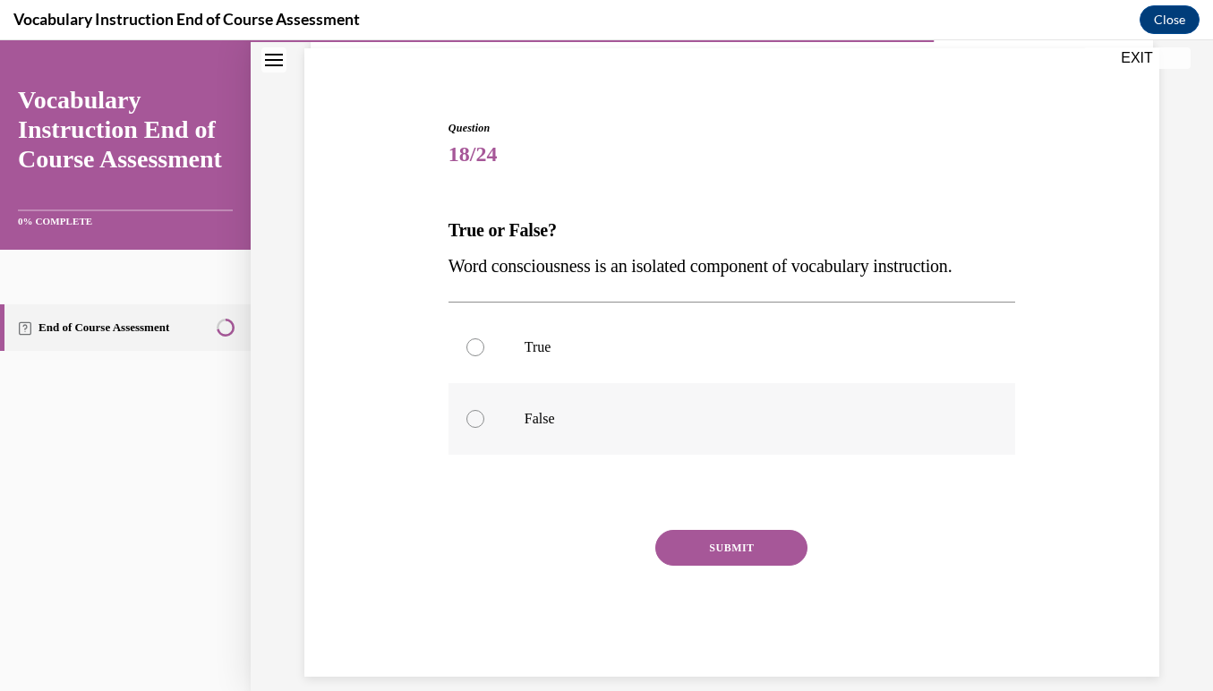
click at [477, 418] on div at bounding box center [475, 419] width 18 height 18
click at [477, 418] on input "False" at bounding box center [475, 419] width 18 height 18
radio input "true"
click at [695, 540] on button "SUBMIT" at bounding box center [731, 548] width 152 height 36
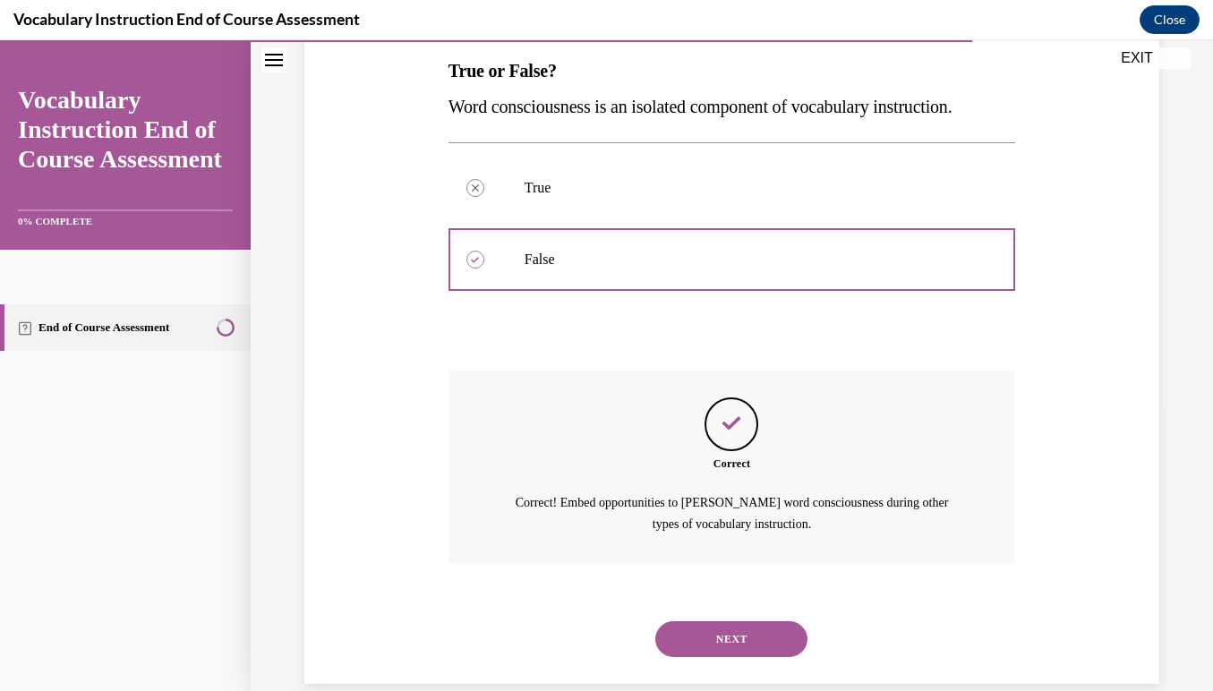
scroll to position [294, 0]
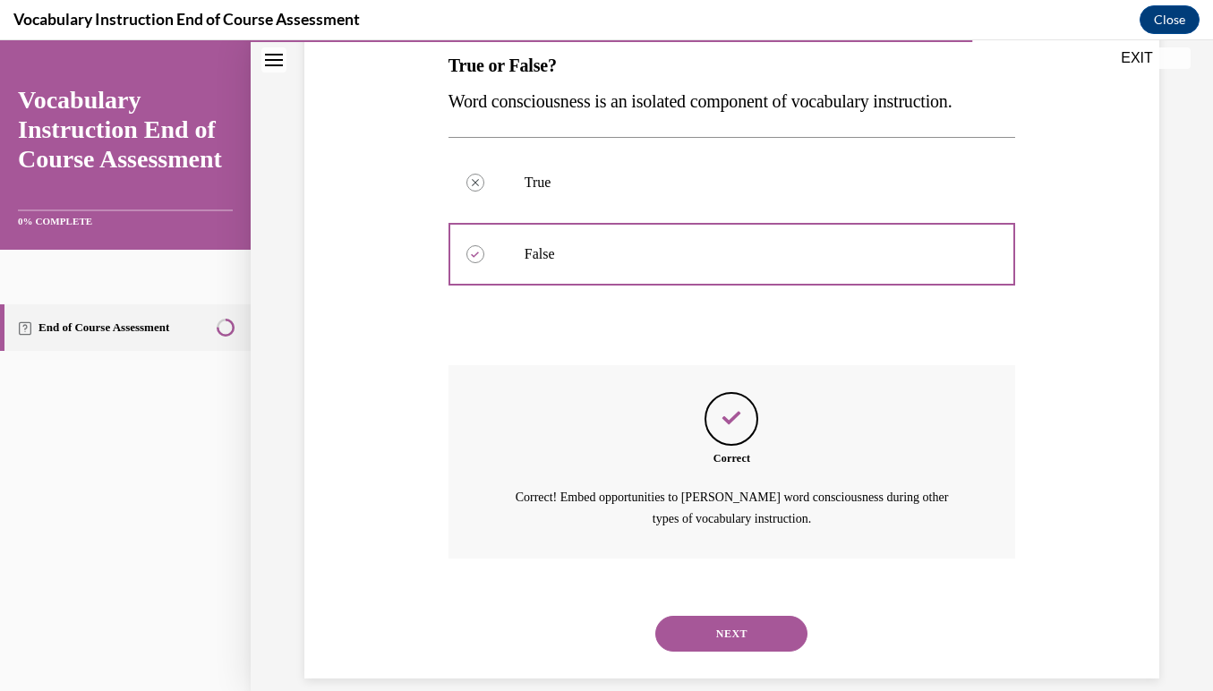
click at [713, 616] on button "NEXT" at bounding box center [731, 634] width 152 height 36
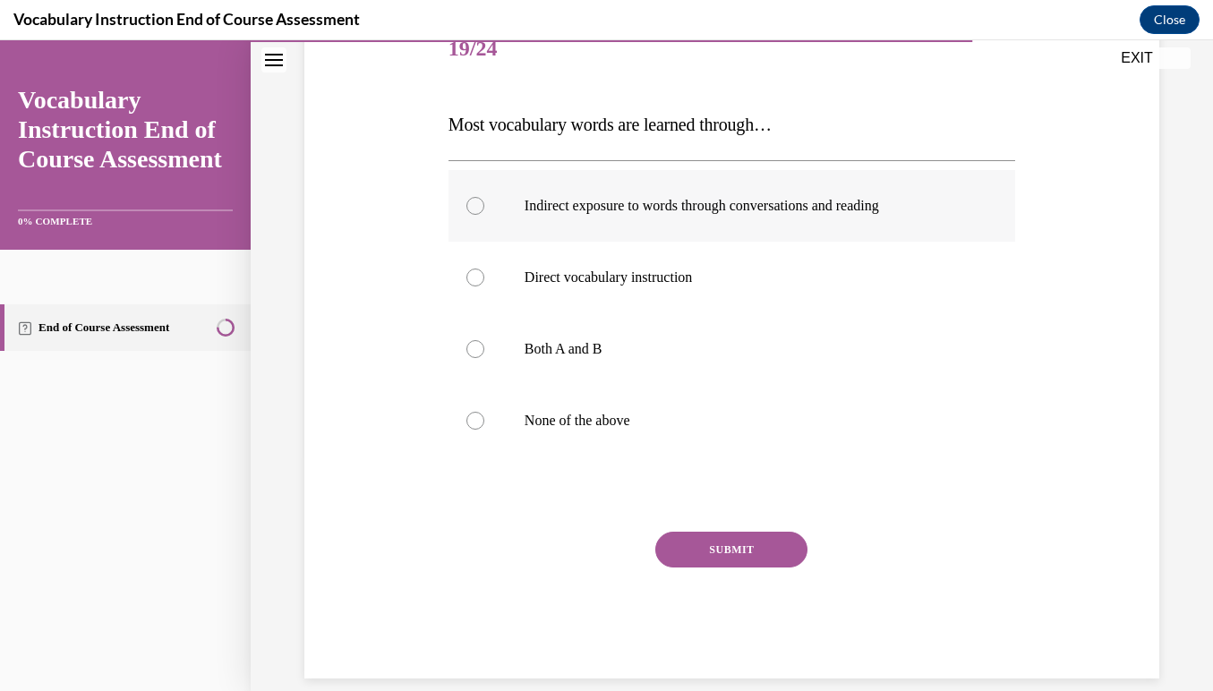
click at [474, 235] on label "Indirect exposure to words through conversations and reading" at bounding box center [731, 206] width 567 height 72
click at [474, 215] on input "Indirect exposure to words through conversations and reading" at bounding box center [475, 206] width 18 height 18
radio input "true"
click at [755, 583] on div "SUBMIT" at bounding box center [731, 576] width 567 height 89
click at [720, 585] on div "SUBMIT" at bounding box center [731, 576] width 567 height 89
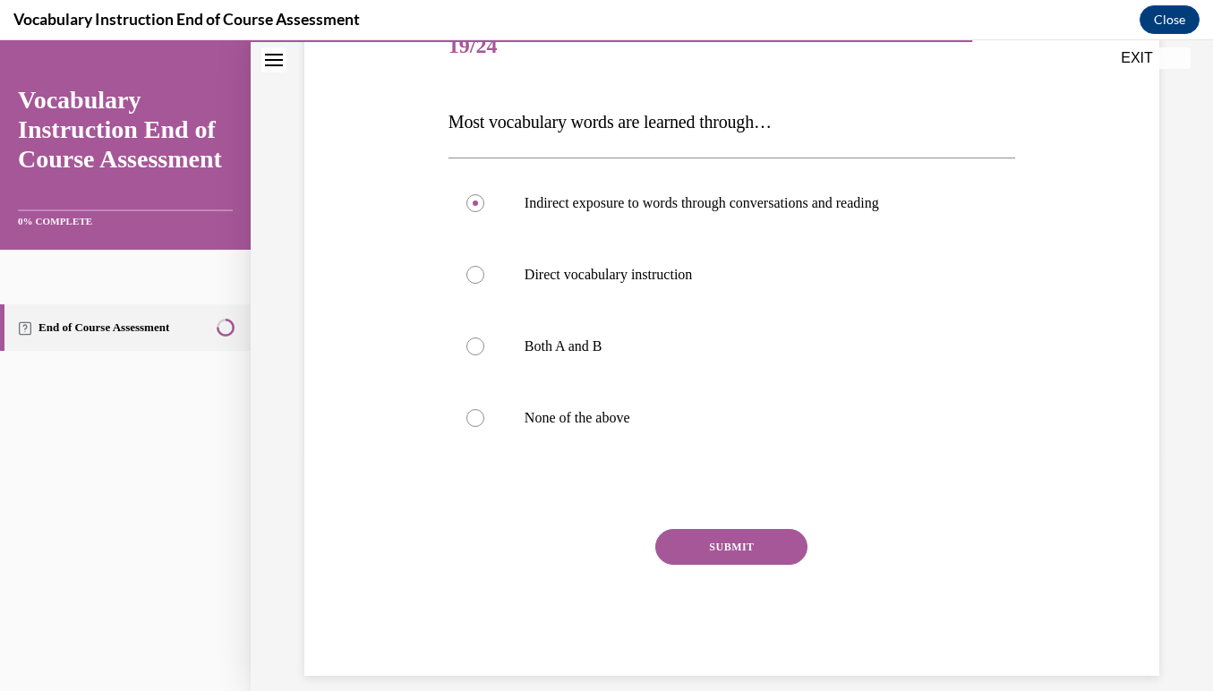
scroll to position [236, 0]
click at [724, 541] on button "SUBMIT" at bounding box center [731, 548] width 152 height 36
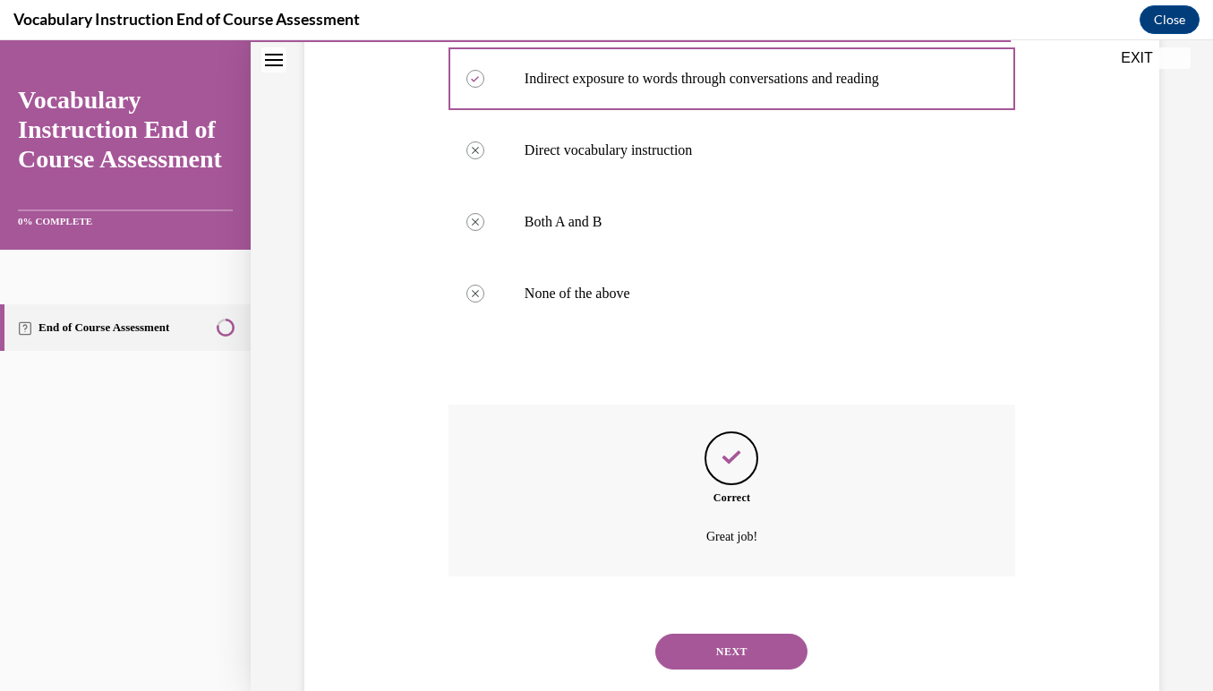
scroll to position [380, 0]
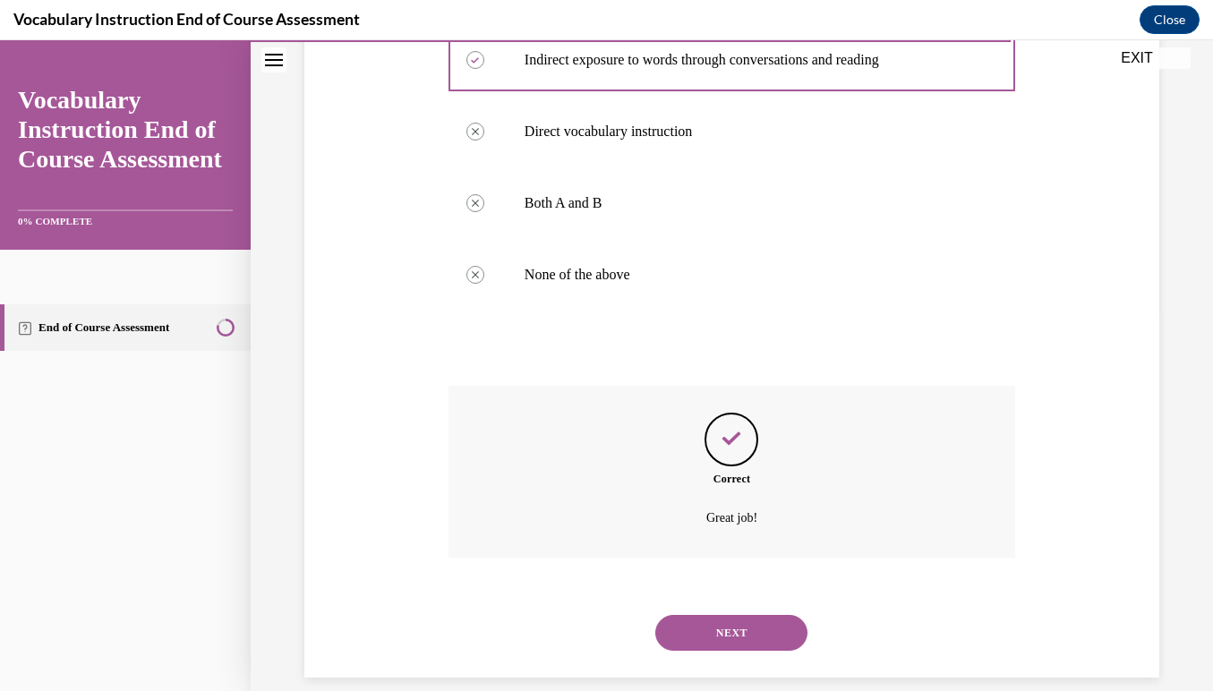
click at [732, 615] on button "NEXT" at bounding box center [731, 633] width 152 height 36
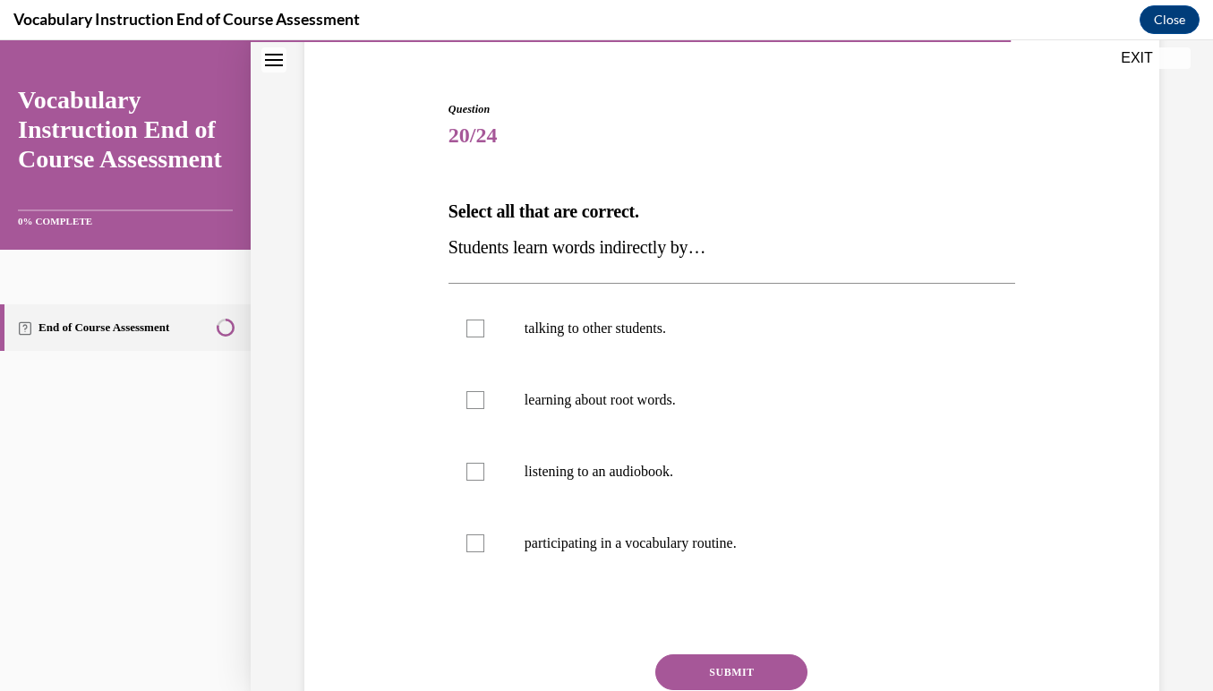
scroll to position [153, 0]
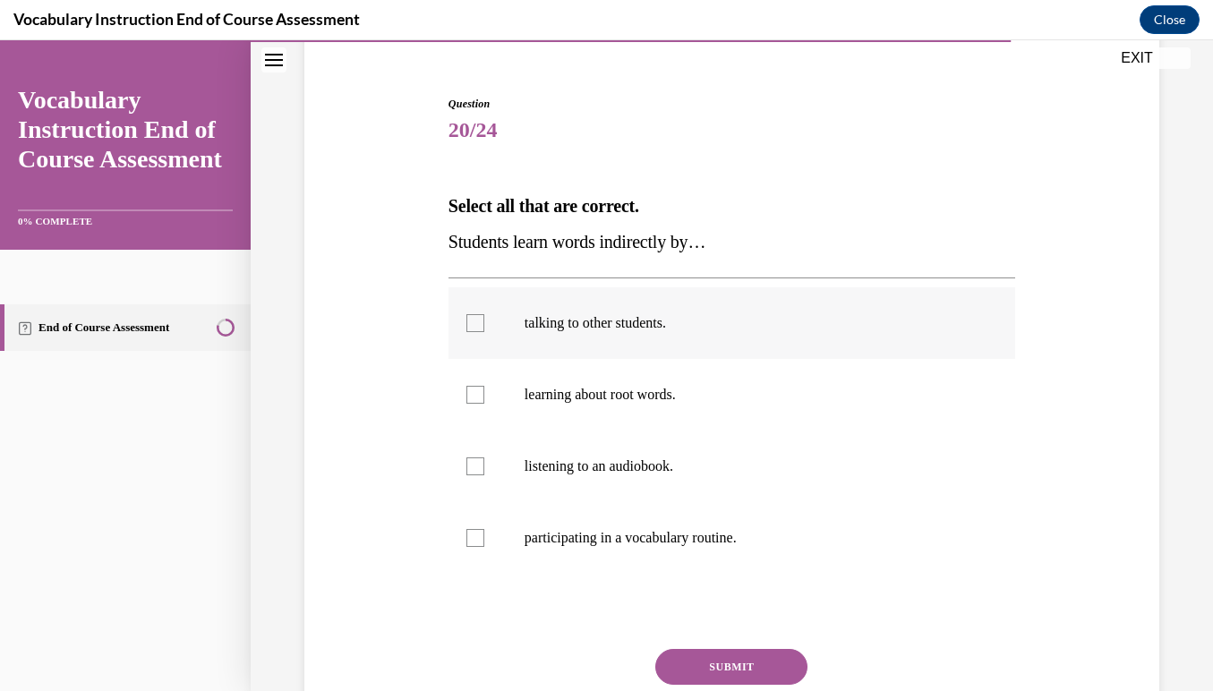
click at [472, 316] on div at bounding box center [475, 323] width 18 height 18
click at [472, 316] on input "talking to other students." at bounding box center [475, 323] width 18 height 18
checkbox input "true"
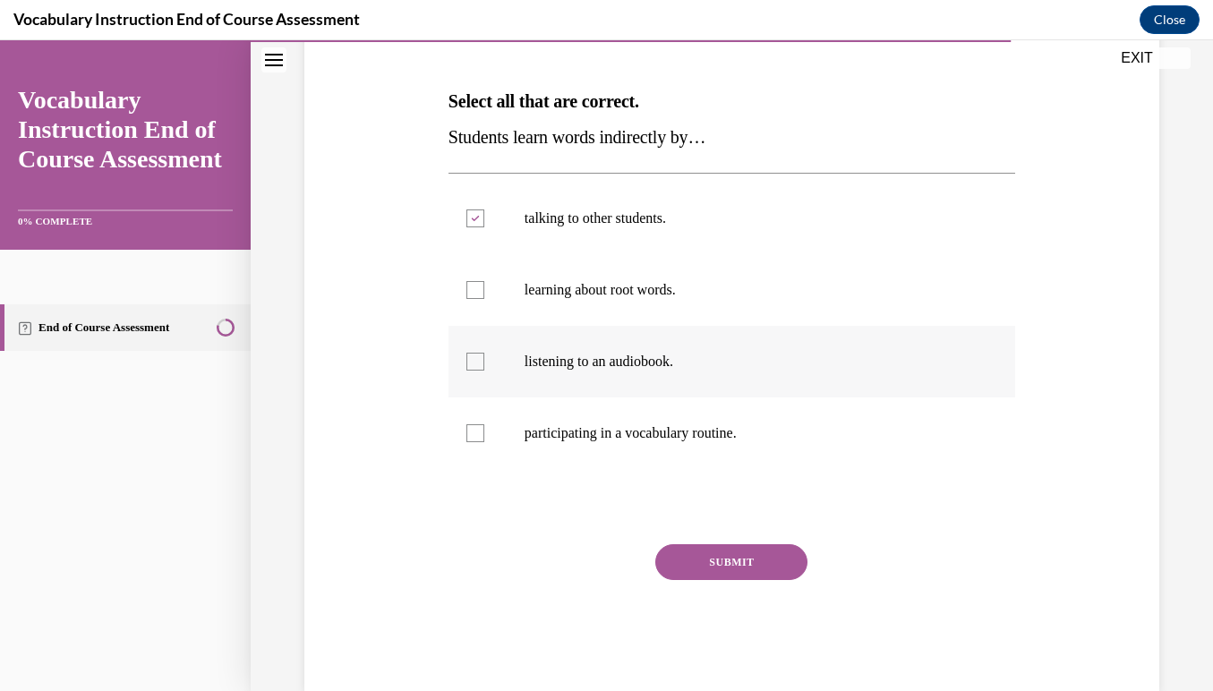
scroll to position [256, 0]
click at [475, 357] on div at bounding box center [475, 363] width 18 height 18
click at [475, 357] on input "listening to an audiobook." at bounding box center [475, 363] width 18 height 18
checkbox input "true"
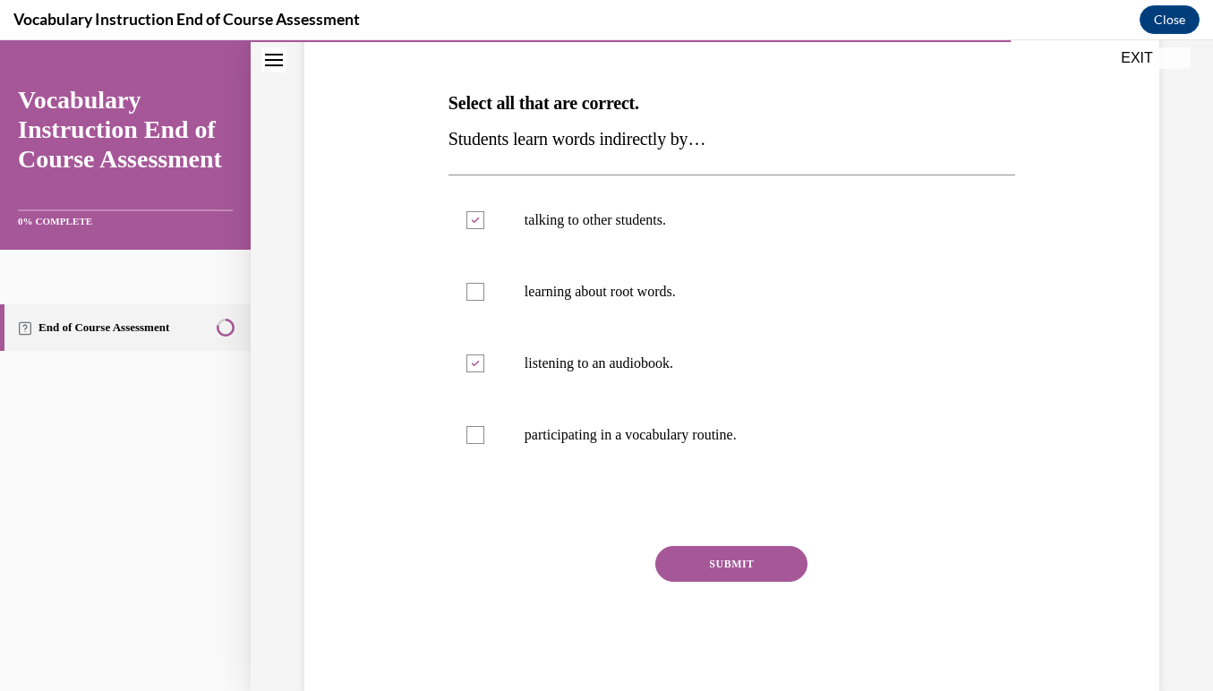
click at [706, 569] on button "SUBMIT" at bounding box center [731, 564] width 152 height 36
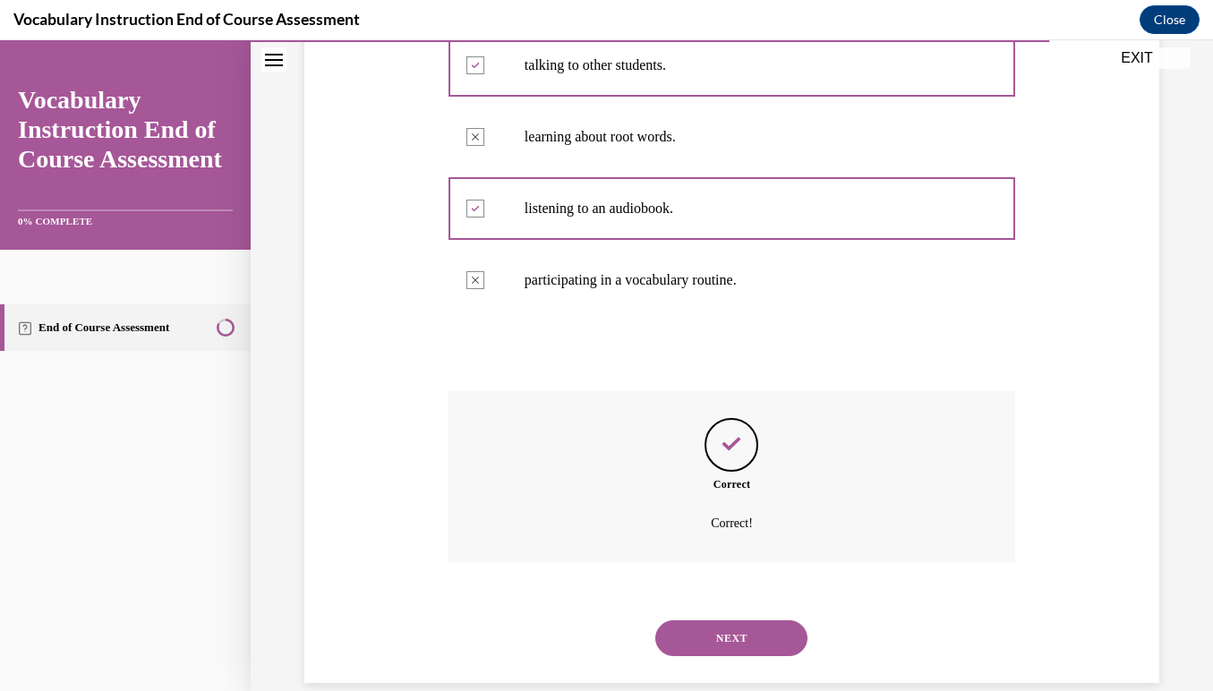
scroll to position [416, 0]
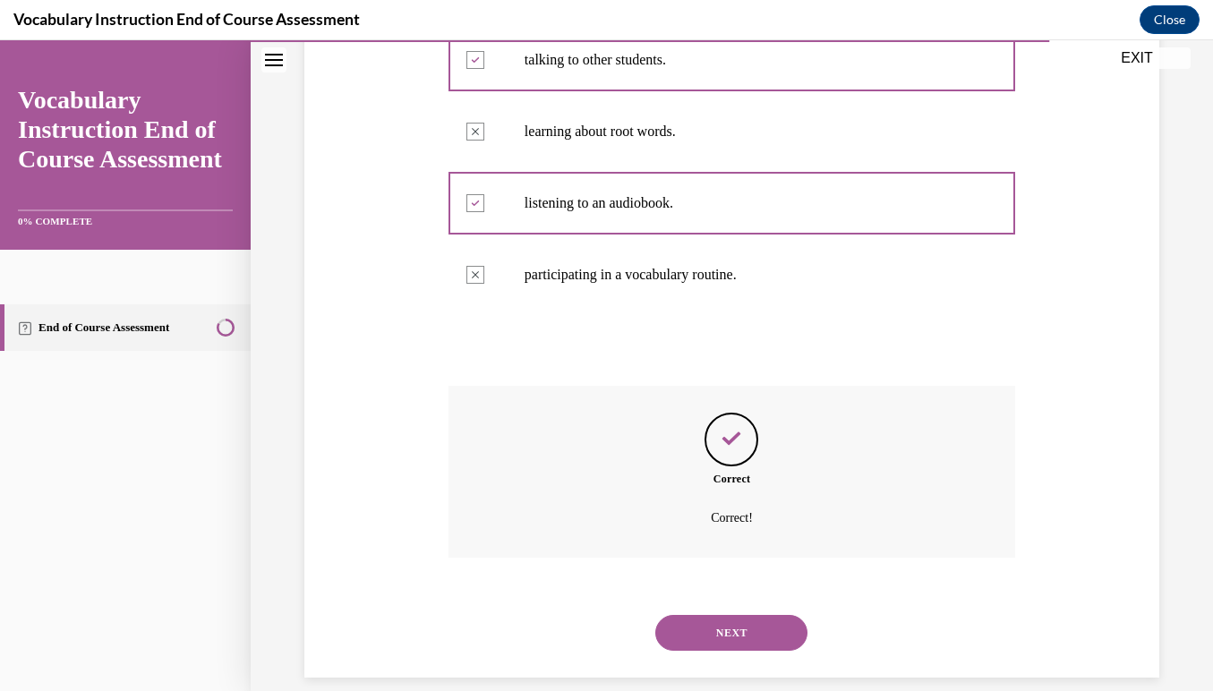
click at [721, 615] on button "NEXT" at bounding box center [731, 633] width 152 height 36
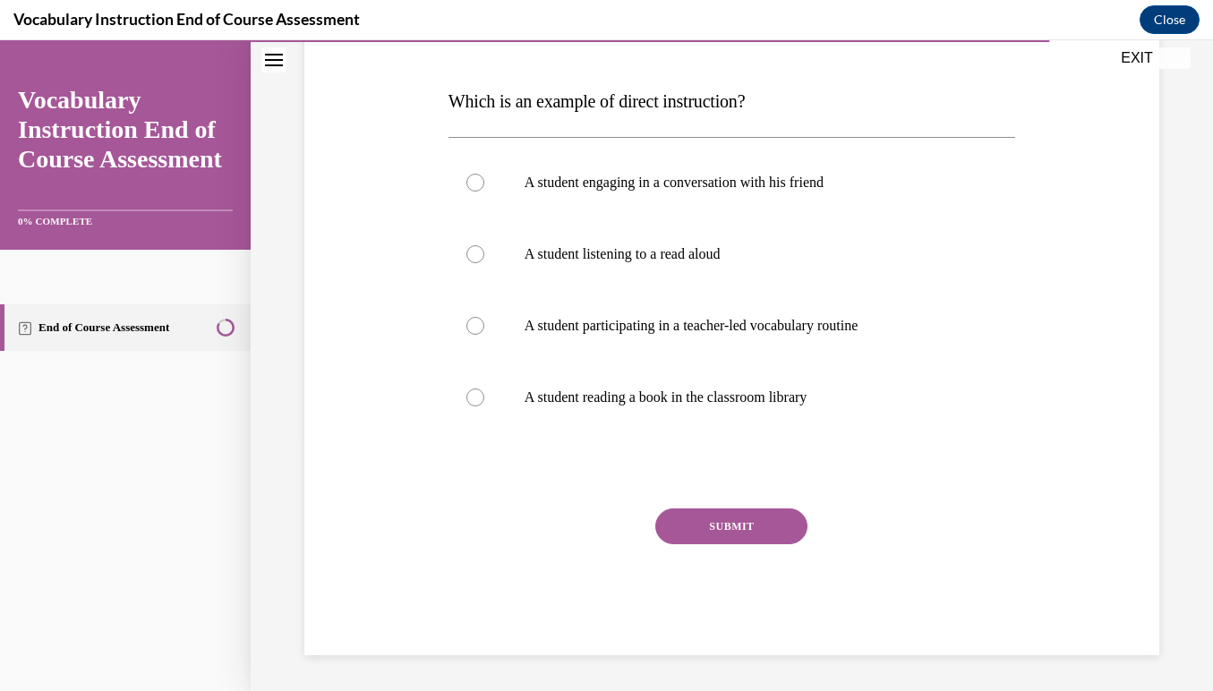
scroll to position [234, 0]
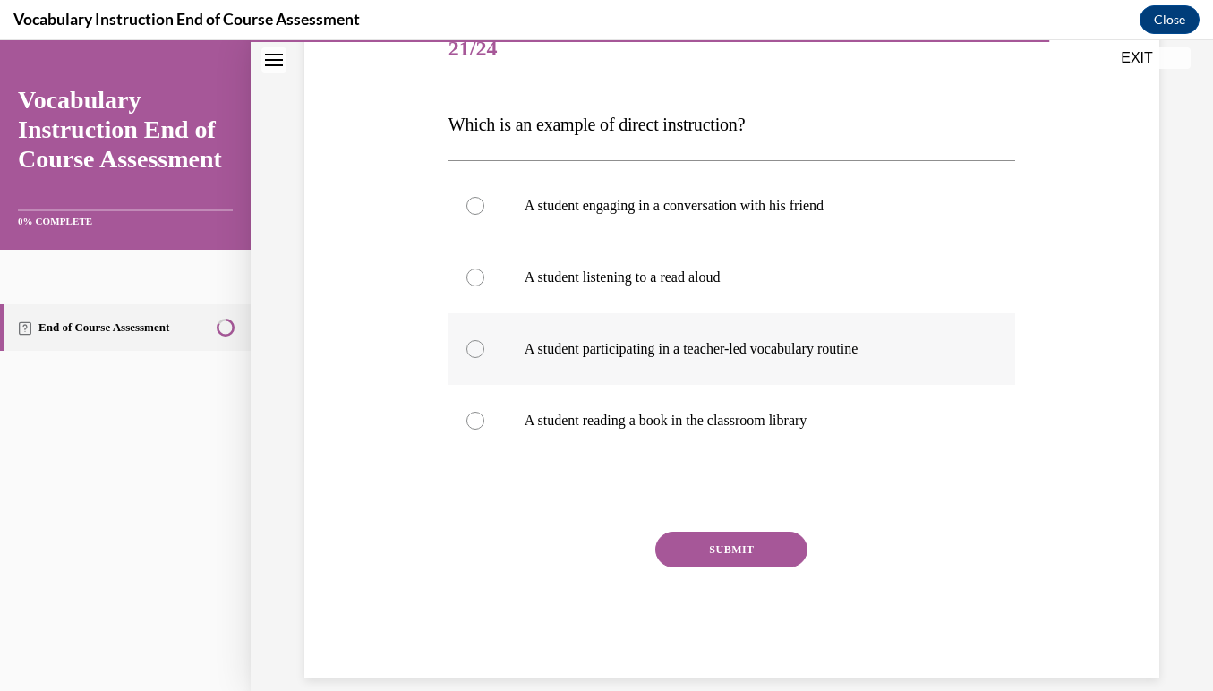
click at [475, 382] on label "A student participating in a teacher-led vocabulary routine" at bounding box center [731, 349] width 567 height 72
click at [475, 358] on input "A student participating in a teacher-led vocabulary routine" at bounding box center [475, 349] width 18 height 18
radio input "true"
click at [707, 593] on div "SUBMIT" at bounding box center [731, 576] width 567 height 89
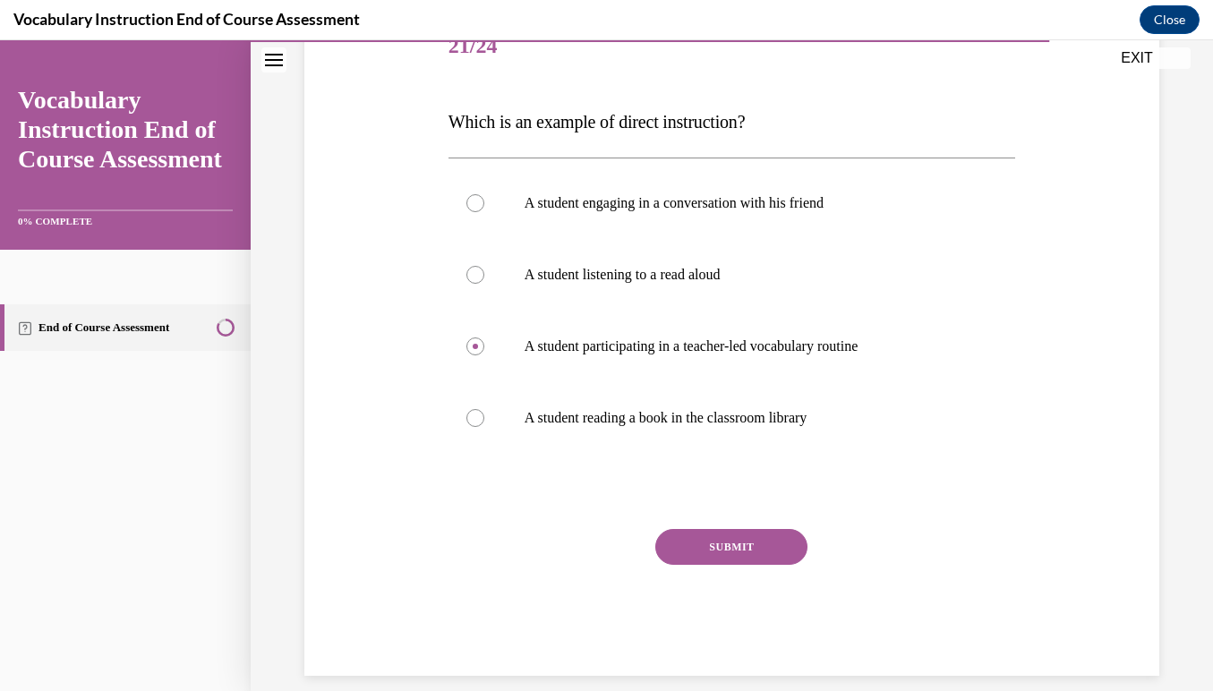
scroll to position [236, 0]
click at [720, 549] on button "SUBMIT" at bounding box center [731, 548] width 152 height 36
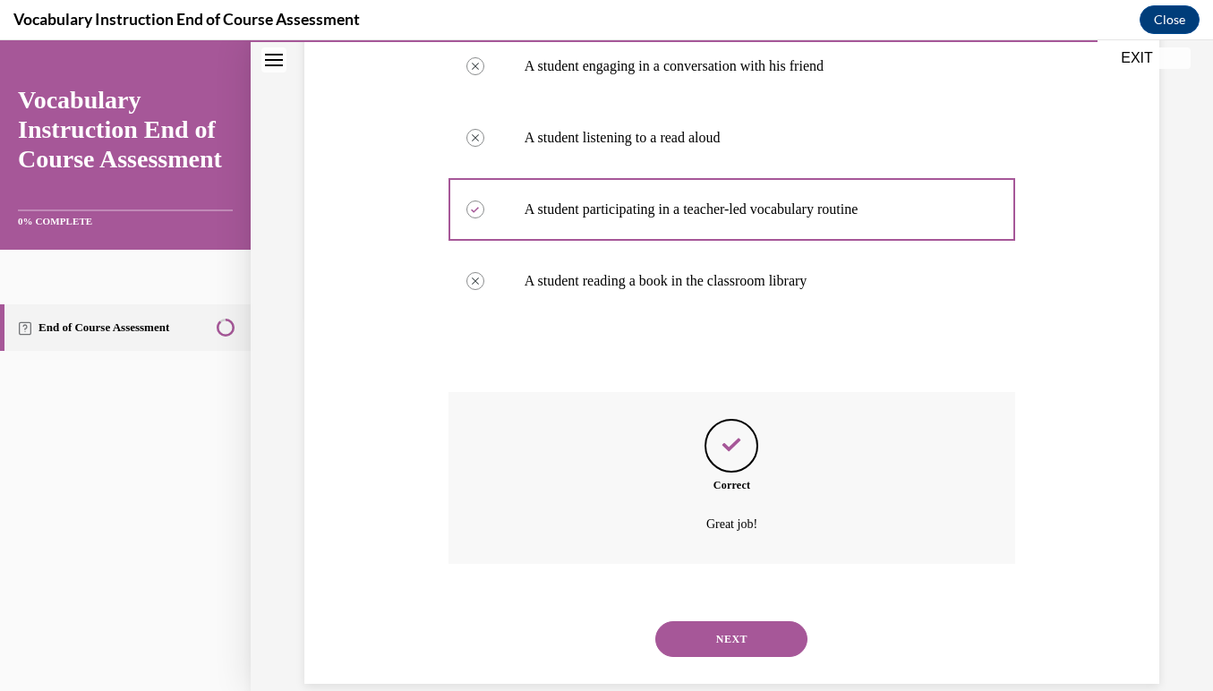
scroll to position [380, 0]
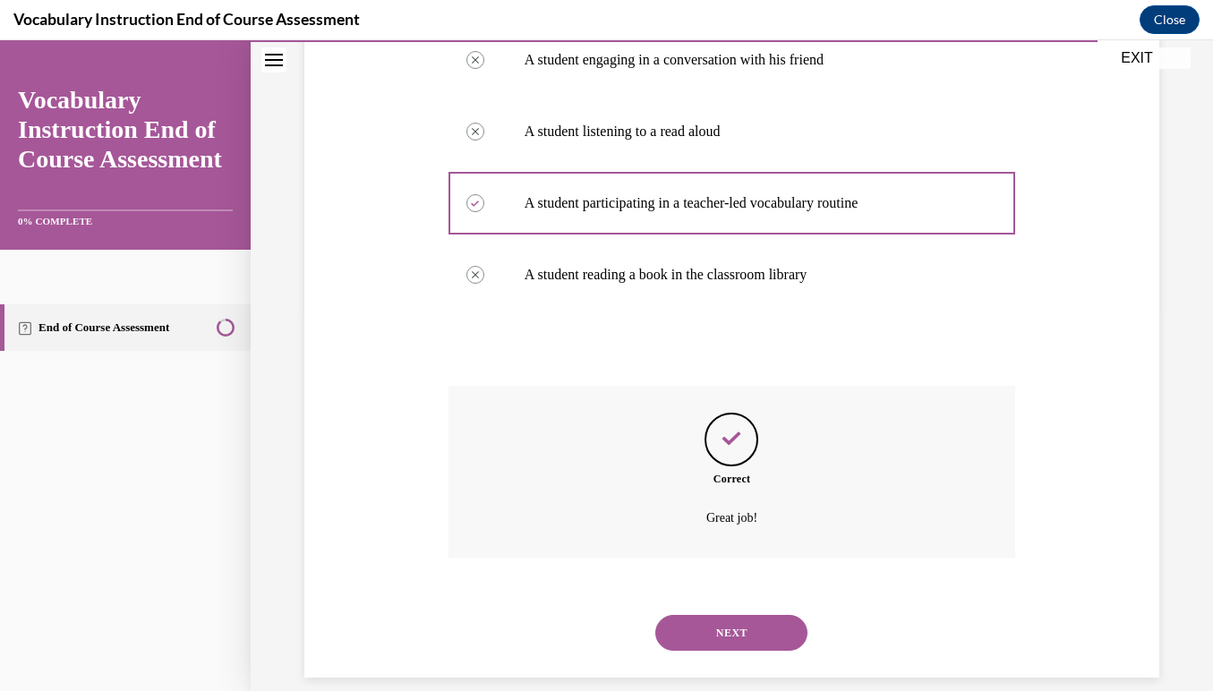
click at [729, 615] on button "NEXT" at bounding box center [731, 633] width 152 height 36
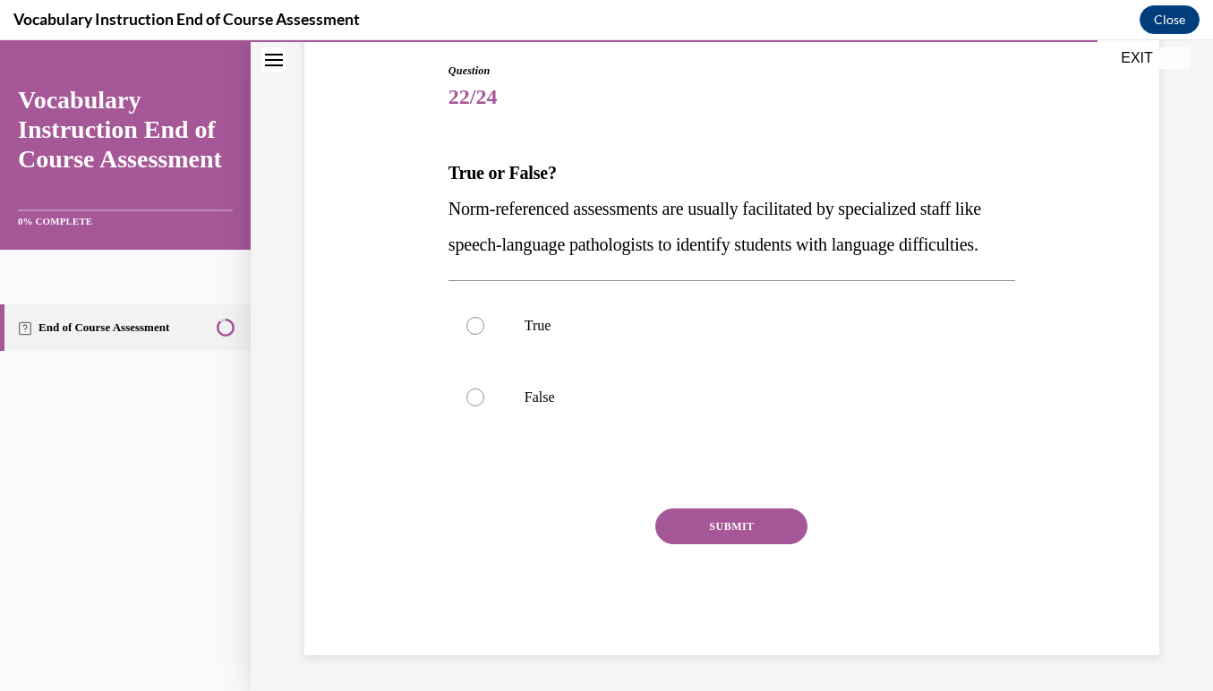
scroll to position [196, 0]
click at [475, 335] on div at bounding box center [475, 326] width 18 height 18
click at [475, 335] on input "True" at bounding box center [475, 326] width 18 height 18
radio input "true"
click at [749, 544] on button "SUBMIT" at bounding box center [731, 526] width 152 height 36
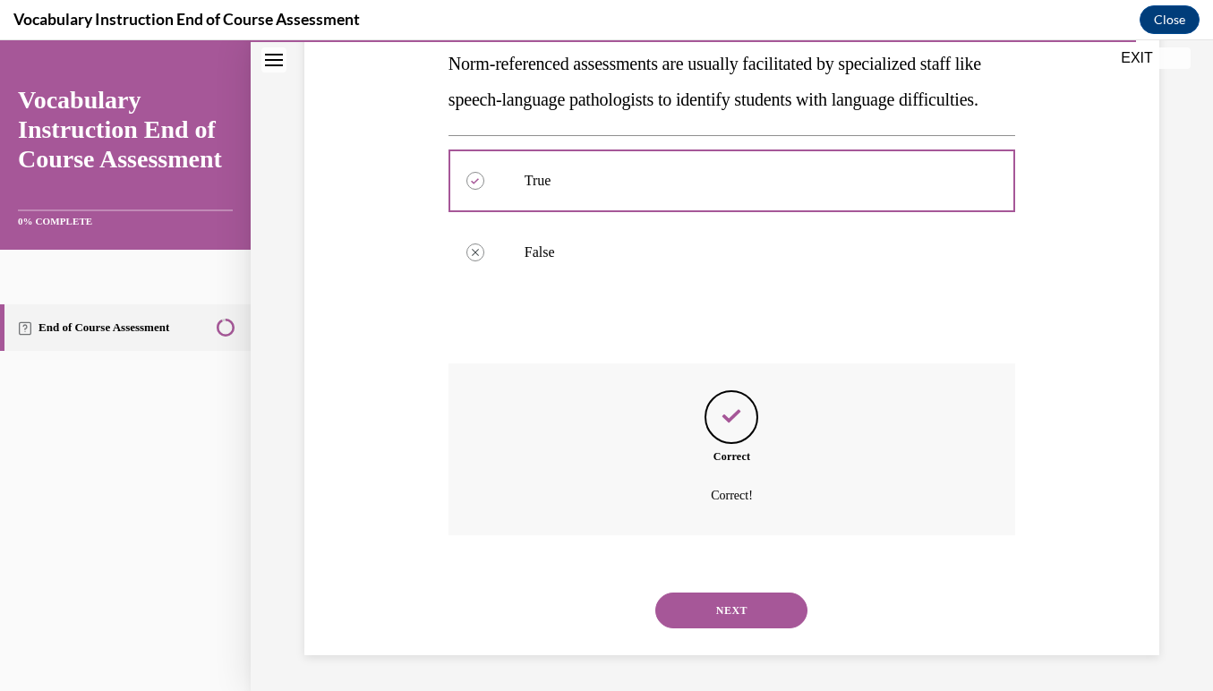
scroll to position [345, 0]
click at [739, 607] on button "NEXT" at bounding box center [731, 610] width 152 height 36
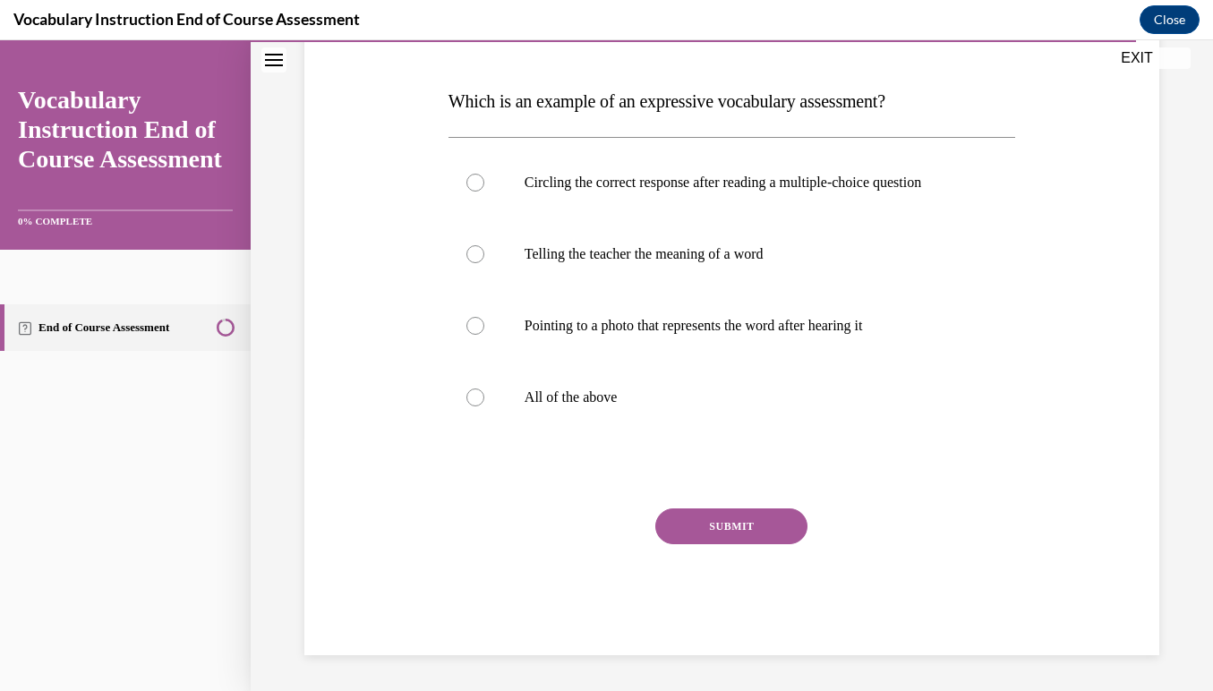
scroll to position [200, 0]
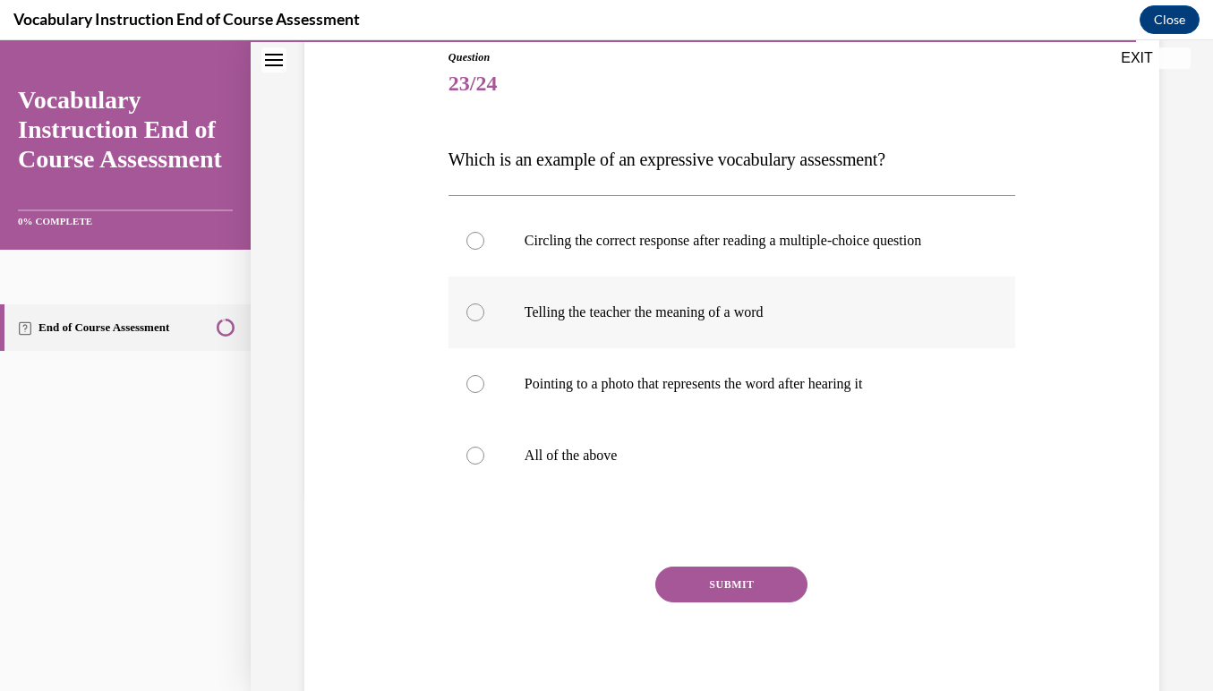
click at [474, 306] on div at bounding box center [475, 312] width 18 height 18
click at [474, 306] on input "Telling the teacher the meaning of a word" at bounding box center [475, 312] width 18 height 18
radio input "true"
click at [720, 579] on button "SUBMIT" at bounding box center [731, 585] width 152 height 36
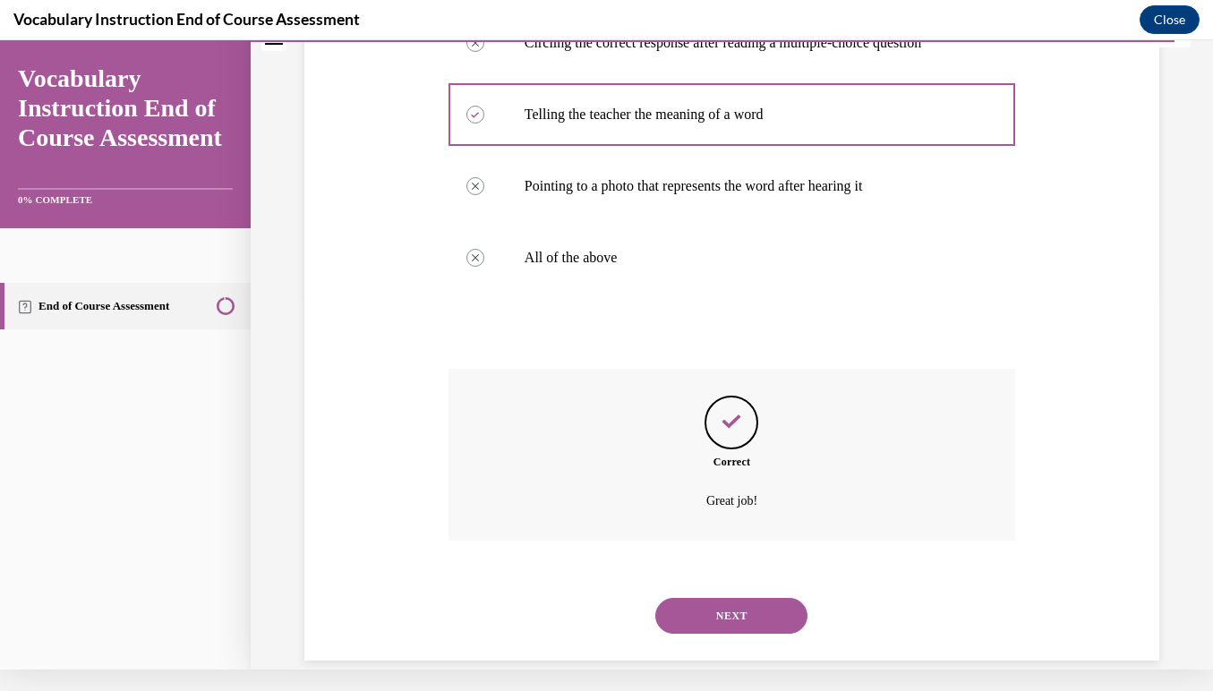
scroll to position [380, 0]
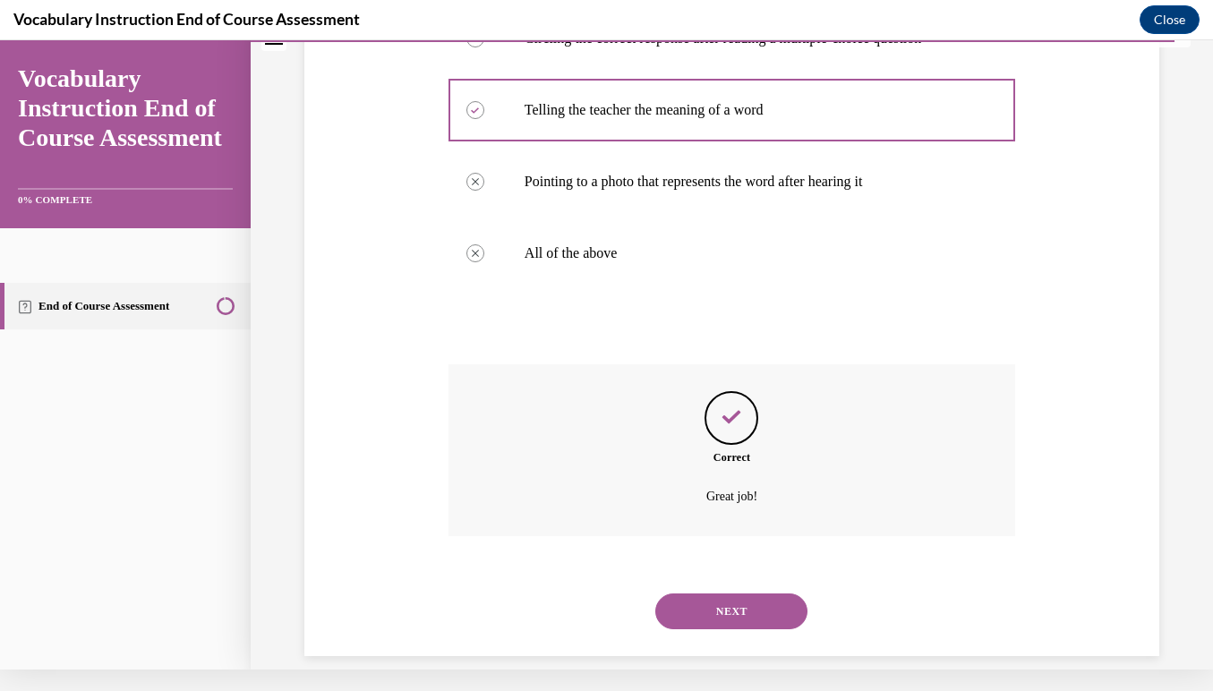
click at [720, 593] on button "NEXT" at bounding box center [731, 611] width 152 height 36
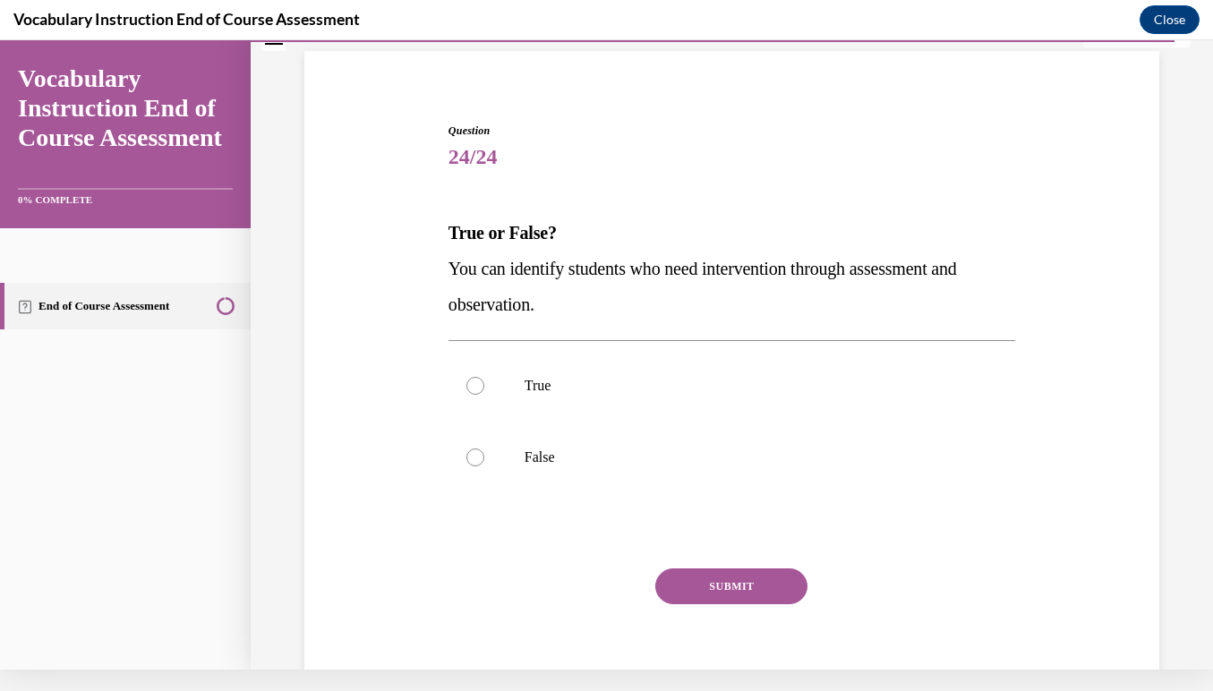
scroll to position [124, 0]
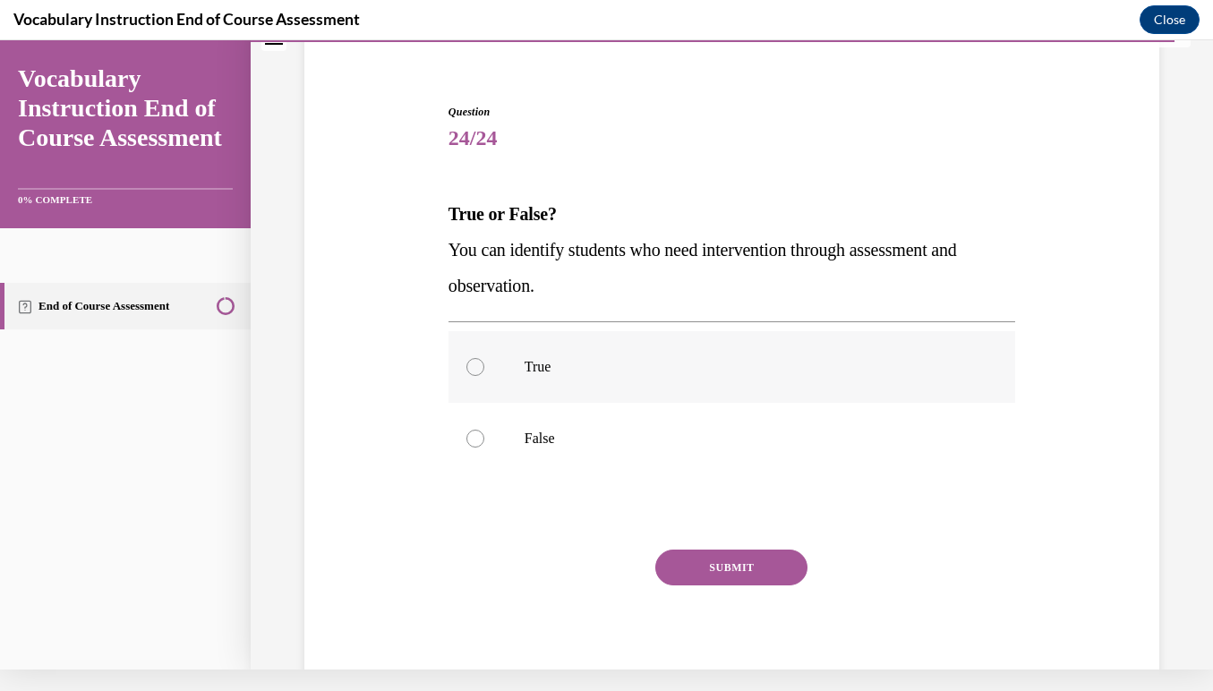
click at [474, 360] on div at bounding box center [475, 367] width 18 height 18
click at [474, 360] on input "True" at bounding box center [475, 367] width 18 height 18
radio input "true"
click at [735, 559] on button "SUBMIT" at bounding box center [731, 568] width 152 height 36
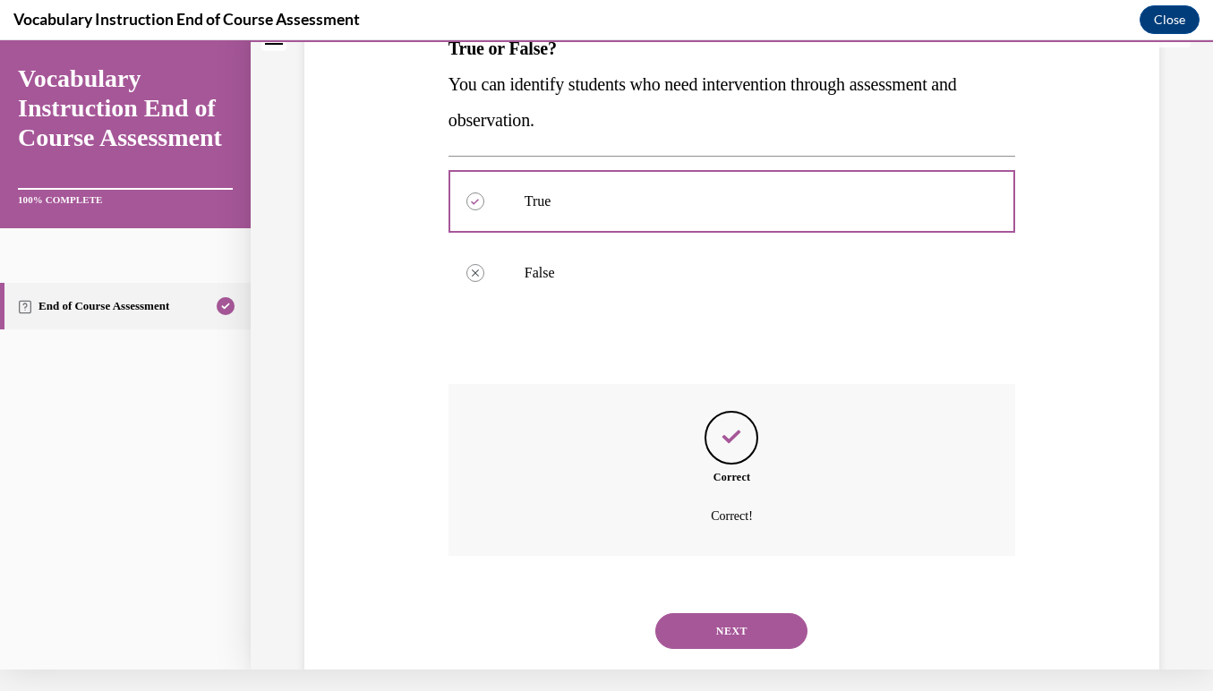
scroll to position [309, 0]
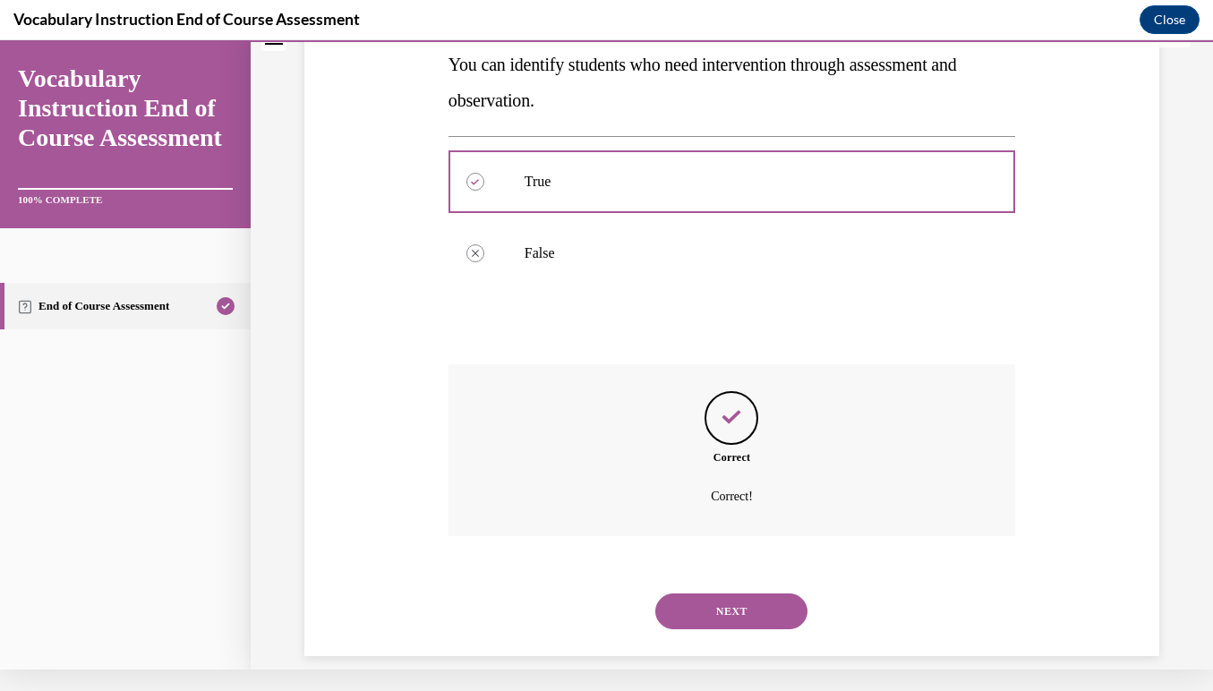
click at [729, 593] on button "NEXT" at bounding box center [731, 611] width 152 height 36
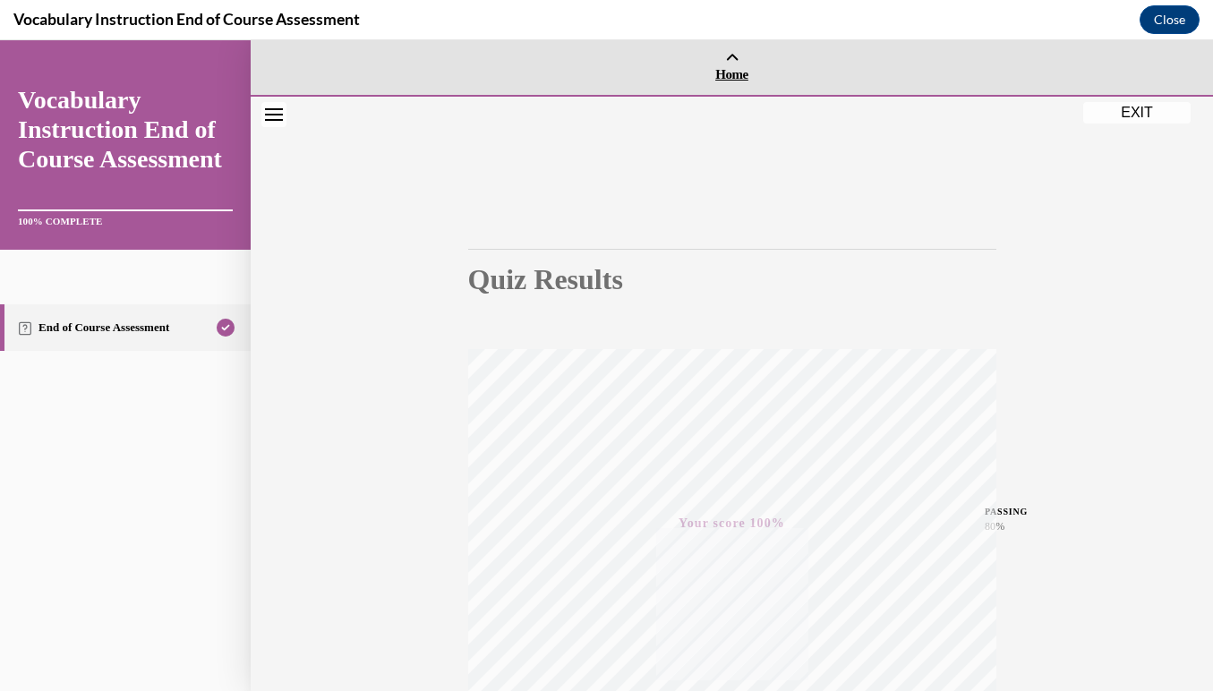
scroll to position [0, 0]
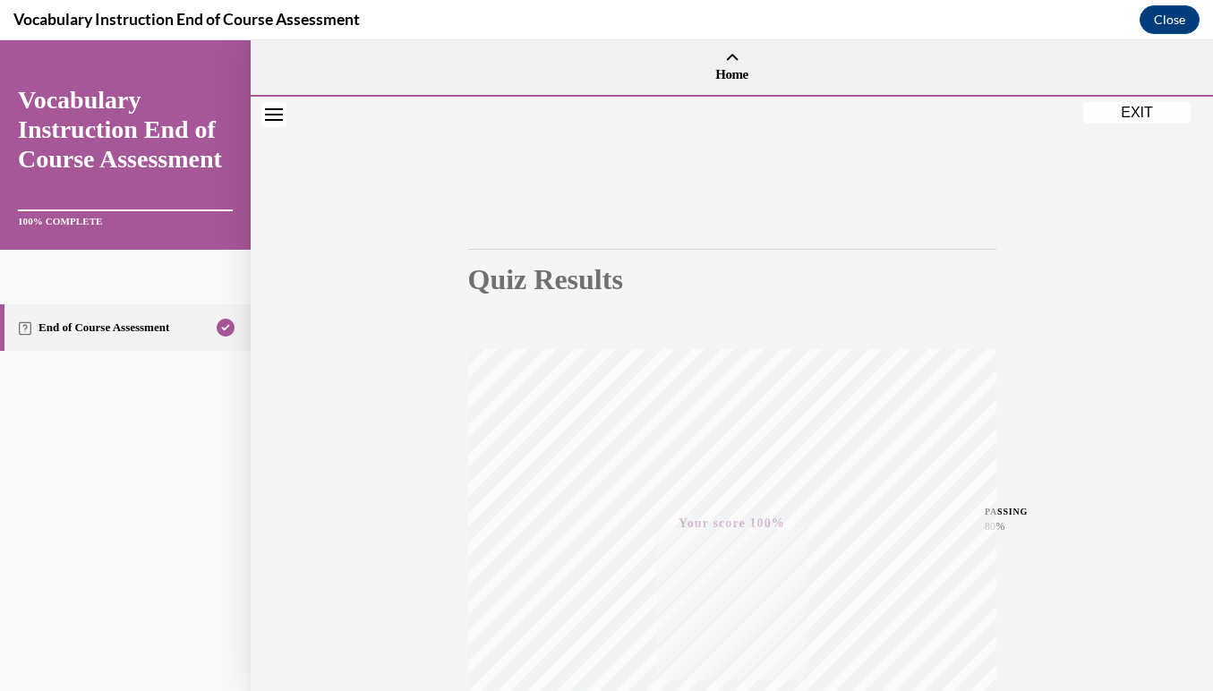
click at [1136, 108] on button "EXIT" at bounding box center [1136, 112] width 107 height 21
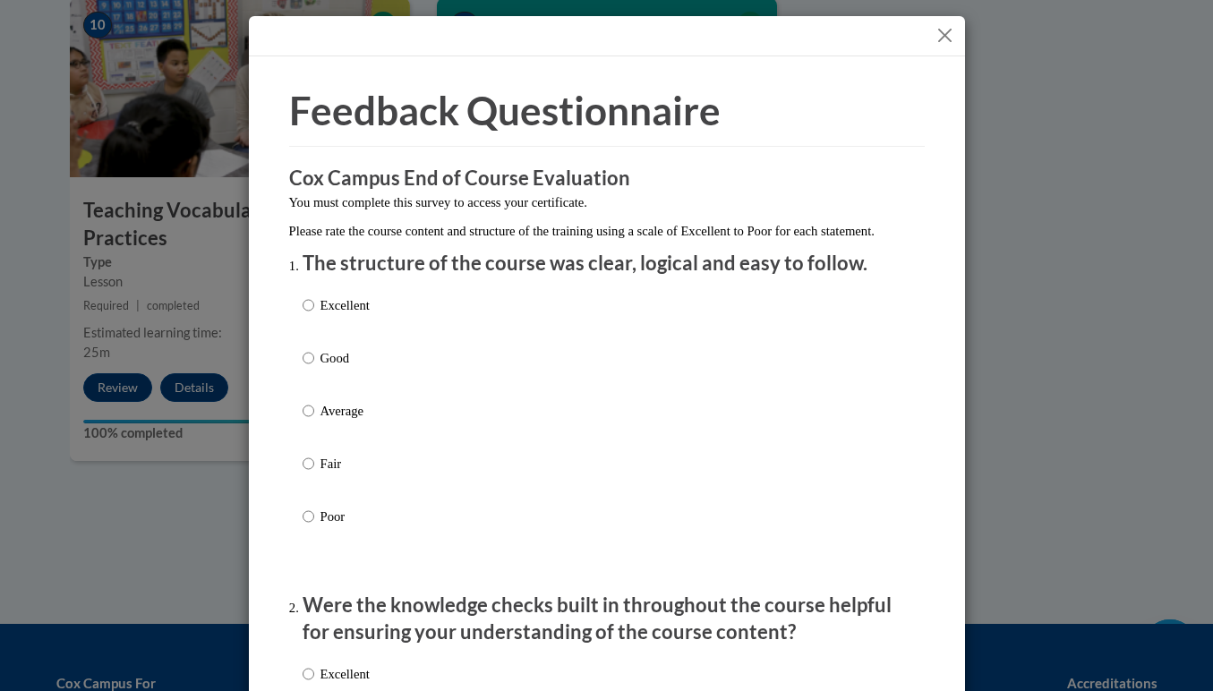
click at [307, 315] on input "Excellent" at bounding box center [308, 305] width 12 height 20
radio input "true"
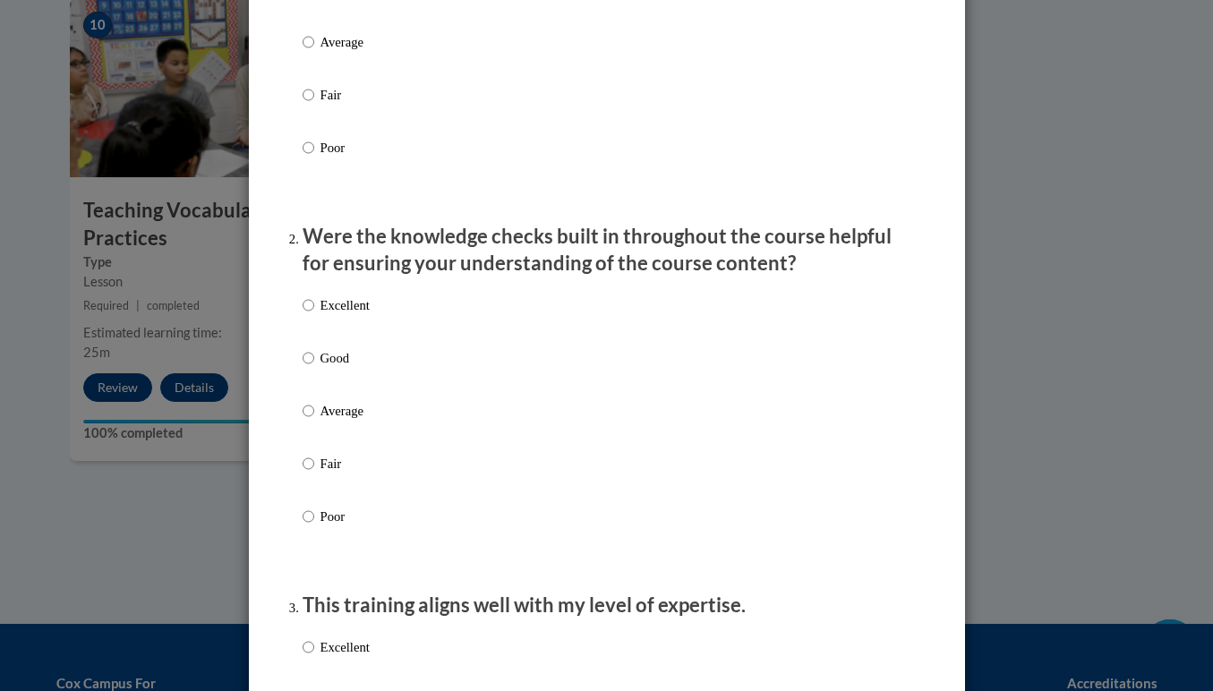
scroll to position [370, 0]
click at [308, 314] on input "Excellent" at bounding box center [308, 304] width 12 height 20
radio input "true"
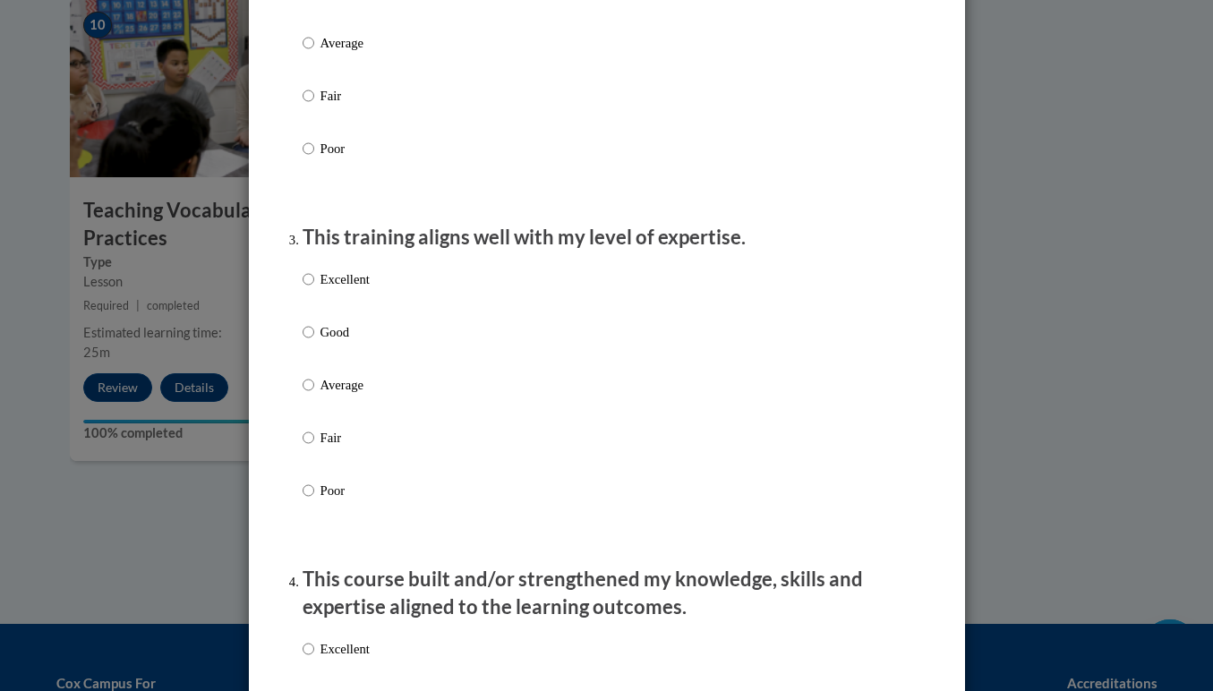
scroll to position [738, 0]
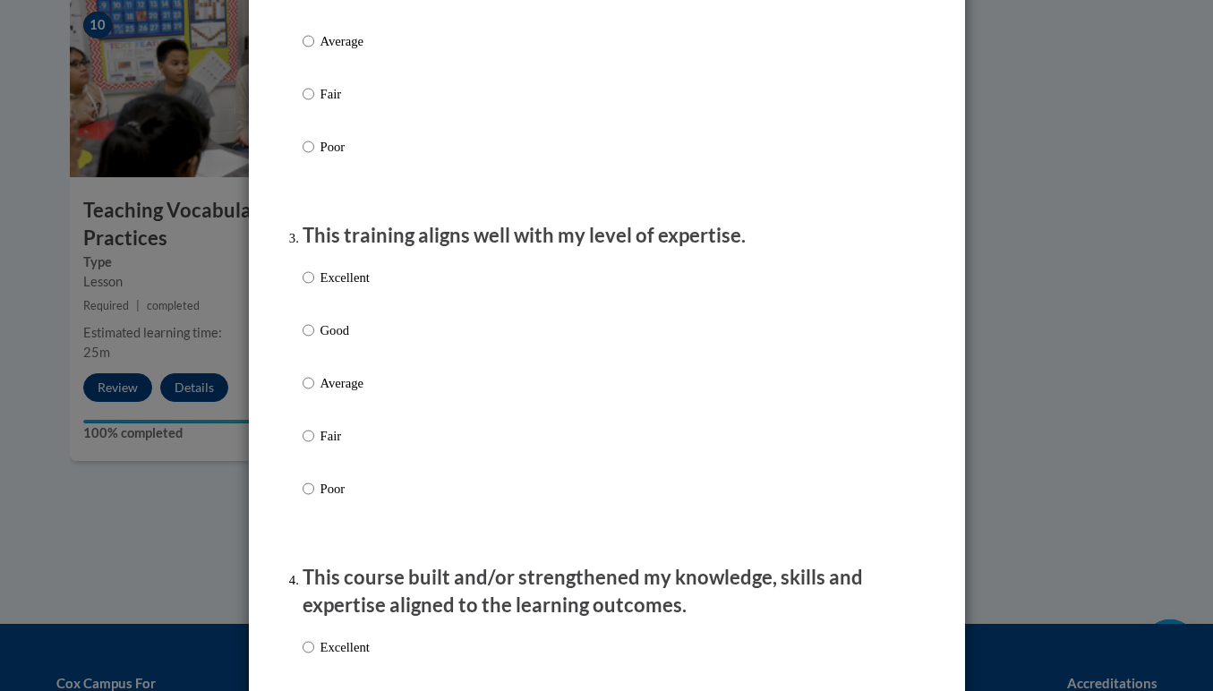
click at [308, 287] on input "Excellent" at bounding box center [308, 278] width 12 height 20
radio input "true"
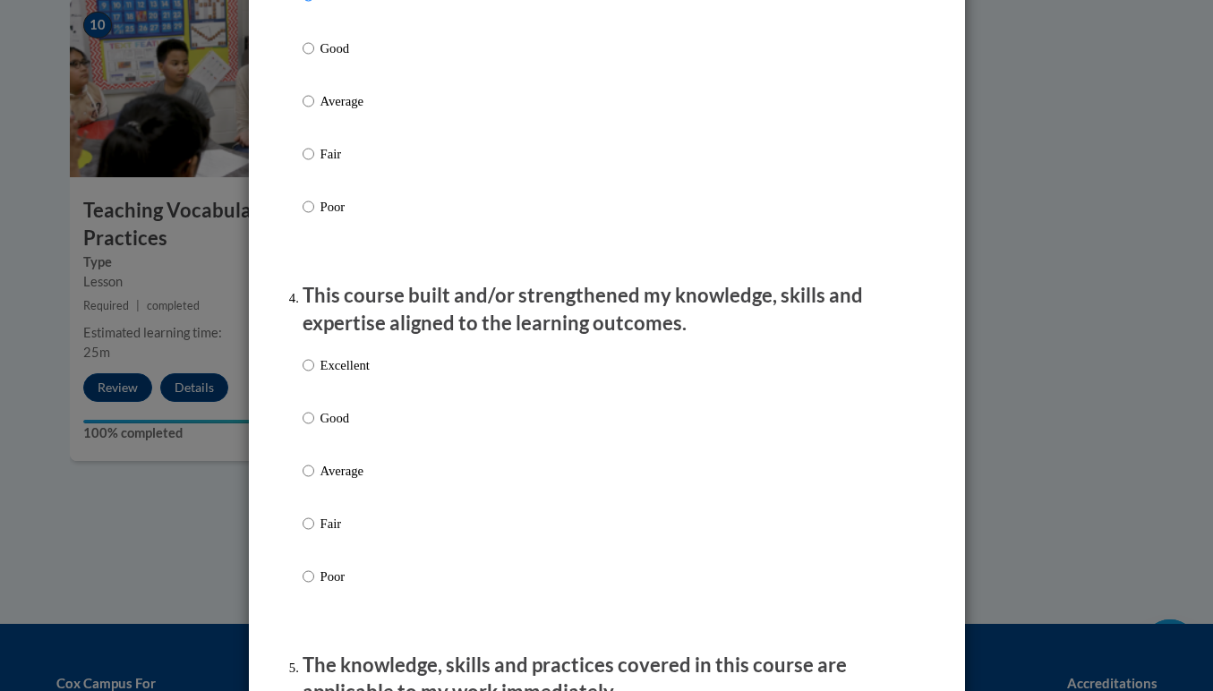
scroll to position [1022, 0]
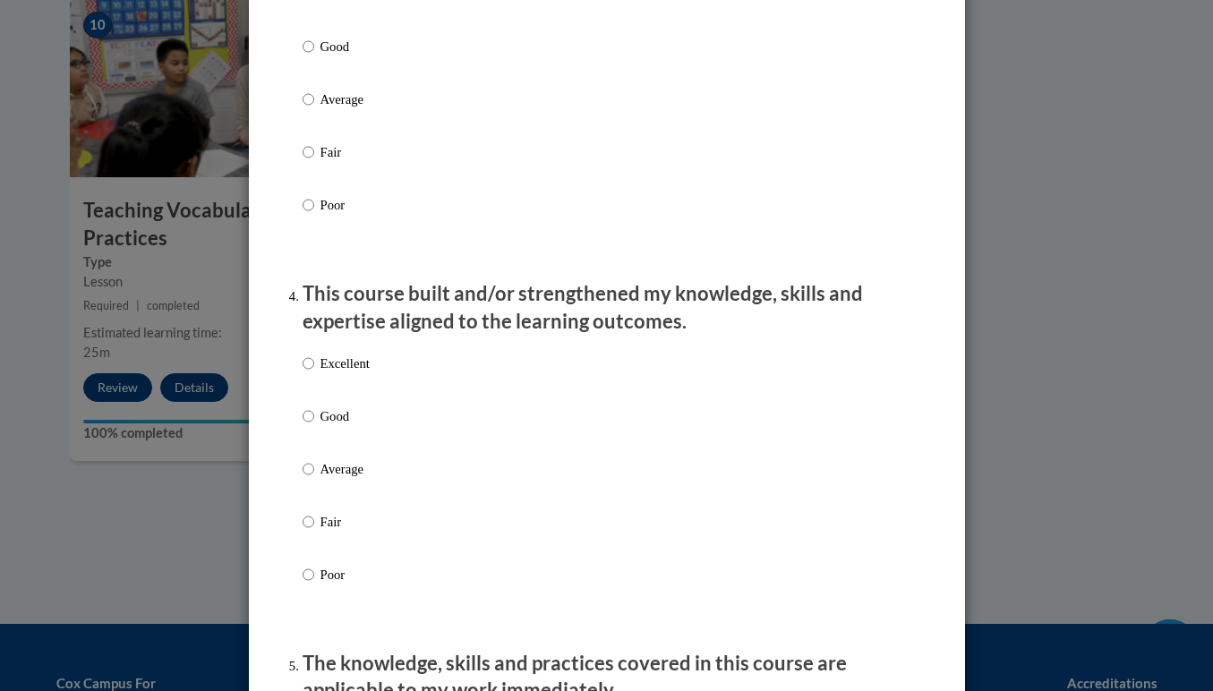
click at [307, 373] on input "Excellent" at bounding box center [308, 364] width 12 height 20
radio input "true"
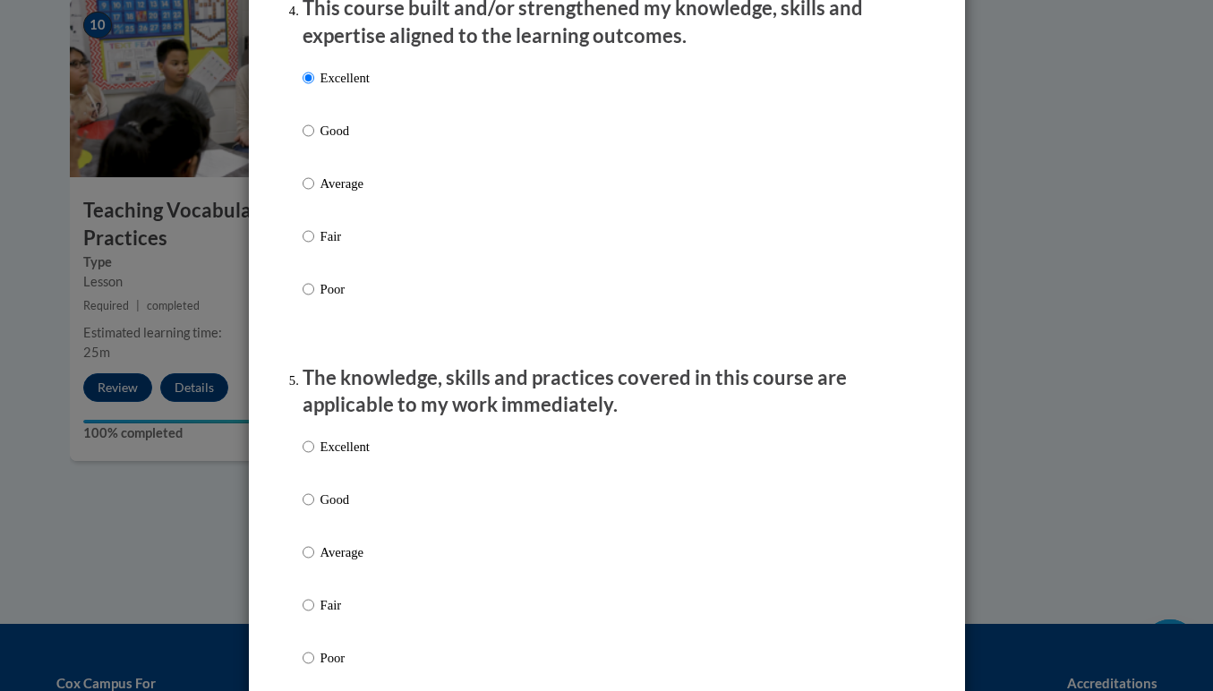
scroll to position [1311, 0]
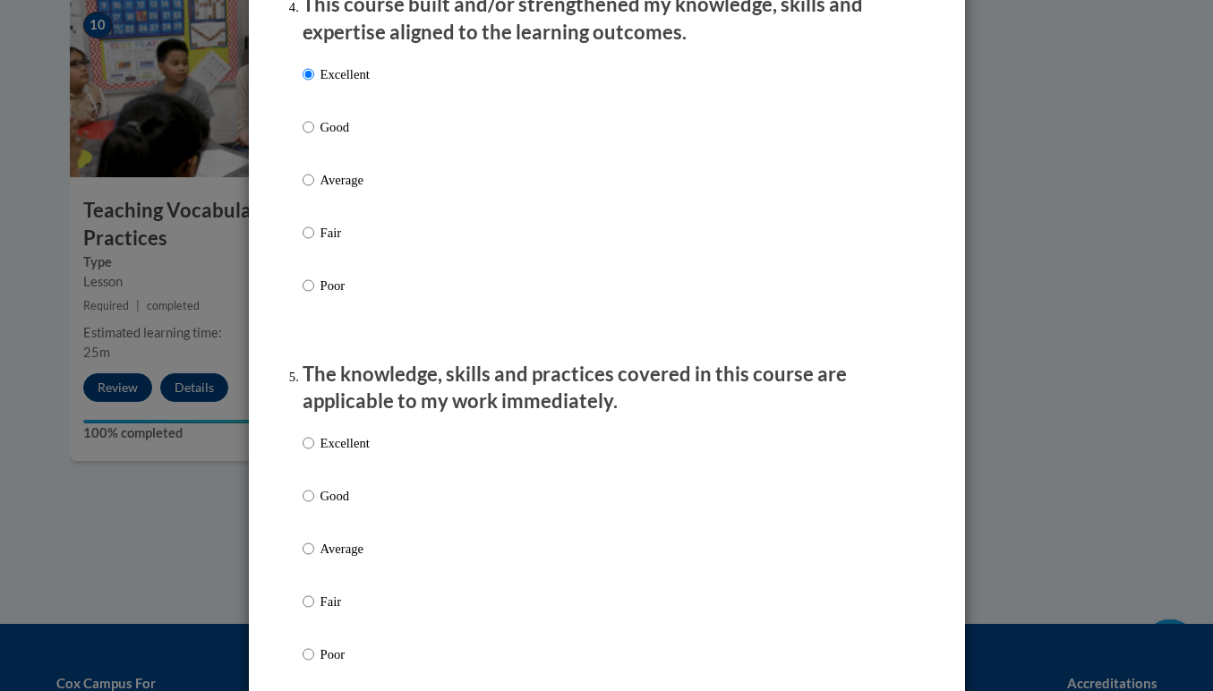
click at [307, 137] on input "Good" at bounding box center [308, 127] width 12 height 20
radio input "true"
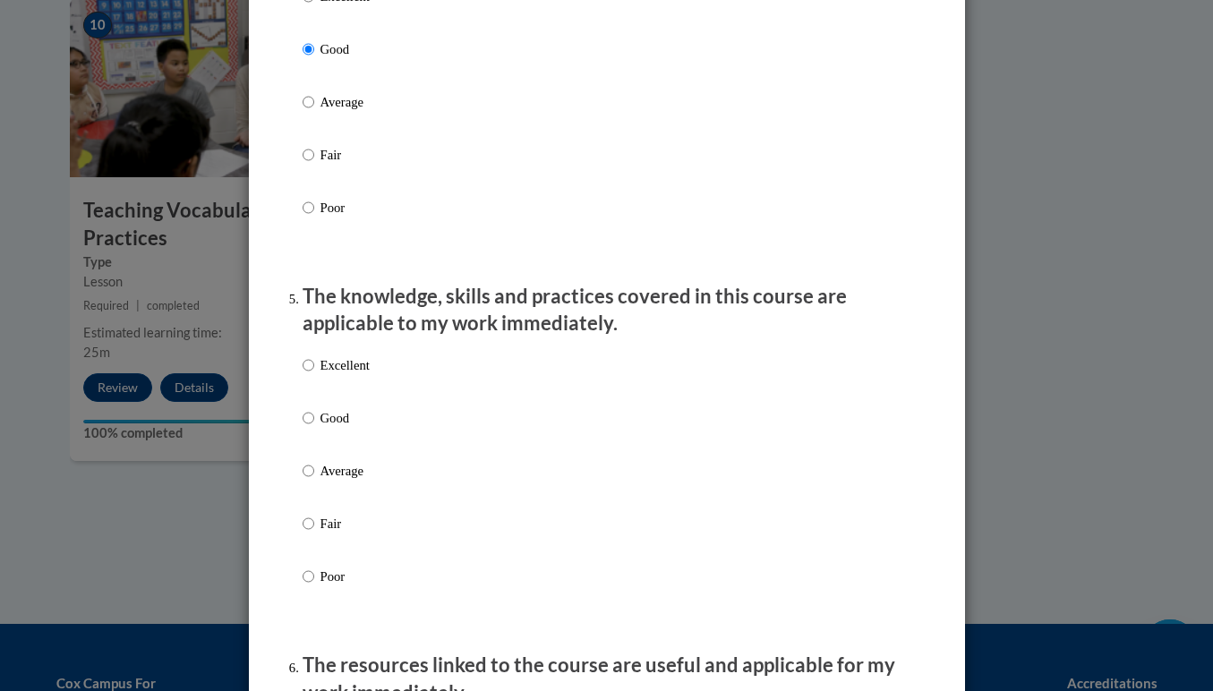
scroll to position [1390, 0]
click at [308, 372] on input "Excellent" at bounding box center [308, 364] width 12 height 20
radio input "true"
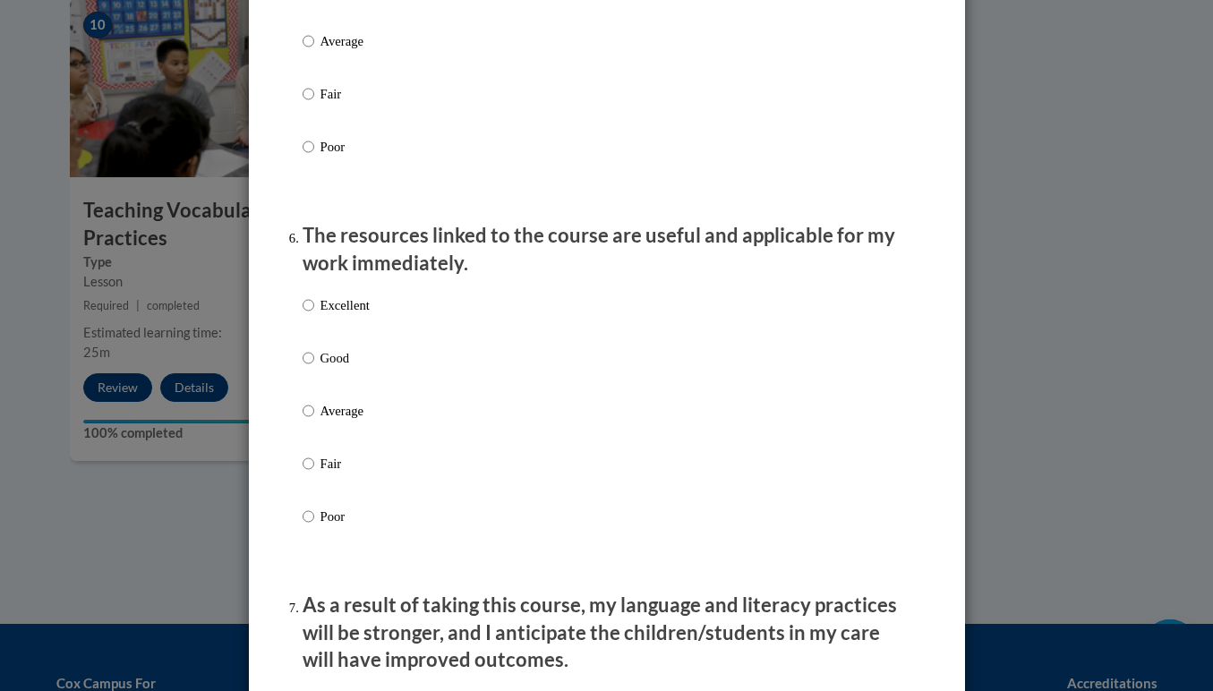
scroll to position [1822, 0]
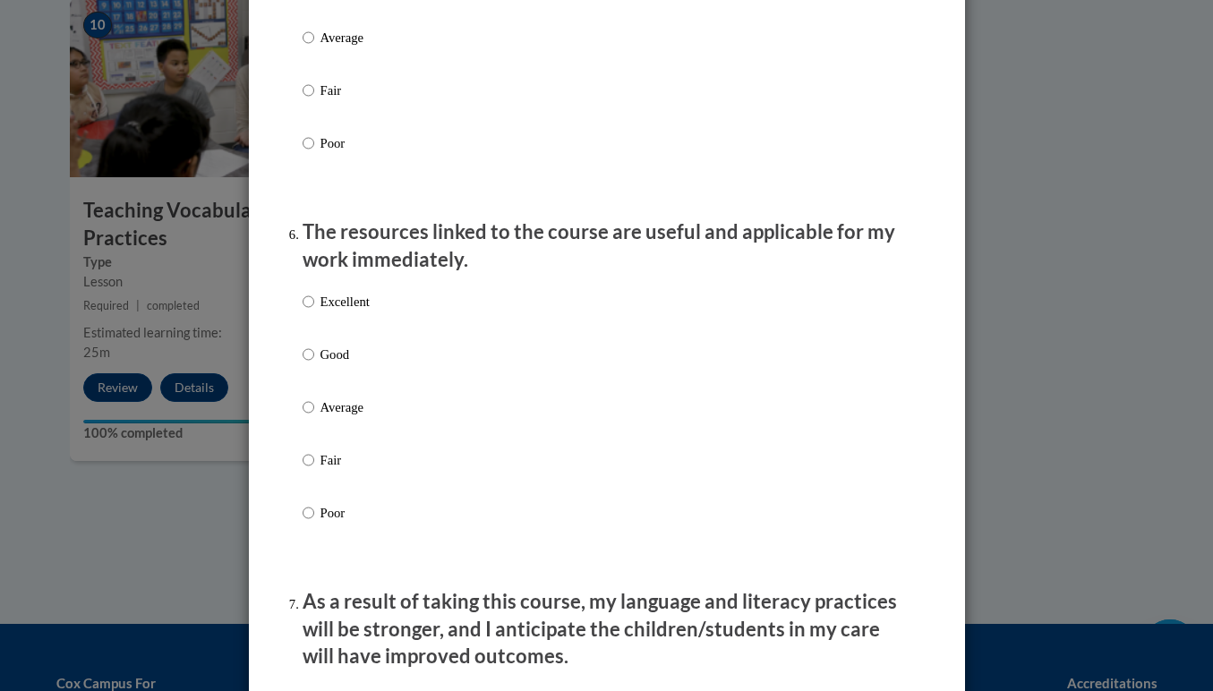
click at [309, 359] on input "Good" at bounding box center [308, 355] width 12 height 20
radio input "true"
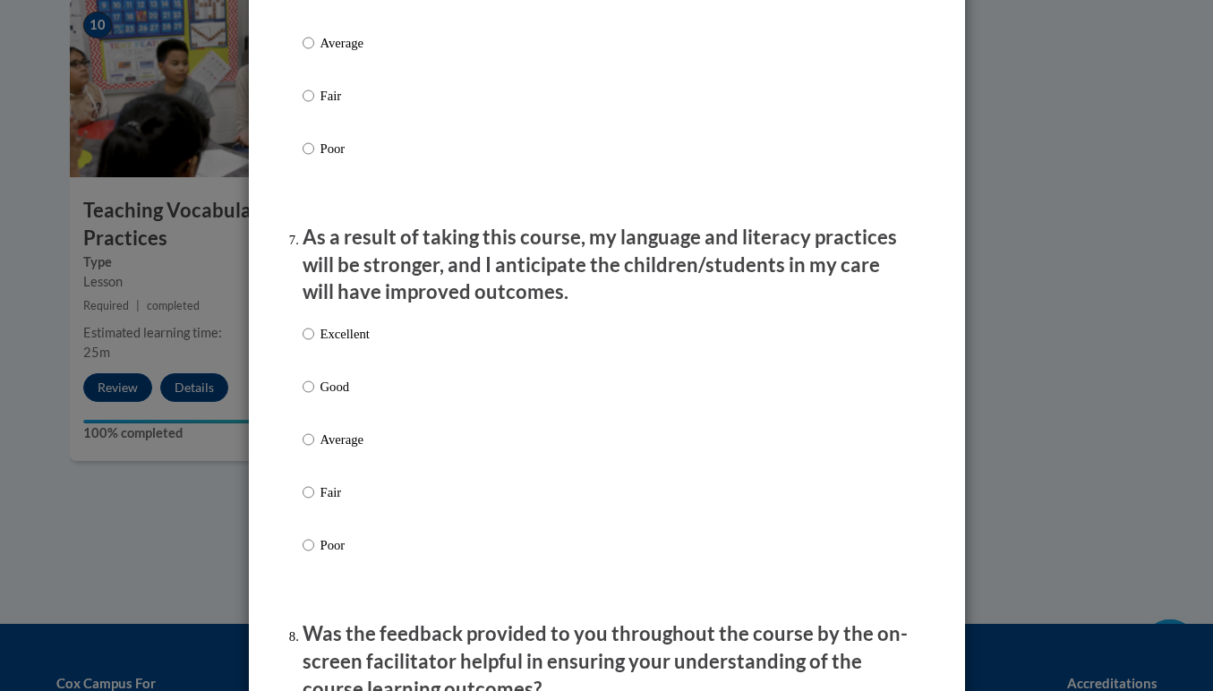
scroll to position [2187, 0]
click at [306, 337] on input "Excellent" at bounding box center [308, 333] width 12 height 20
radio input "true"
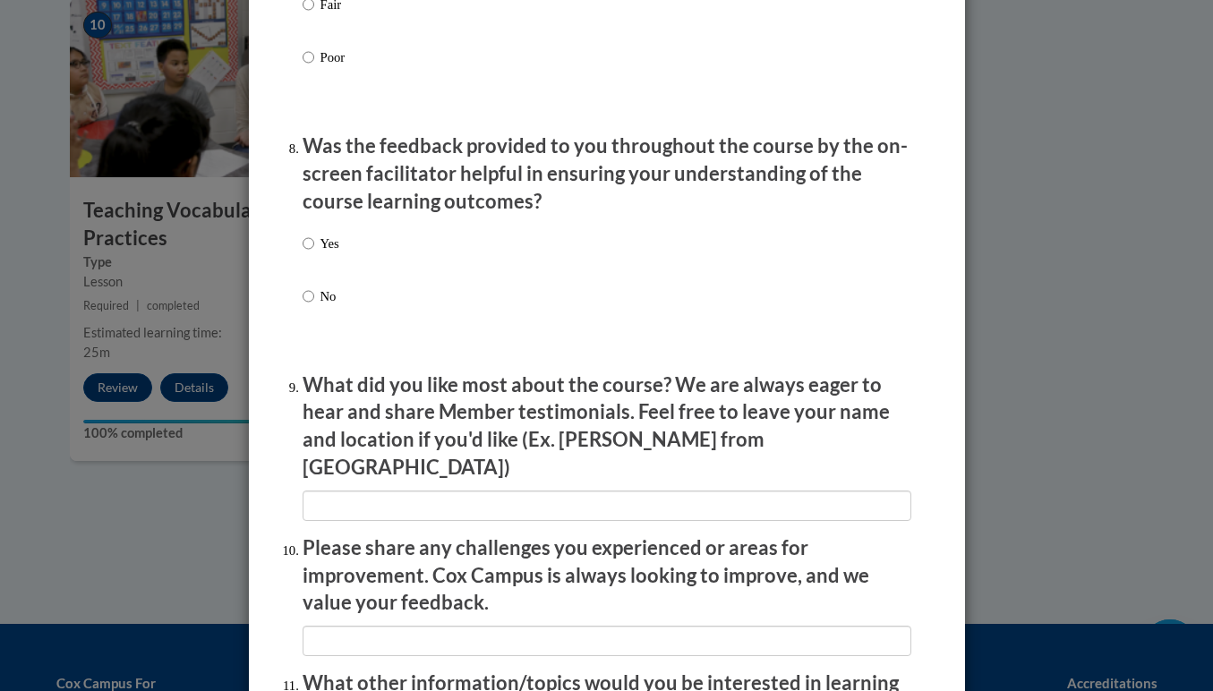
scroll to position [2685, 0]
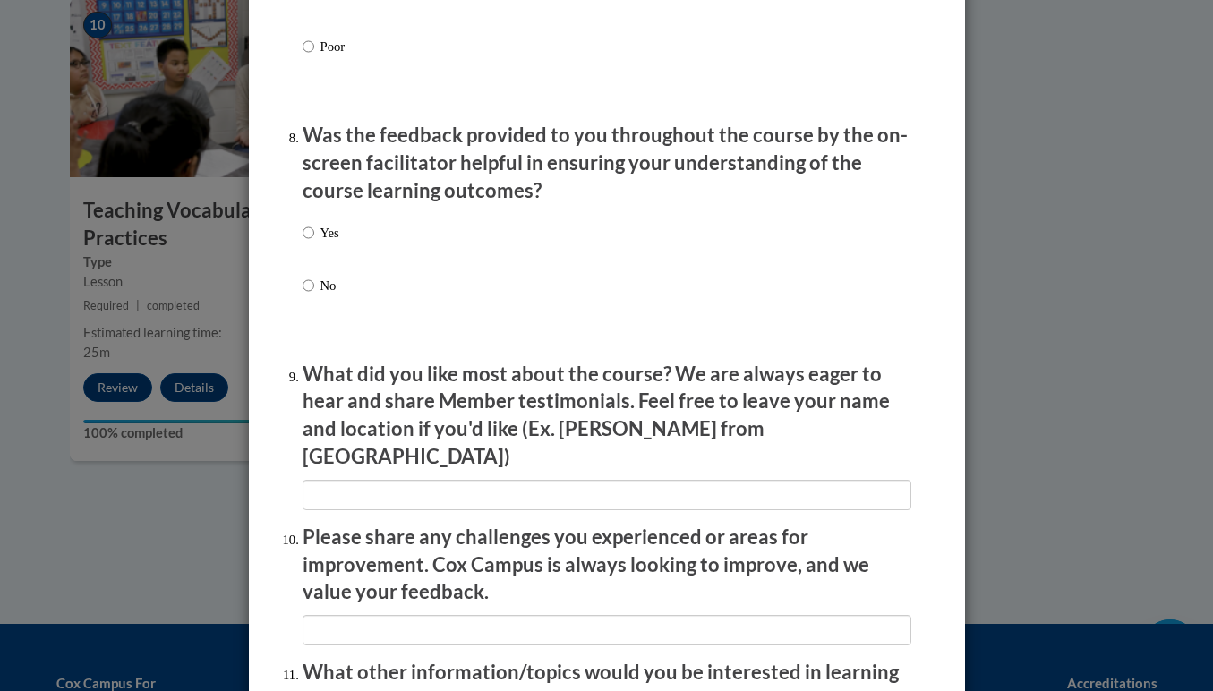
click at [309, 231] on input "Yes" at bounding box center [308, 233] width 12 height 20
radio input "true"
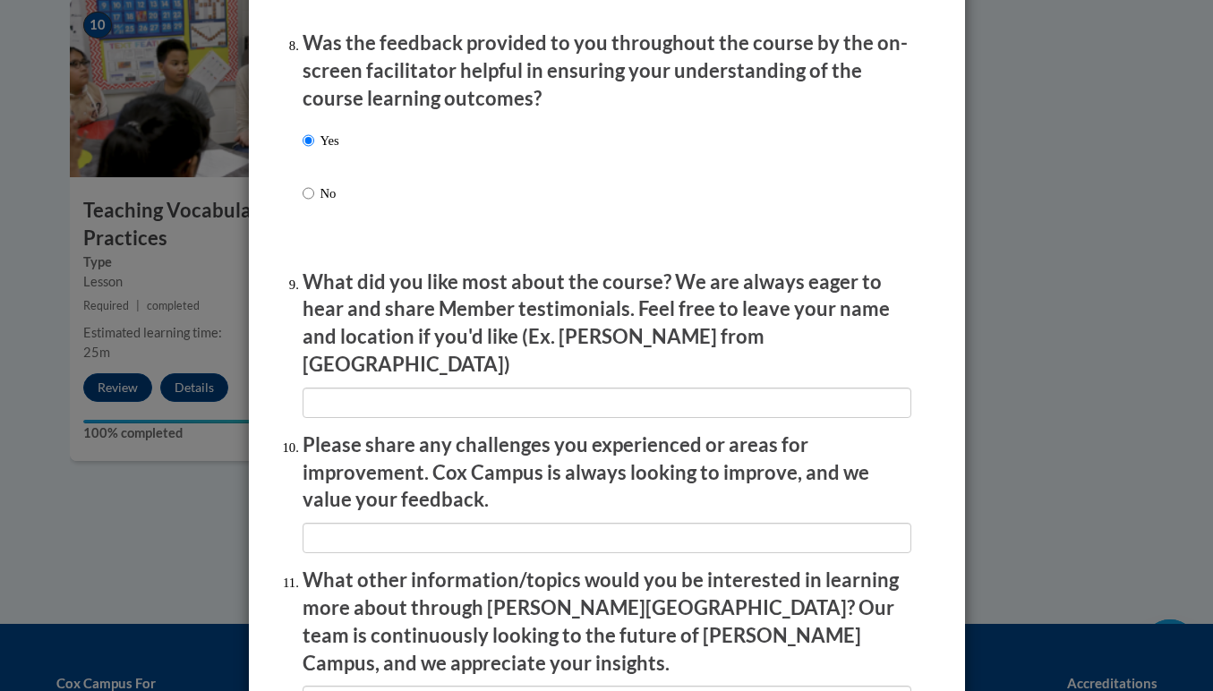
scroll to position [2790, 0]
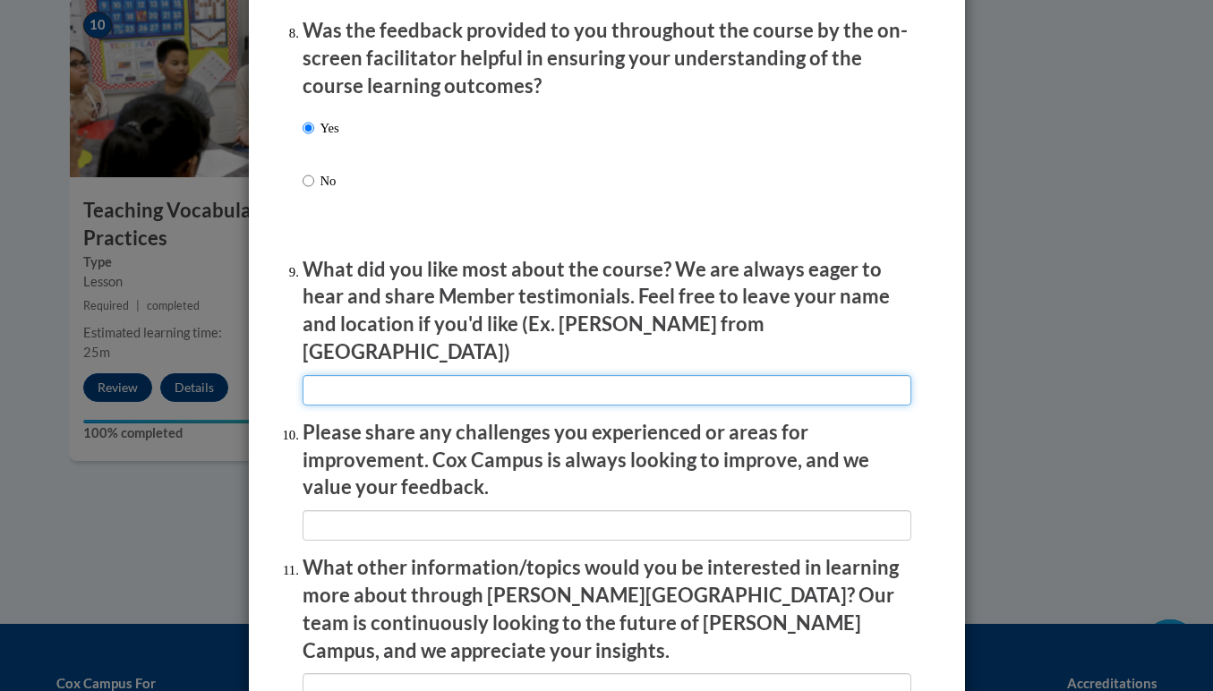
click at [473, 375] on input "textbox" at bounding box center [606, 390] width 609 height 30
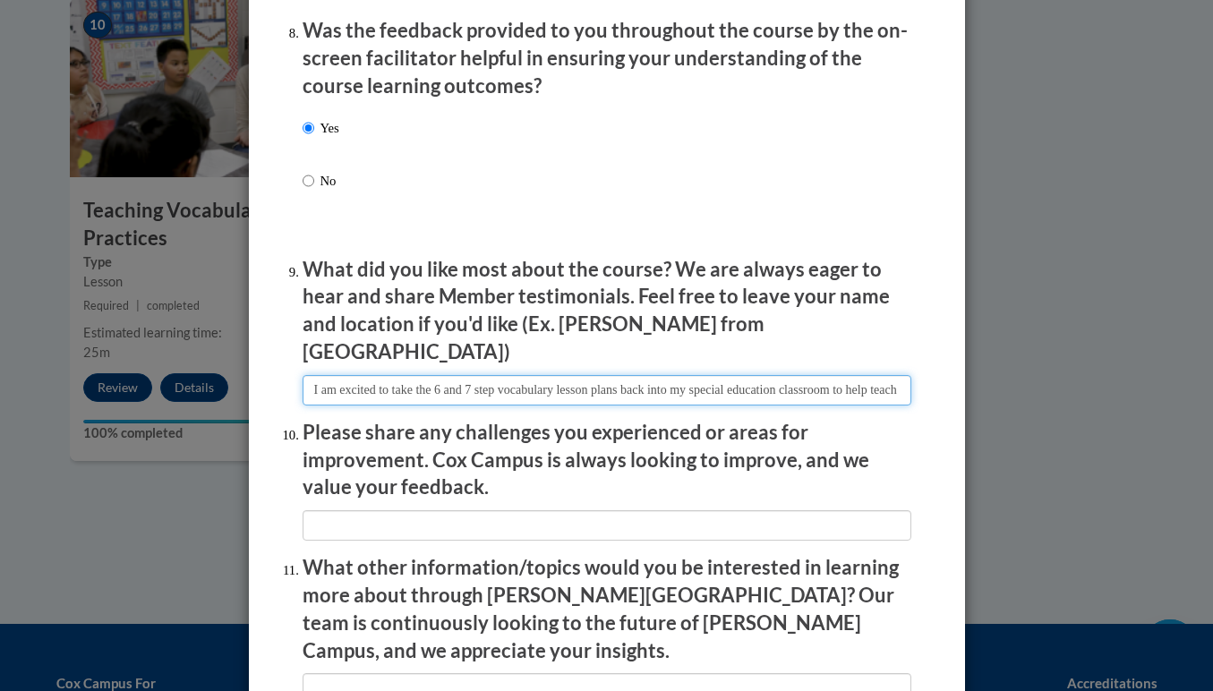
click at [899, 375] on input "textbox" at bounding box center [606, 390] width 609 height 30
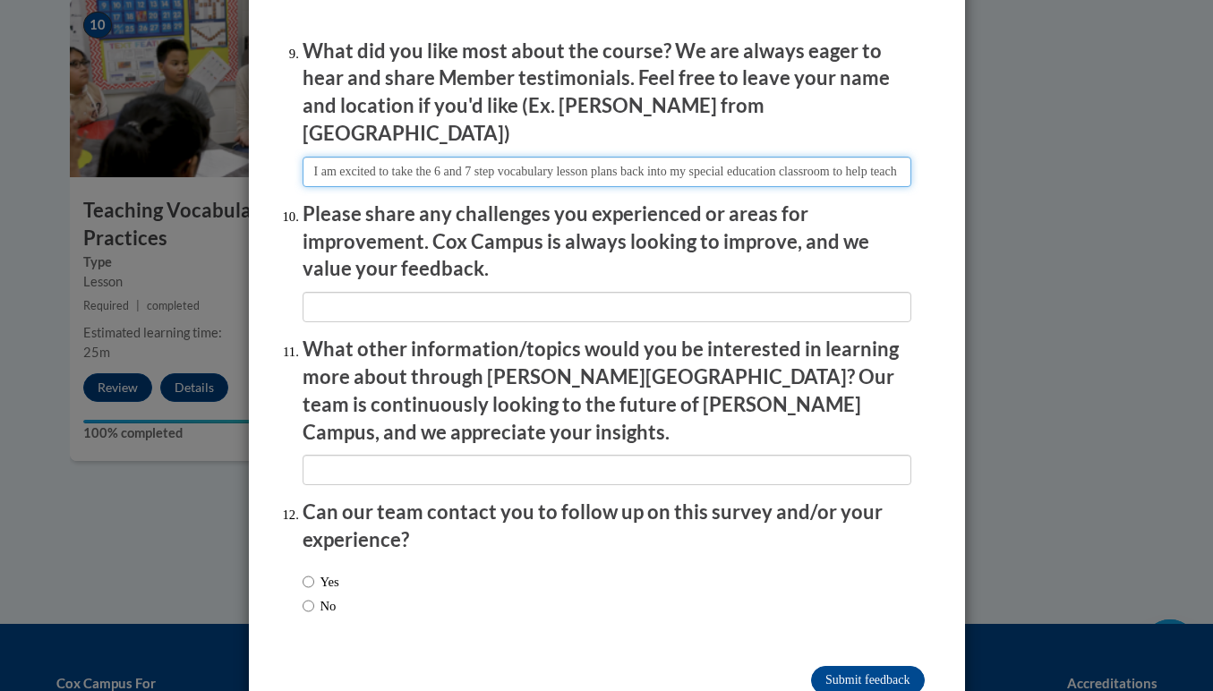
scroll to position [3007, 0]
type input "I am excited to take the 6 and 7 step vocabulary lesson plans back into my spec…"
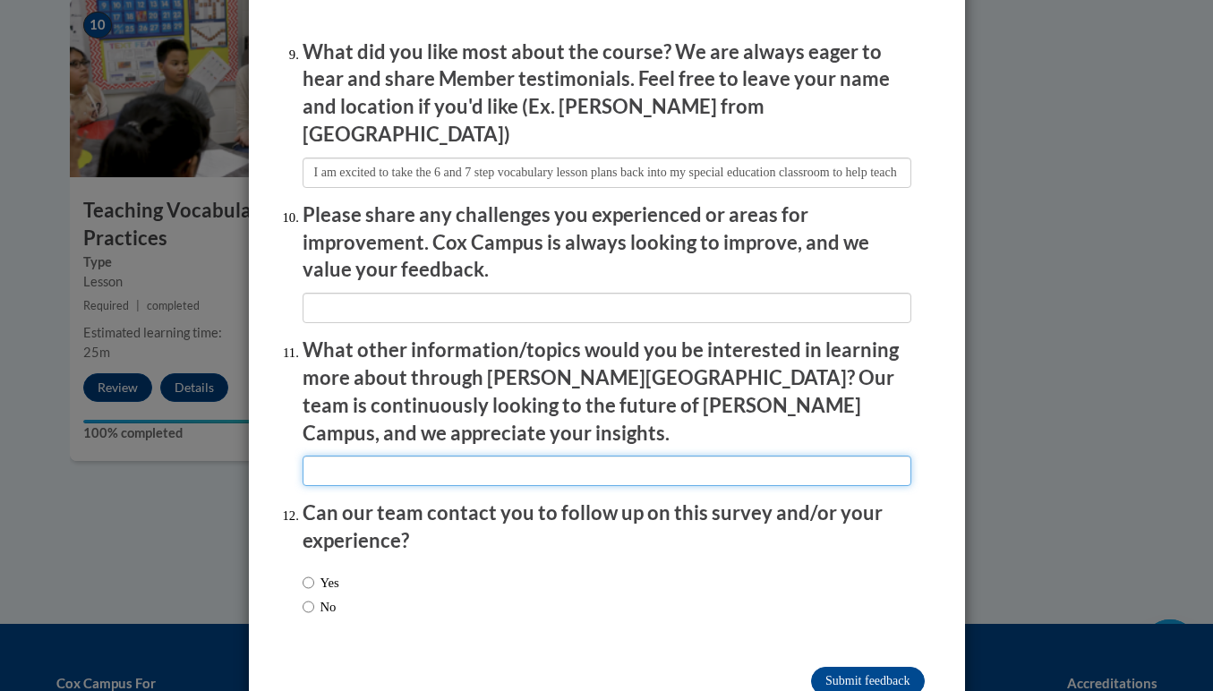
click at [570, 456] on input "textbox" at bounding box center [606, 471] width 609 height 30
type input "Special education specific needs"
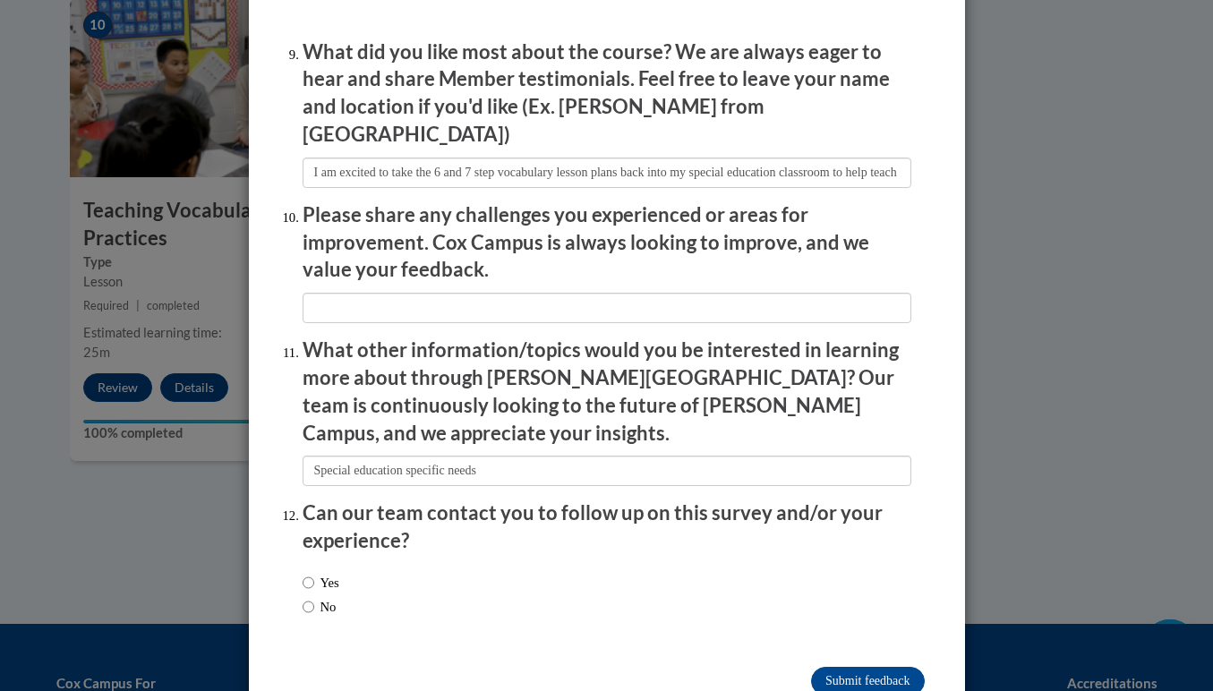
click at [306, 573] on input "Yes" at bounding box center [308, 583] width 12 height 20
radio input "true"
click at [872, 667] on input "Submit feedback" at bounding box center [867, 681] width 113 height 29
